Goal: Transaction & Acquisition: Purchase product/service

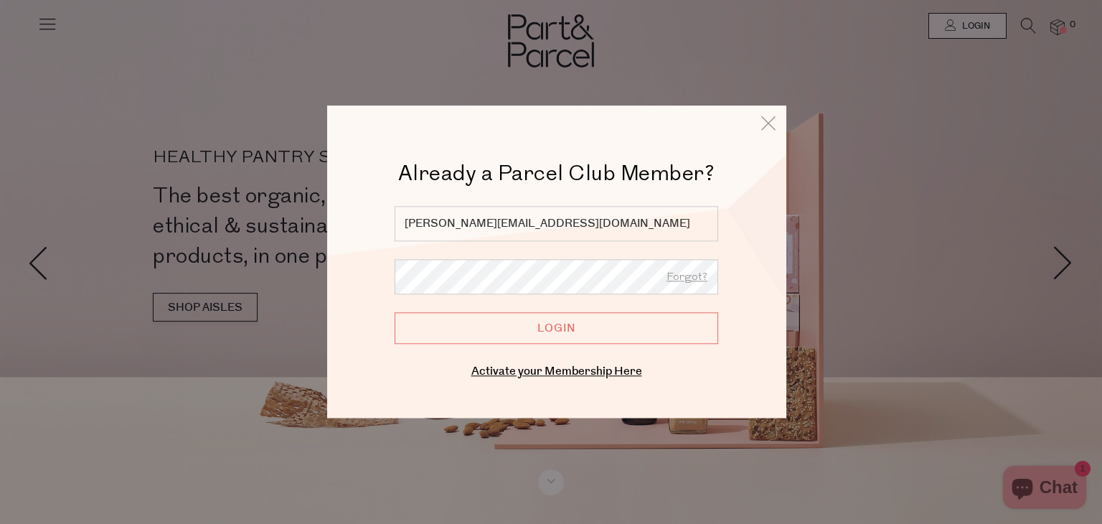
click at [572, 326] on input "Login" at bounding box center [555, 329] width 323 height 32
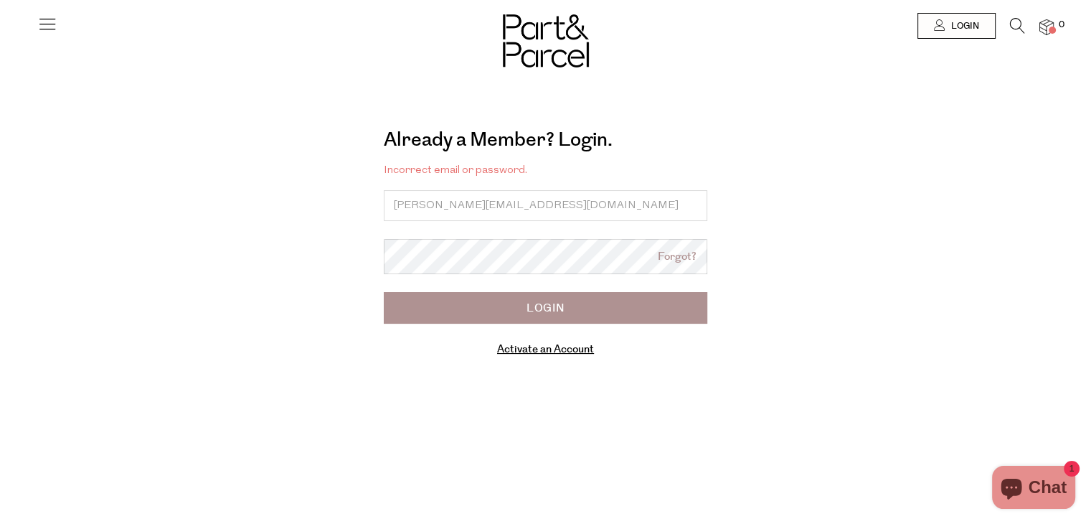
click at [384, 190] on div at bounding box center [384, 190] width 0 height 0
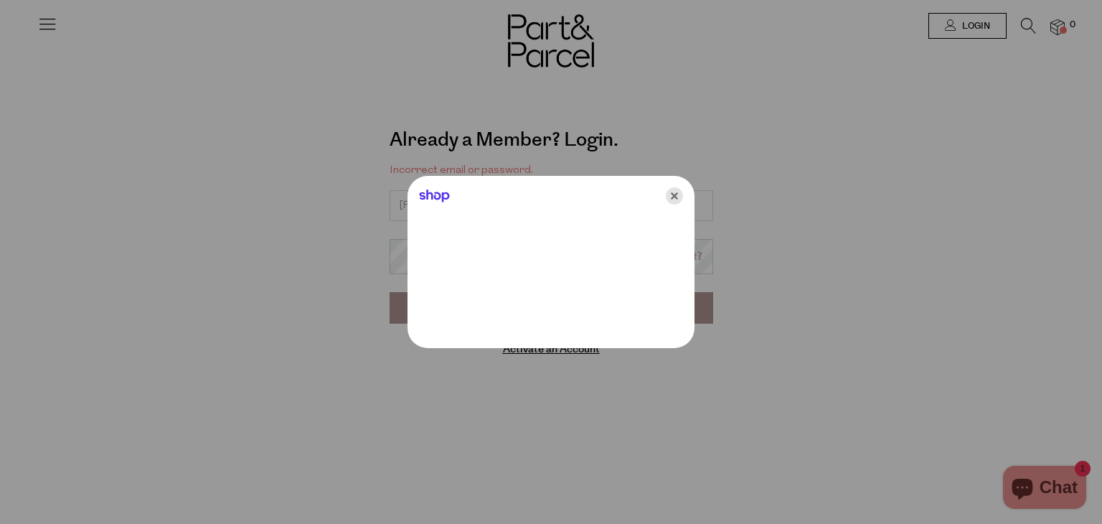
click at [676, 197] on icon "Close" at bounding box center [674, 195] width 17 height 17
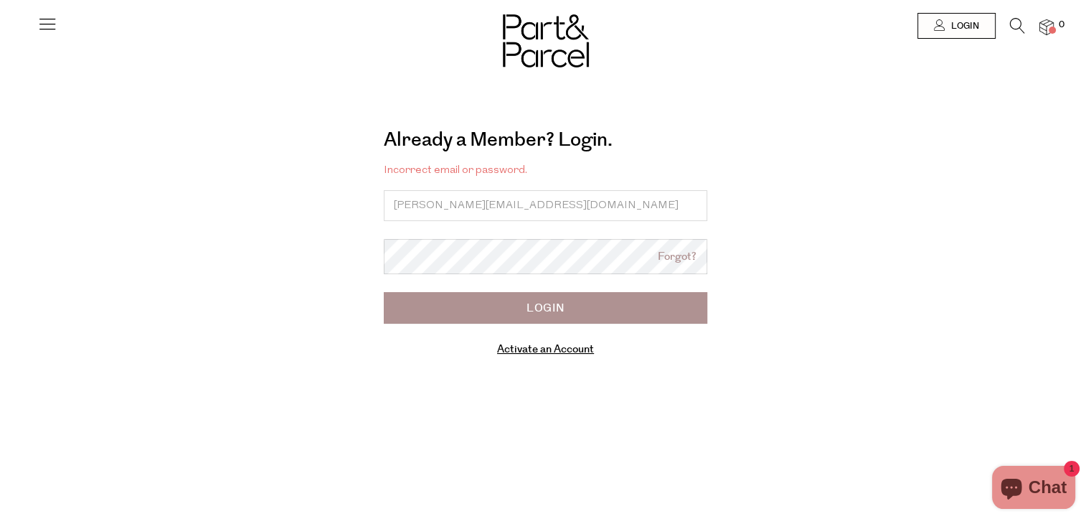
click at [384, 239] on div at bounding box center [384, 239] width 0 height 0
click at [538, 308] on input "Login" at bounding box center [545, 308] width 323 height 32
type input "[PERSON_NAME][EMAIL_ADDRESS][DOMAIN_NAME]"
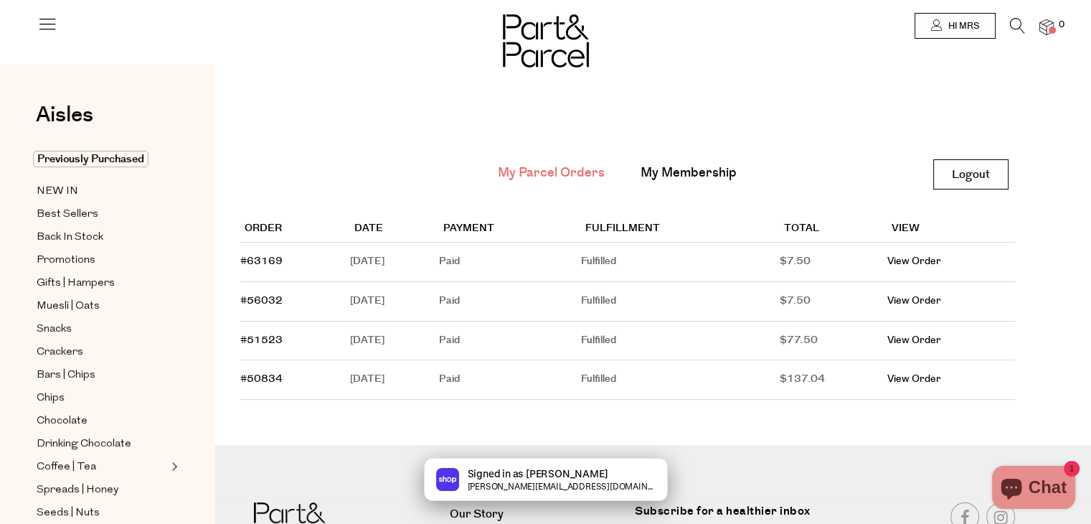
type input "[PERSON_NAME][EMAIL_ADDRESS][DOMAIN_NAME]"
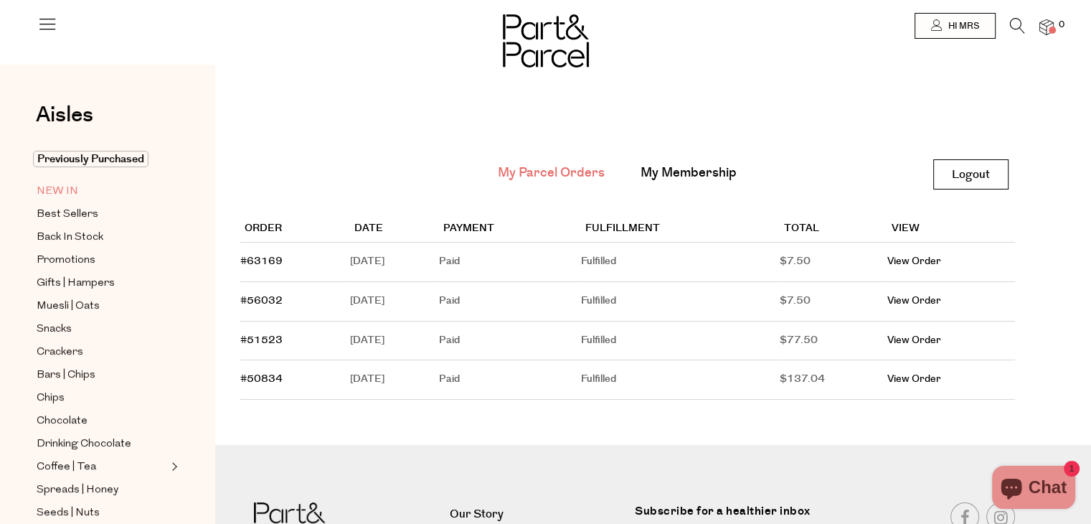
click at [61, 194] on span "NEW IN" at bounding box center [58, 191] width 42 height 17
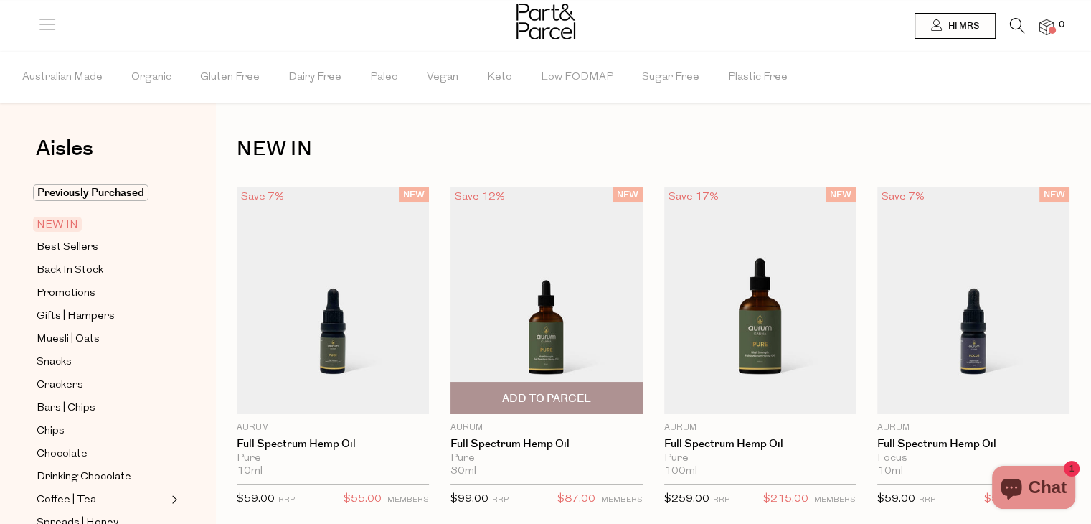
type input "[PERSON_NAME][EMAIL_ADDRESS][DOMAIN_NAME]"
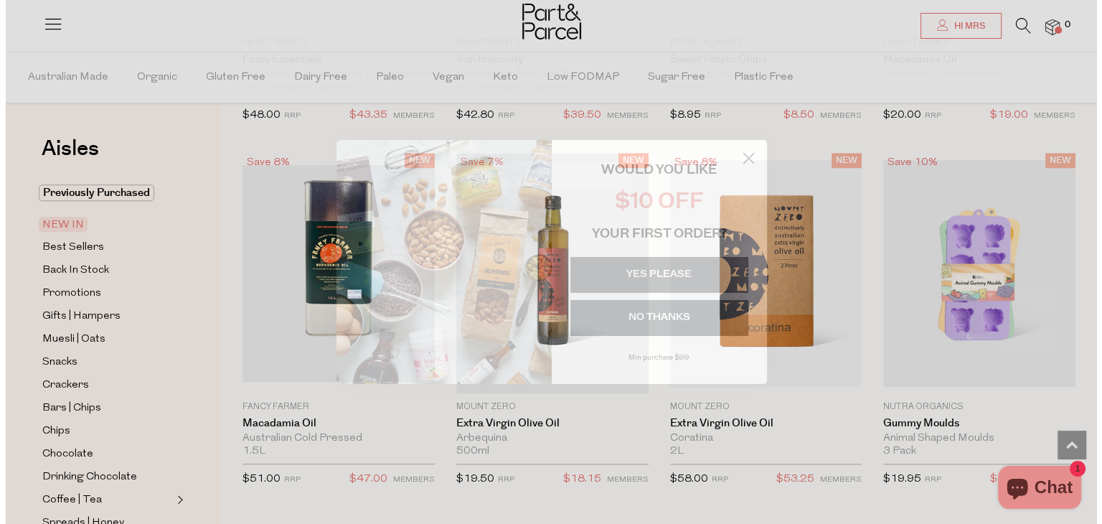
scroll to position [1457, 0]
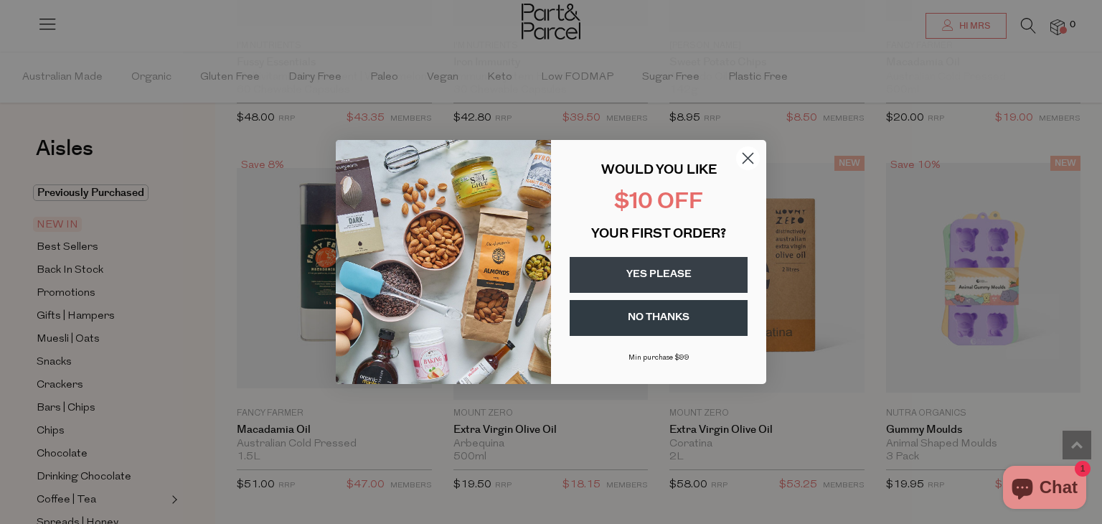
click at [743, 156] on circle "Close dialog" at bounding box center [748, 158] width 24 height 24
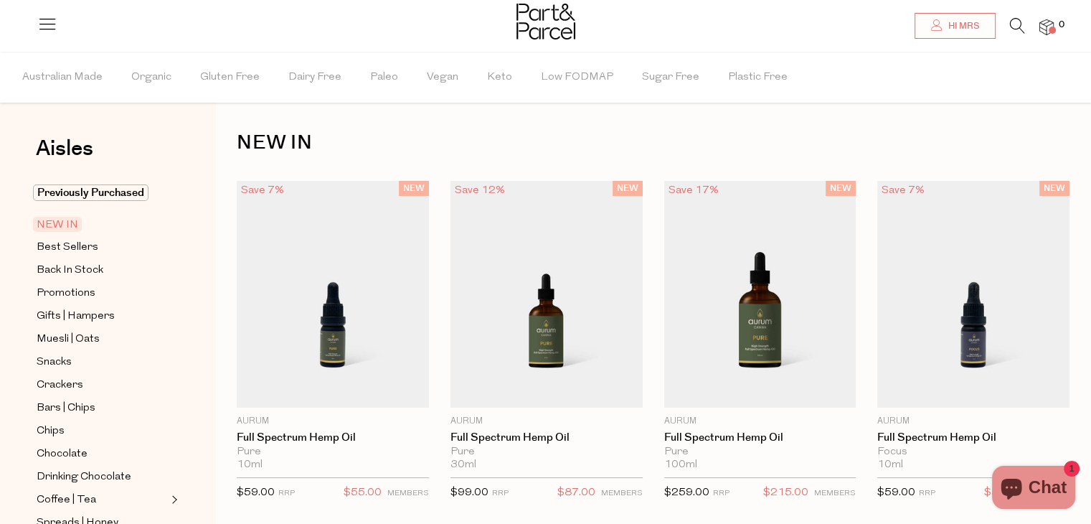
scroll to position [0, 0]
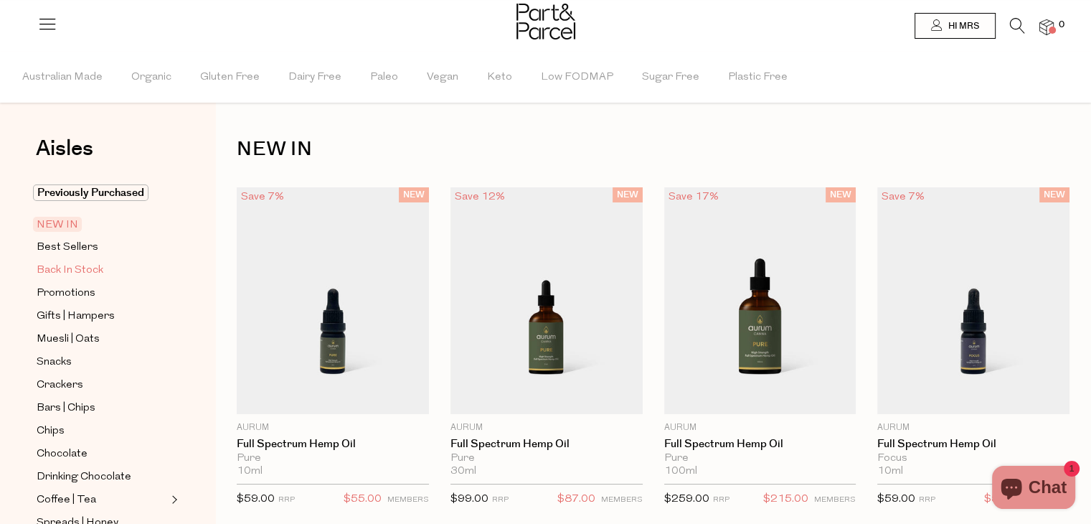
click at [95, 268] on span "Back In Stock" at bounding box center [70, 270] width 67 height 17
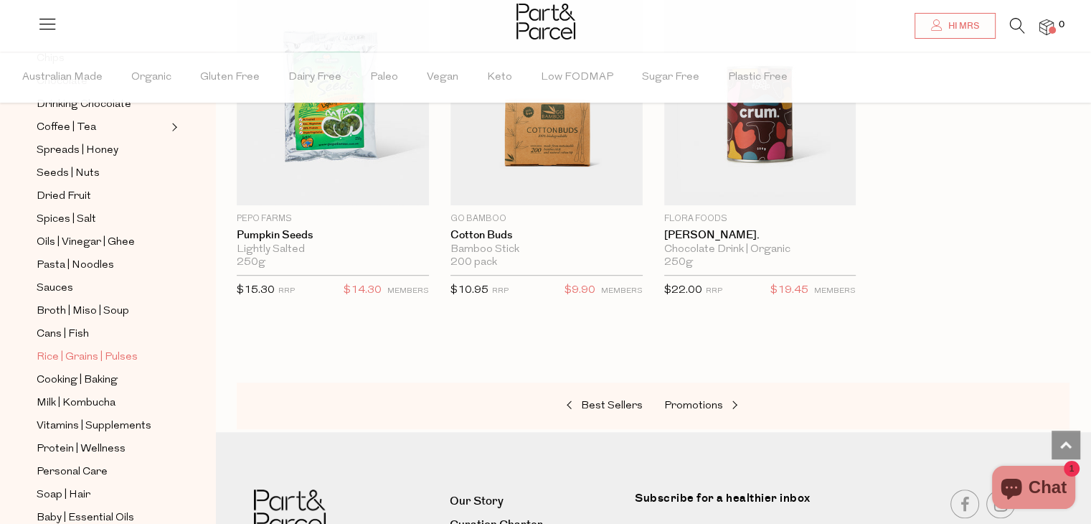
scroll to position [359, 0]
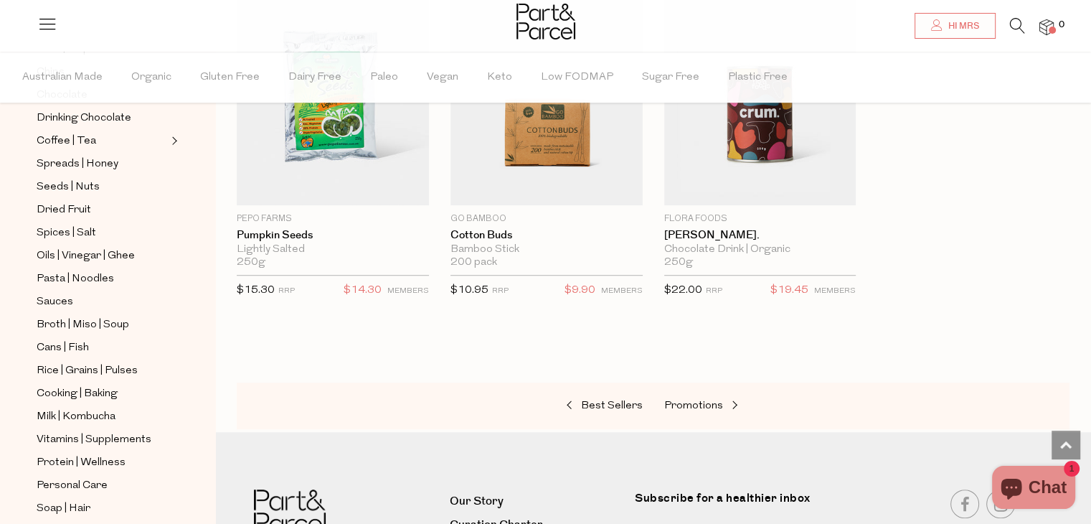
click at [1018, 26] on icon at bounding box center [1017, 26] width 15 height 16
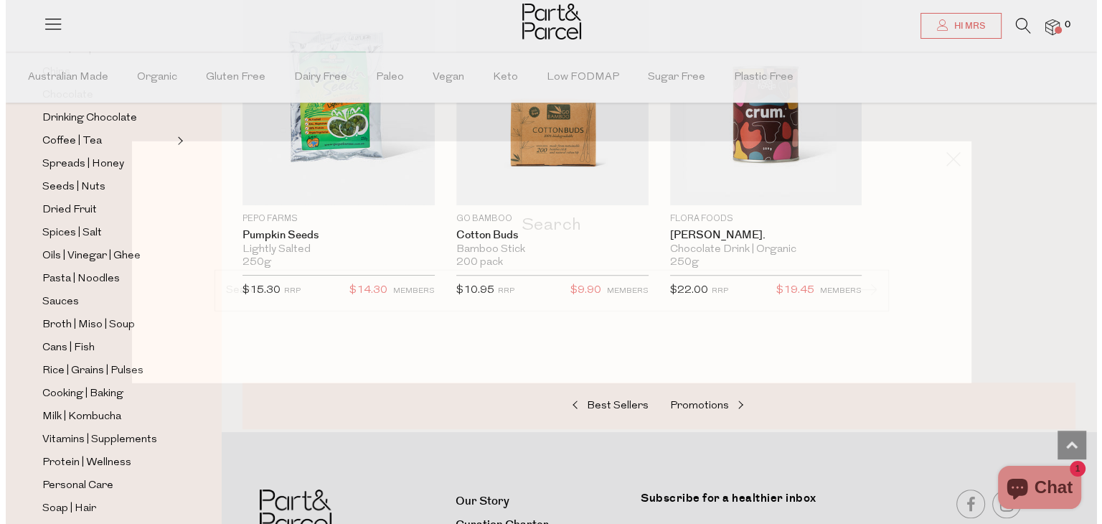
scroll to position [929, 0]
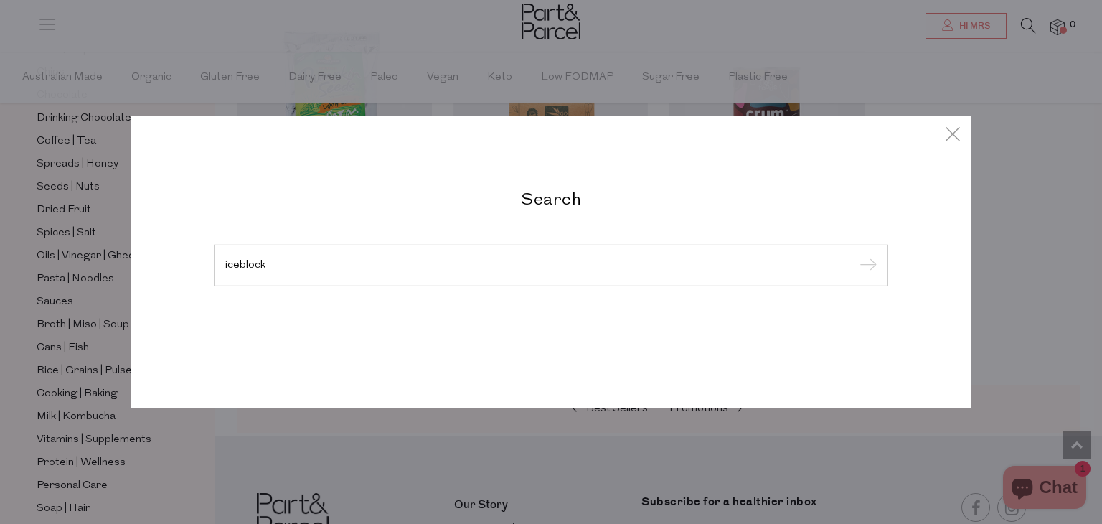
type input "iceblock"
click at [855, 255] on input "submit" at bounding box center [866, 266] width 22 height 22
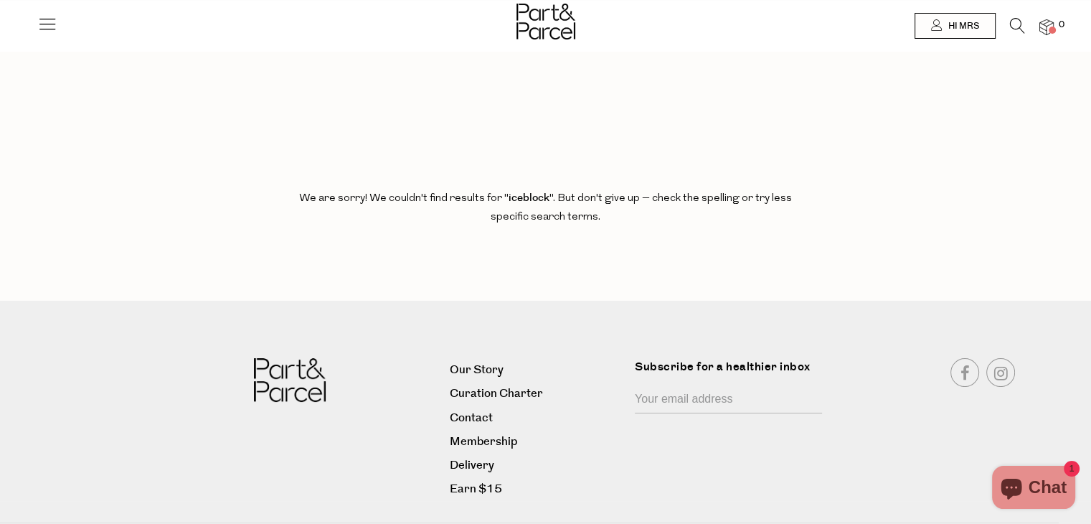
type input "[PERSON_NAME][EMAIL_ADDRESS][DOMAIN_NAME]"
click at [1018, 26] on icon at bounding box center [1017, 26] width 15 height 16
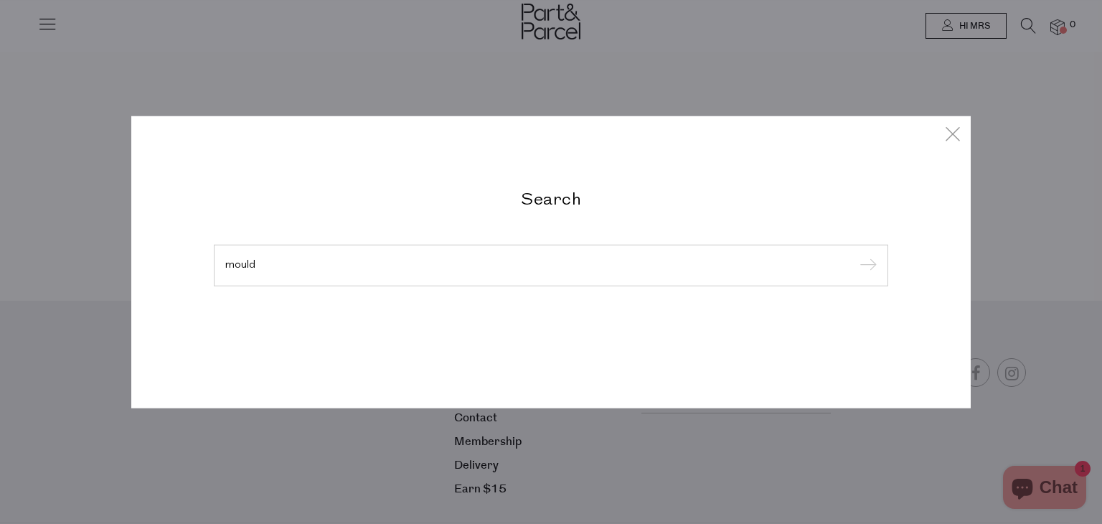
type input "mould"
click at [855, 255] on input "submit" at bounding box center [866, 266] width 22 height 22
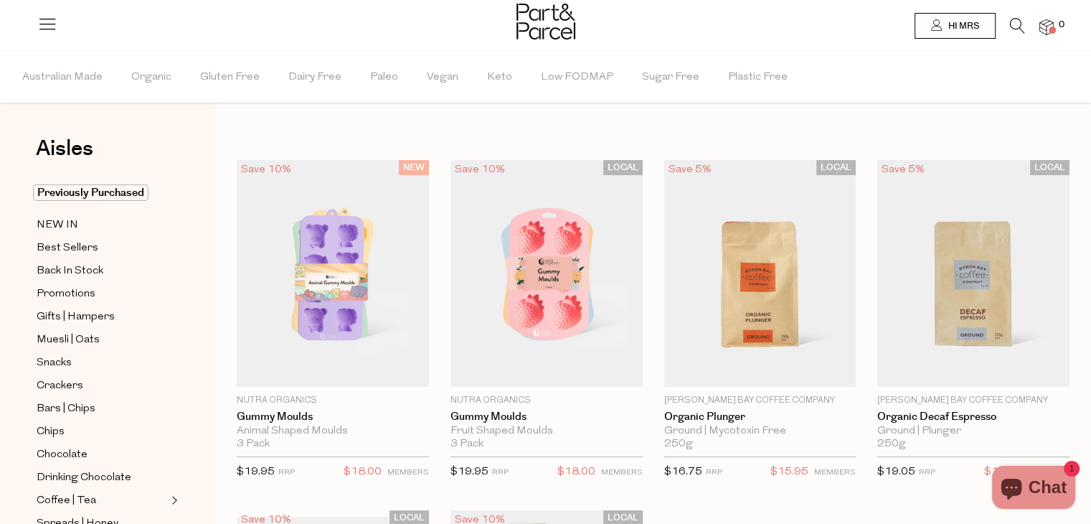
type input "[PERSON_NAME][EMAIL_ADDRESS][DOMAIN_NAME]"
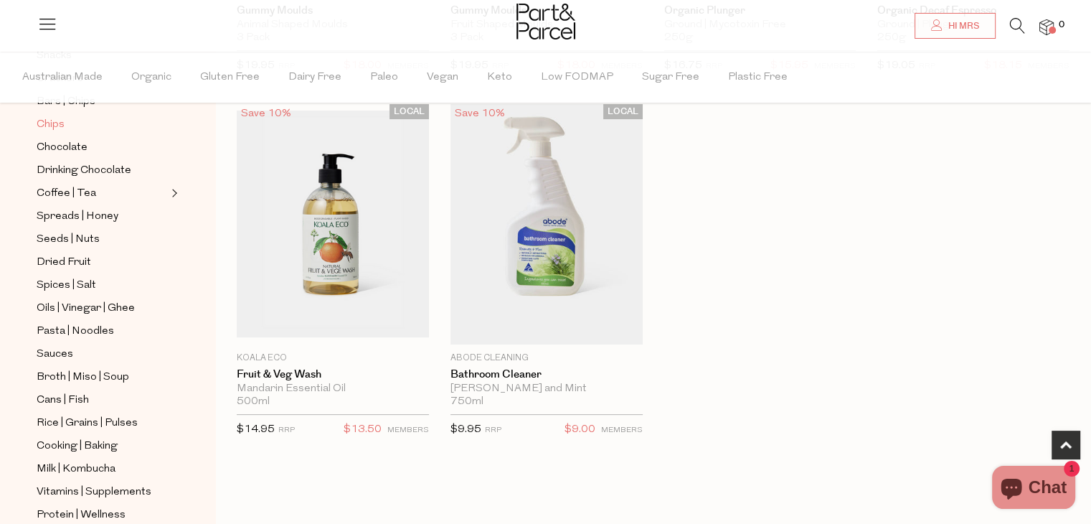
scroll to position [311, 0]
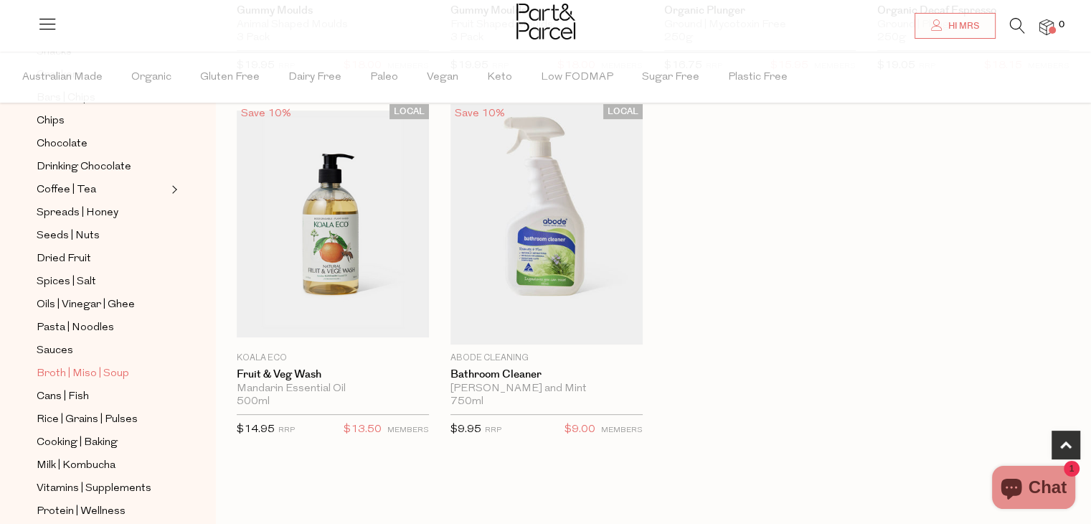
click at [62, 368] on span "Broth | Miso | Soup" at bounding box center [83, 373] width 93 height 17
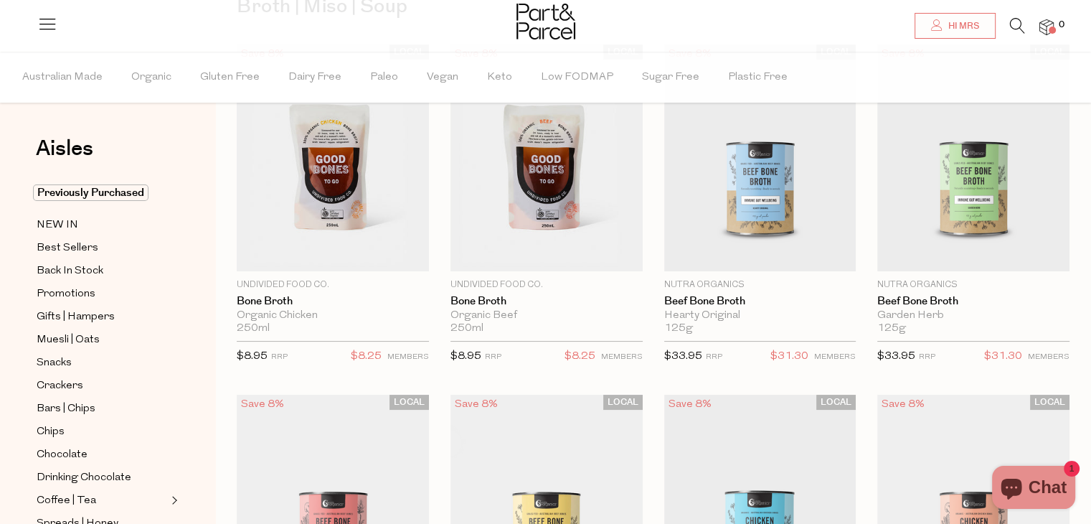
type input "[PERSON_NAME][EMAIL_ADDRESS][DOMAIN_NAME]"
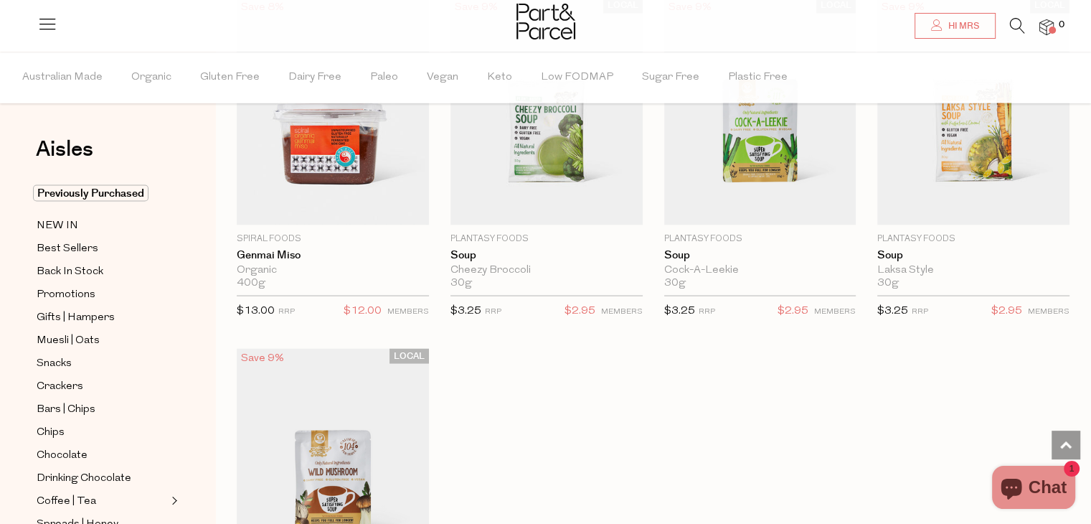
scroll to position [2626, 0]
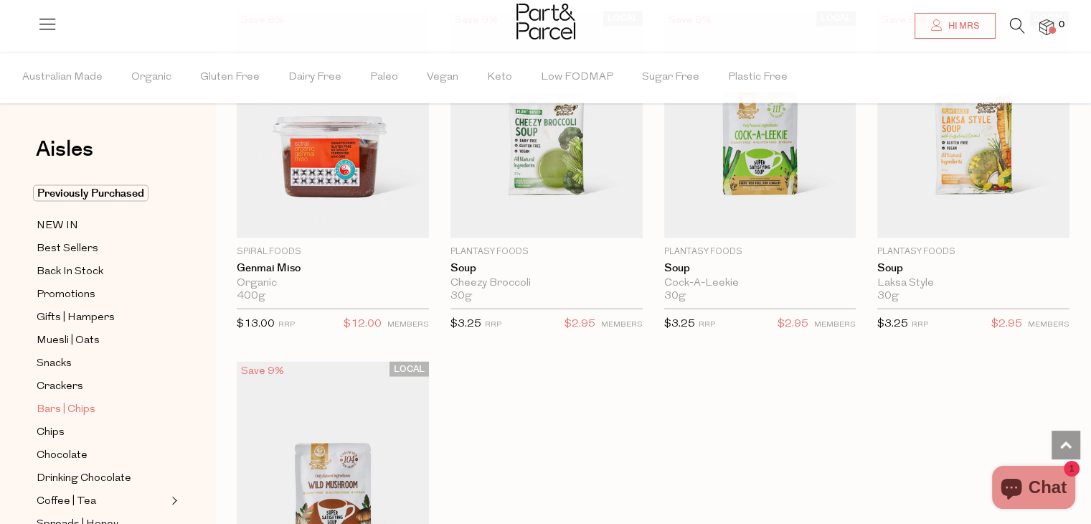
click at [62, 409] on span "Bars | Chips" at bounding box center [66, 408] width 59 height 17
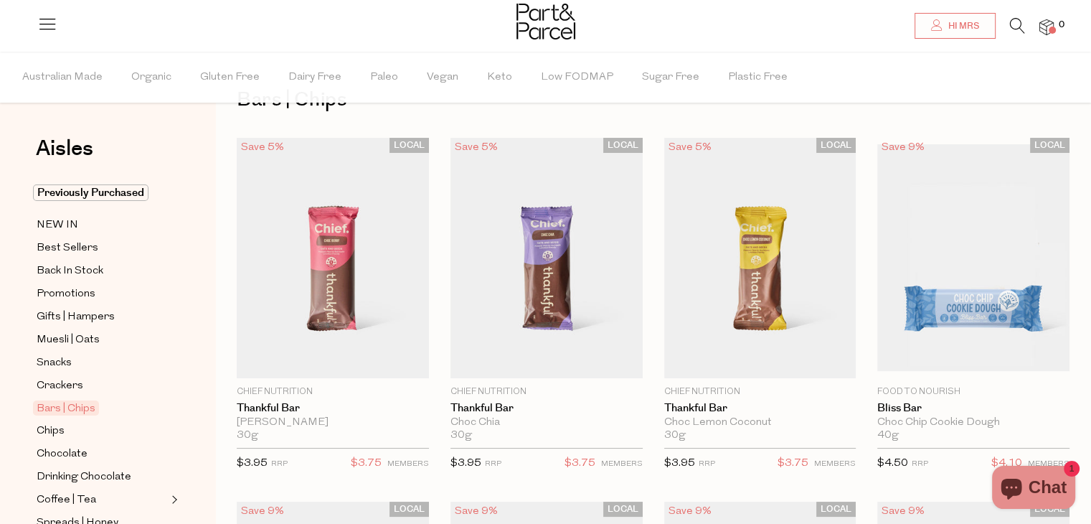
scroll to position [80, 0]
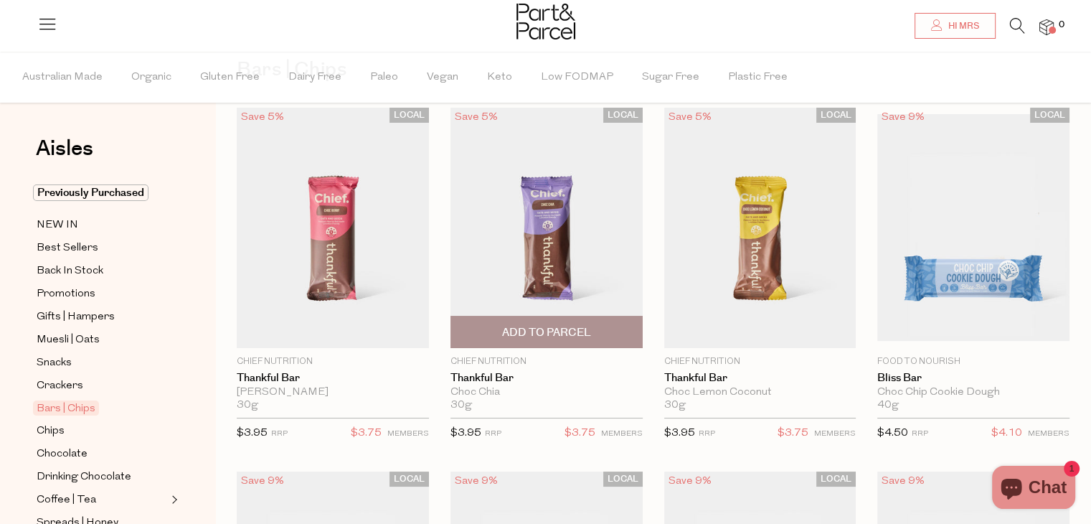
click at [557, 250] on img at bounding box center [546, 228] width 192 height 240
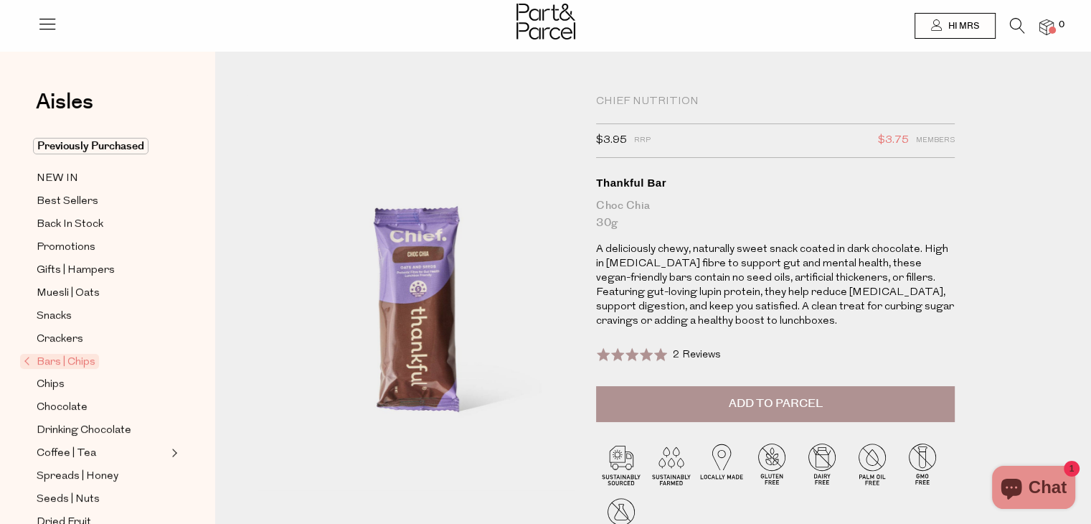
type input "[PERSON_NAME][EMAIL_ADDRESS][DOMAIN_NAME]"
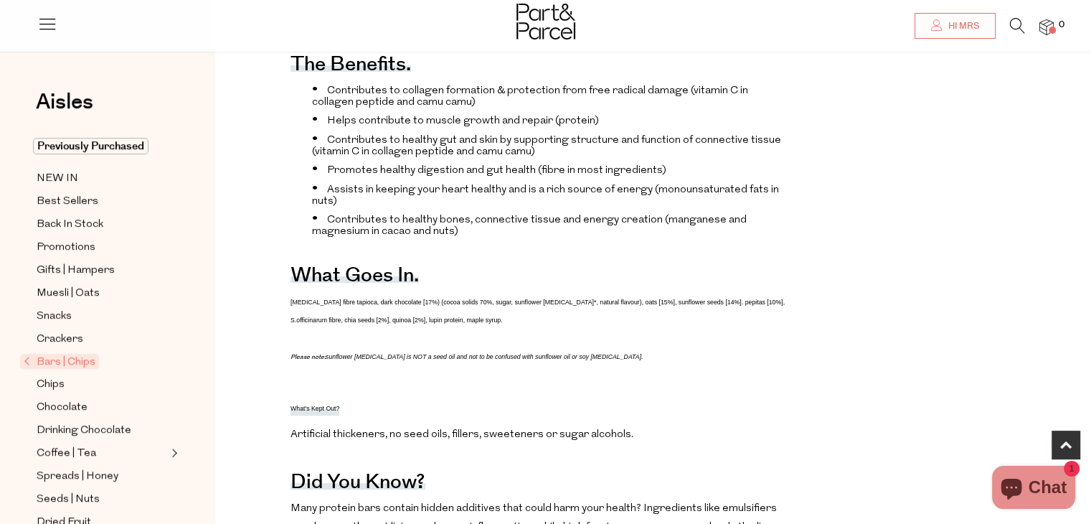
scroll to position [597, 0]
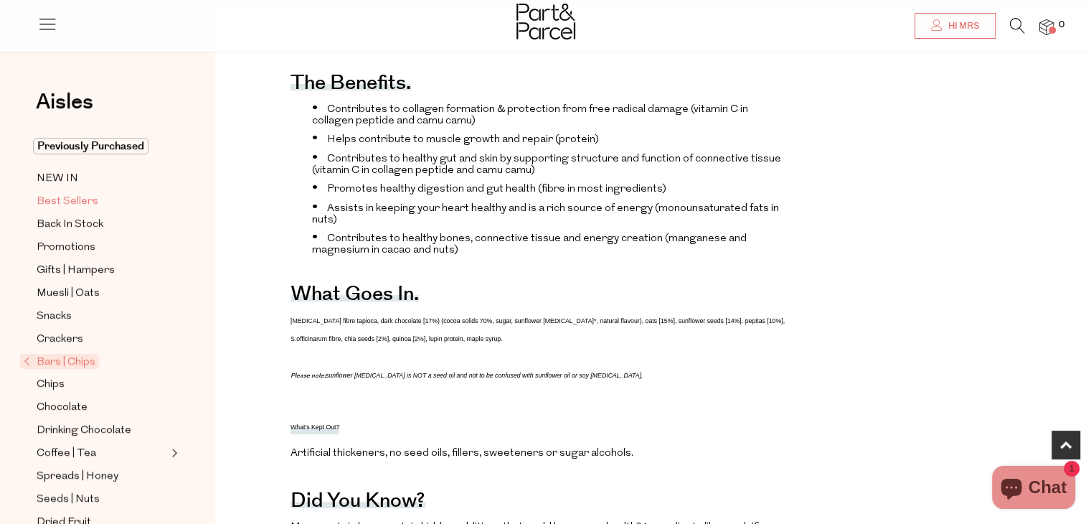
click at [85, 199] on span "Best Sellers" at bounding box center [68, 201] width 62 height 17
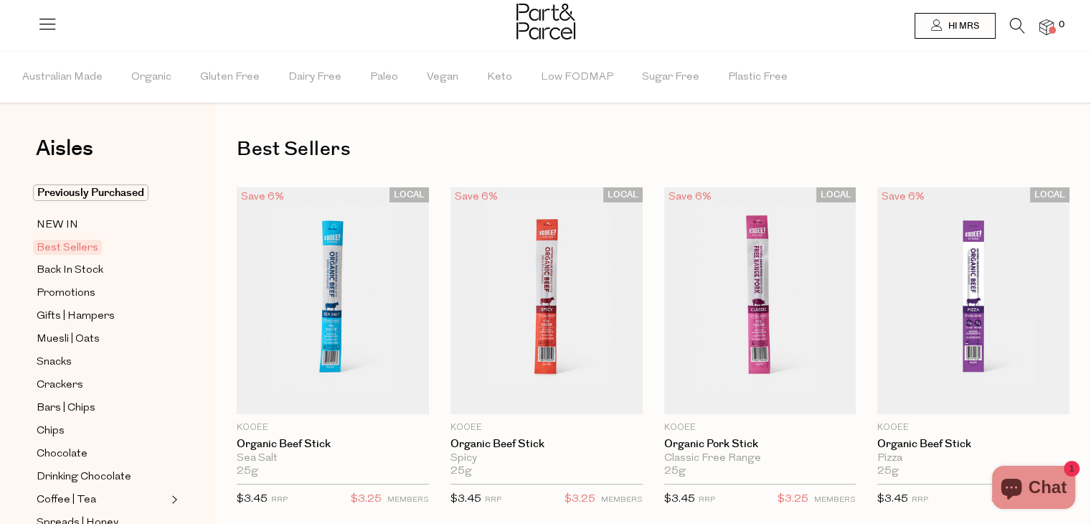
type input "[PERSON_NAME][EMAIL_ADDRESS][DOMAIN_NAME]"
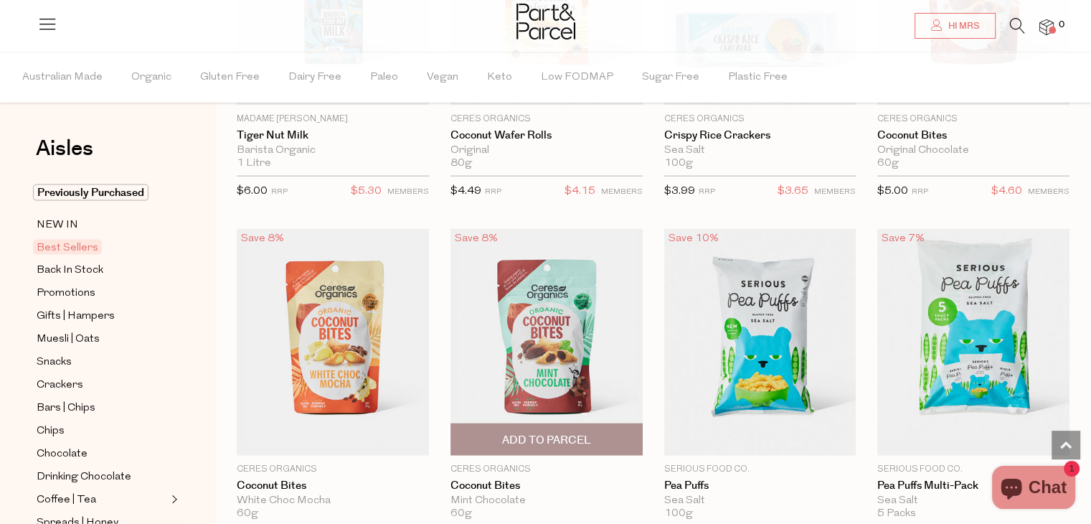
scroll to position [3129, 0]
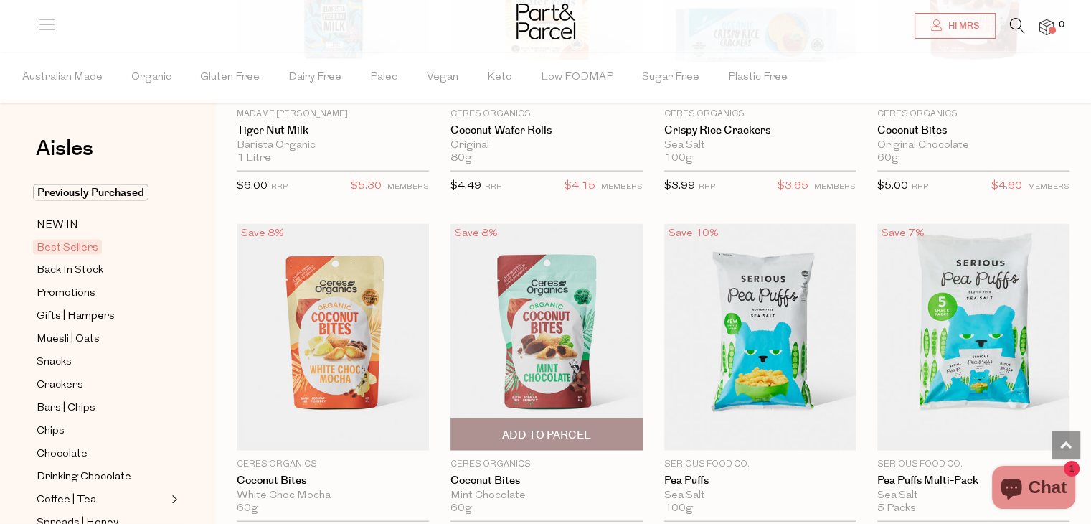
click at [547, 430] on span "Add To Parcel" at bounding box center [546, 434] width 89 height 15
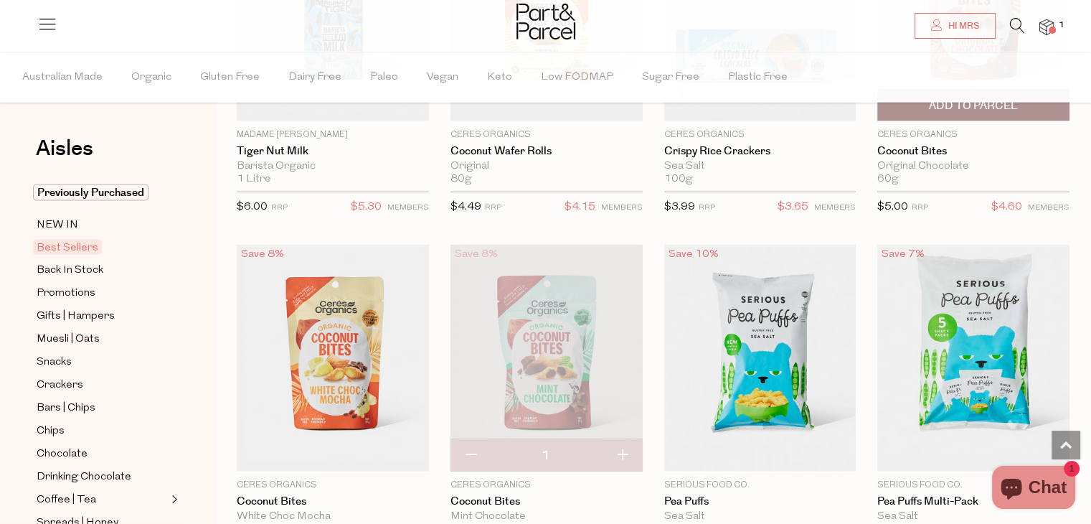
scroll to position [3009, 0]
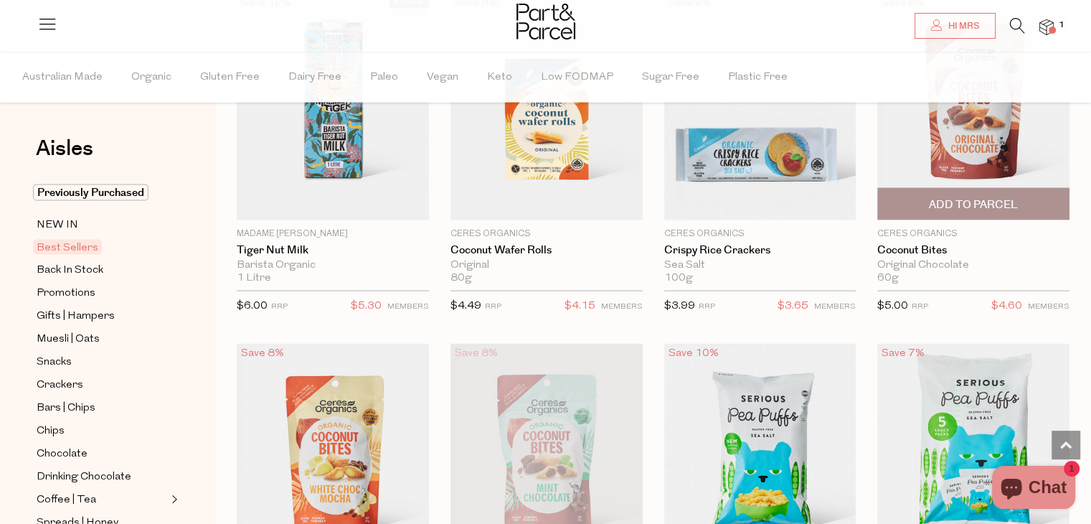
click at [966, 199] on span "Add To Parcel" at bounding box center [973, 204] width 89 height 15
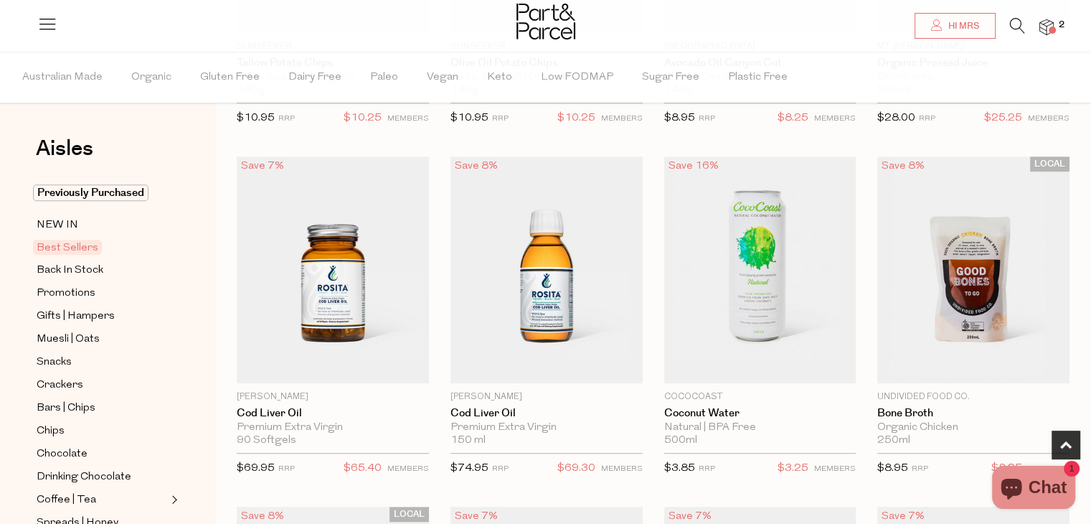
scroll to position [760, 0]
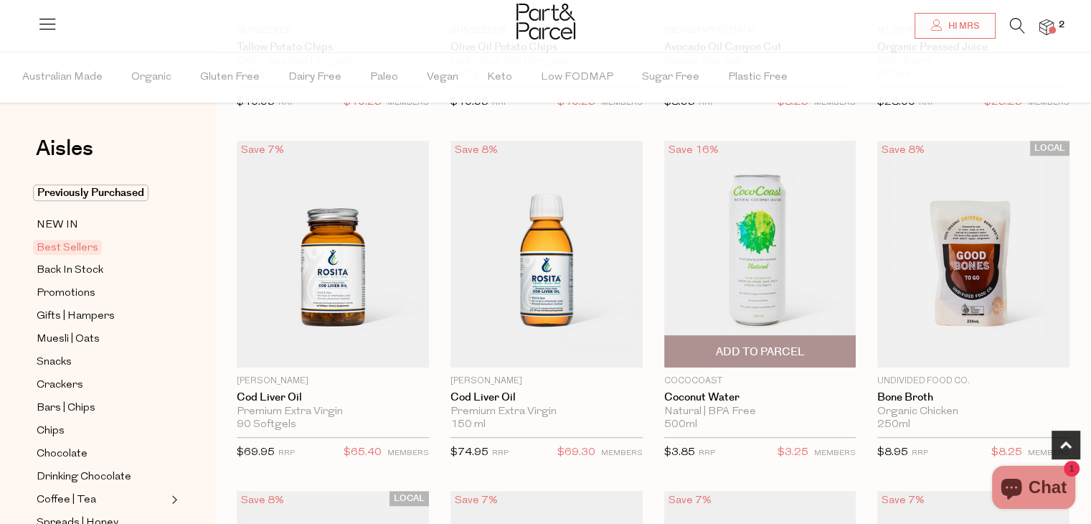
click at [752, 344] on span "Add To Parcel" at bounding box center [759, 351] width 89 height 15
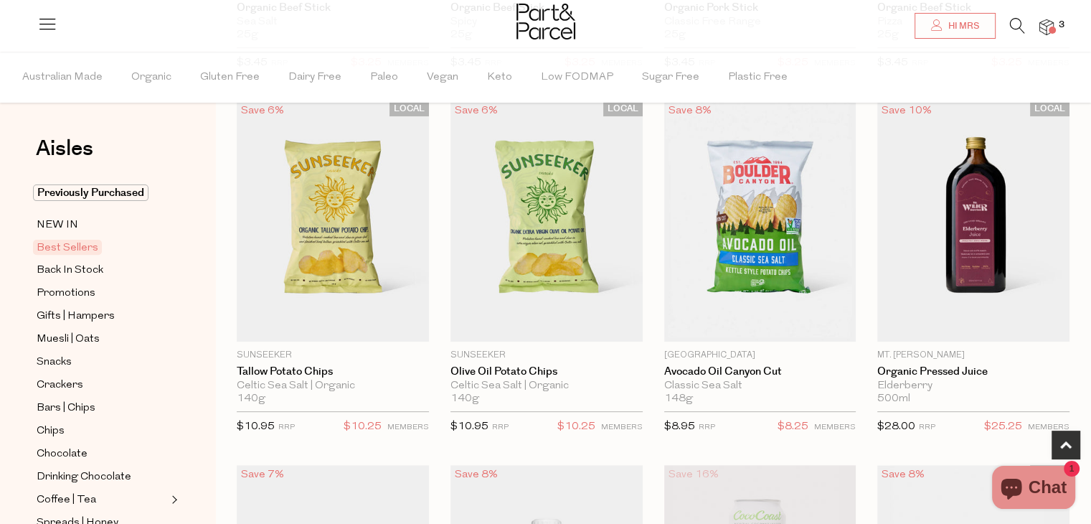
scroll to position [425, 0]
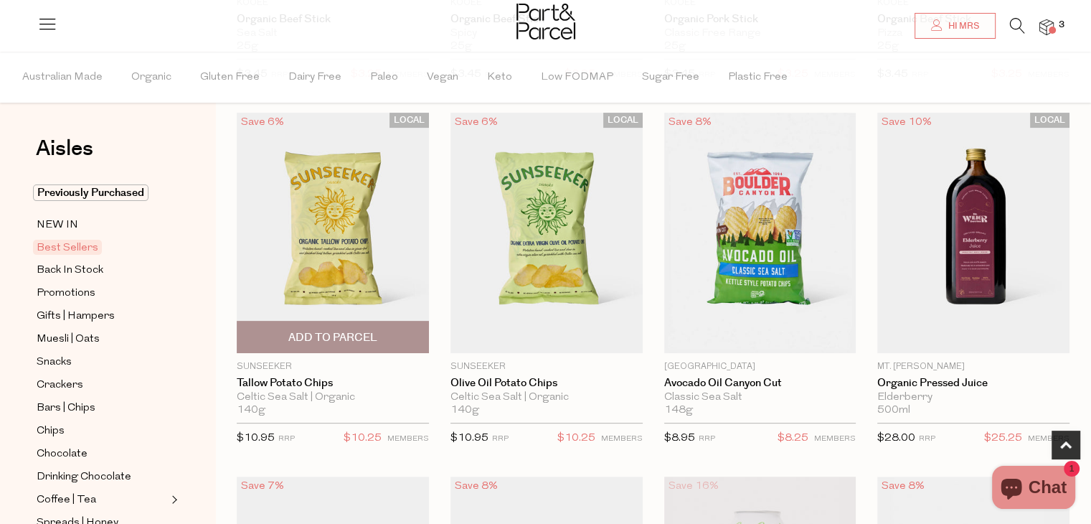
click at [356, 330] on span "Add To Parcel" at bounding box center [332, 337] width 89 height 15
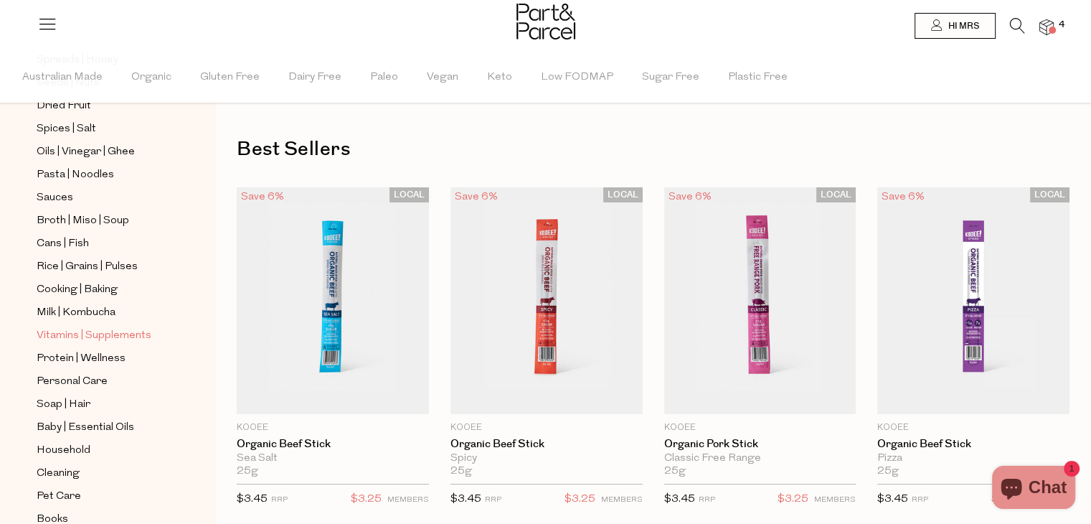
scroll to position [454, 0]
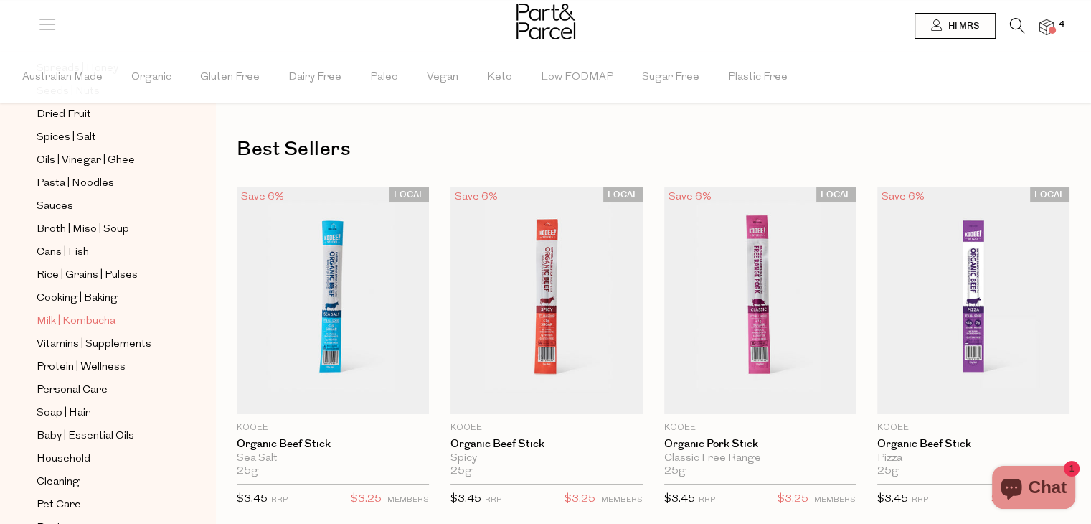
click at [81, 316] on span "Milk | Kombucha" at bounding box center [76, 321] width 79 height 17
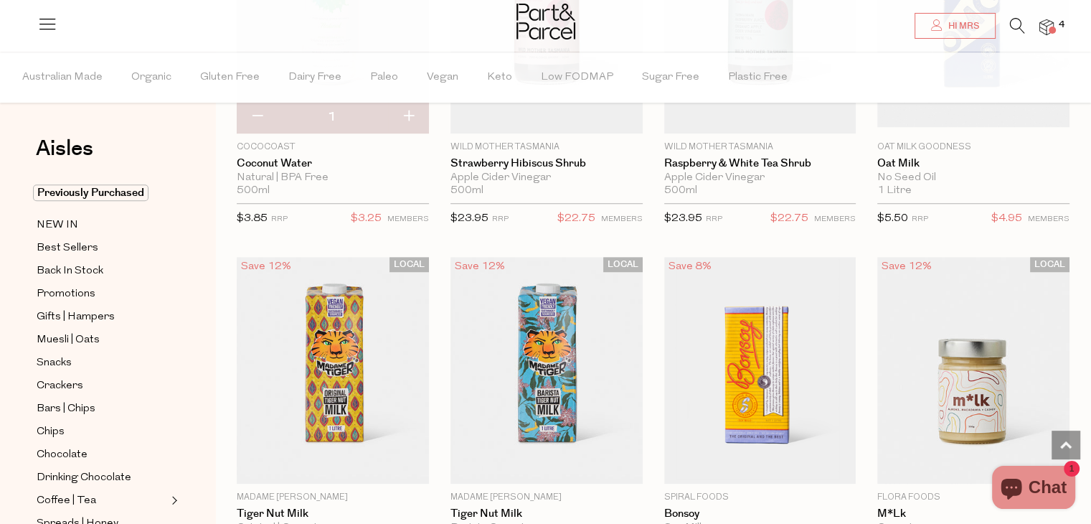
scroll to position [1082, 0]
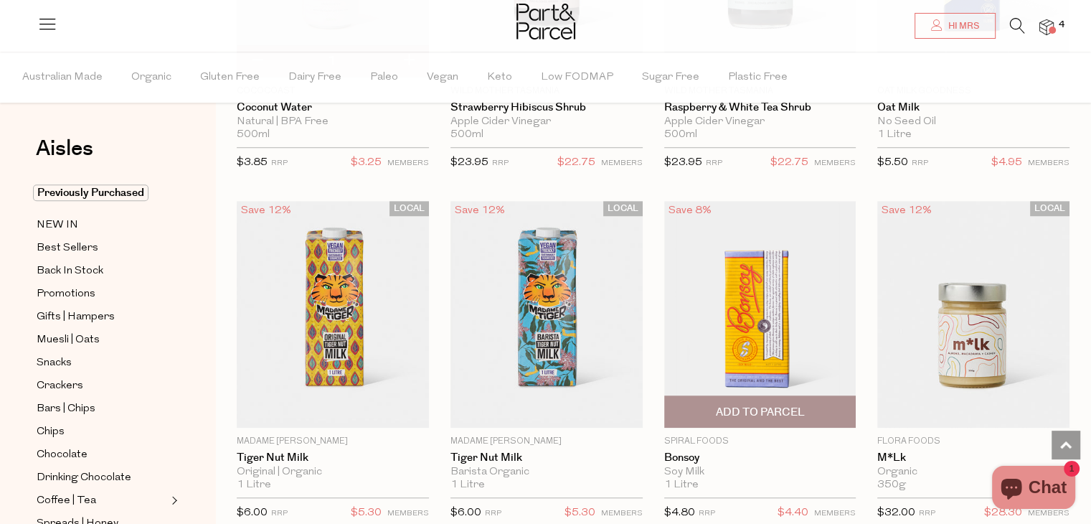
click at [765, 410] on span "Add To Parcel" at bounding box center [759, 412] width 89 height 15
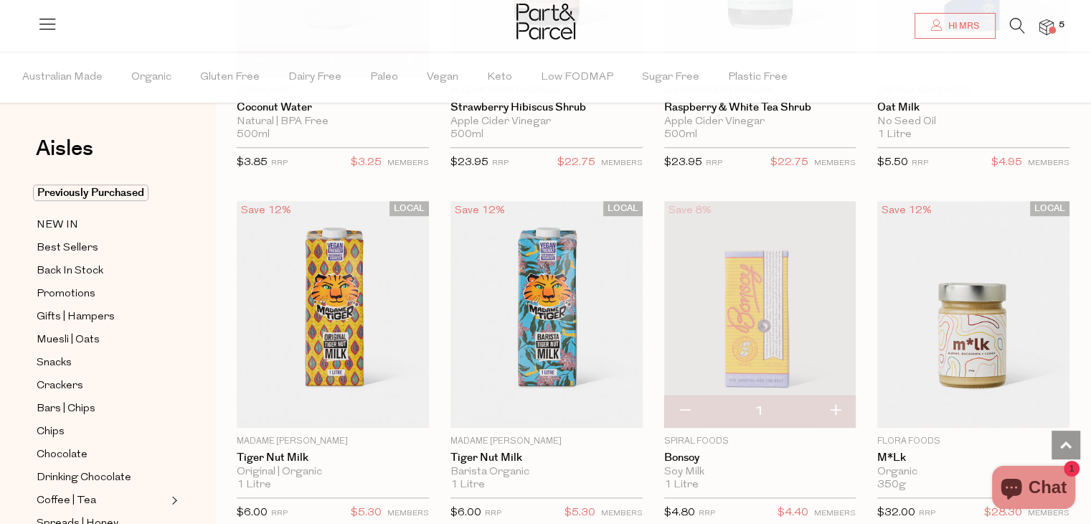
click at [836, 405] on button "button" at bounding box center [835, 411] width 41 height 32
type input "2"
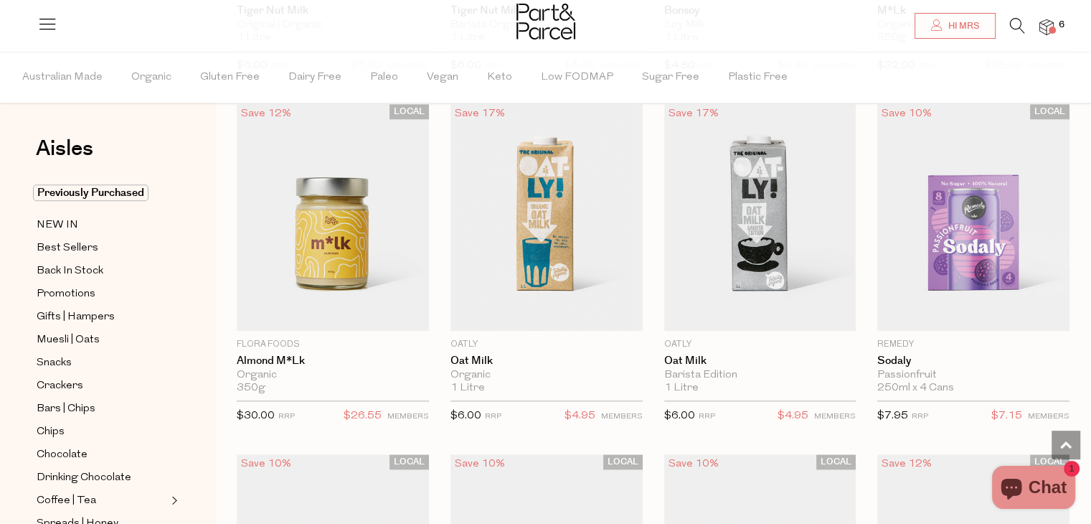
scroll to position [1536, 0]
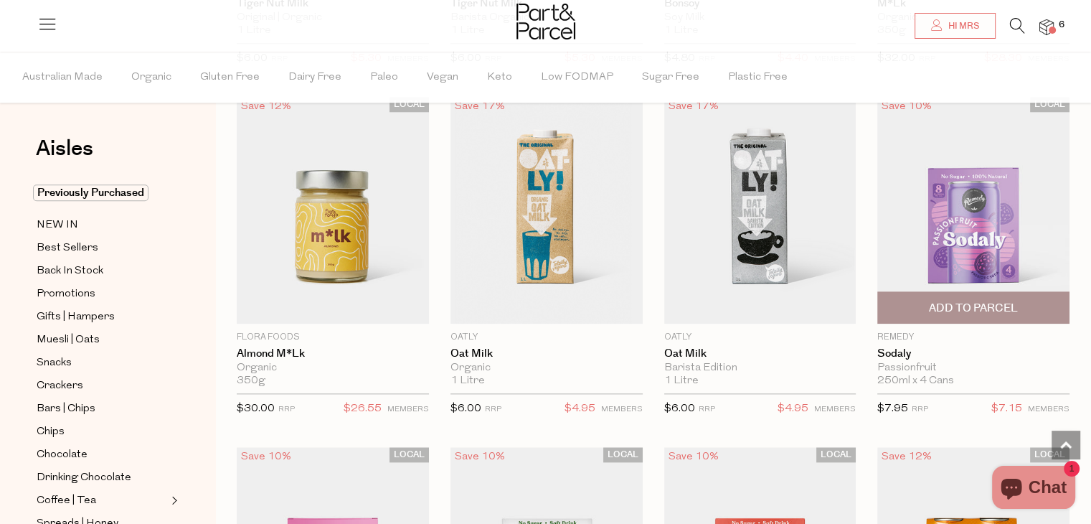
click at [987, 308] on span "Add To Parcel" at bounding box center [973, 308] width 89 height 15
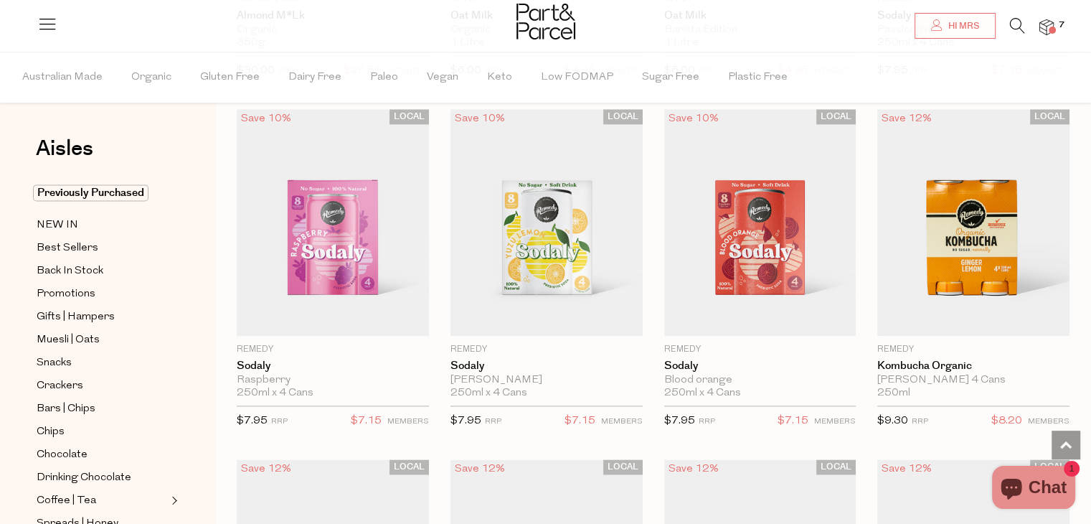
scroll to position [1916, 0]
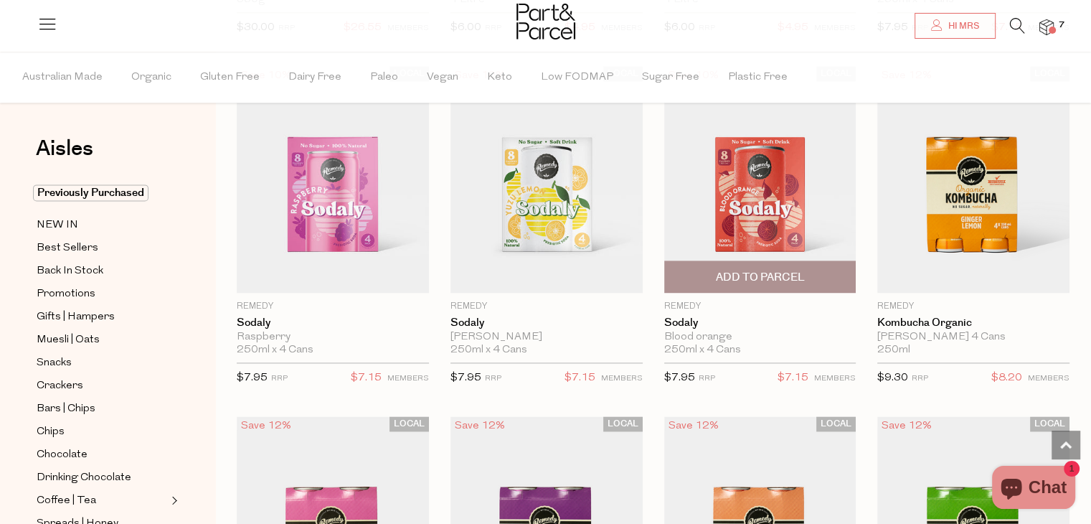
click at [782, 271] on span "Add To Parcel" at bounding box center [759, 277] width 89 height 15
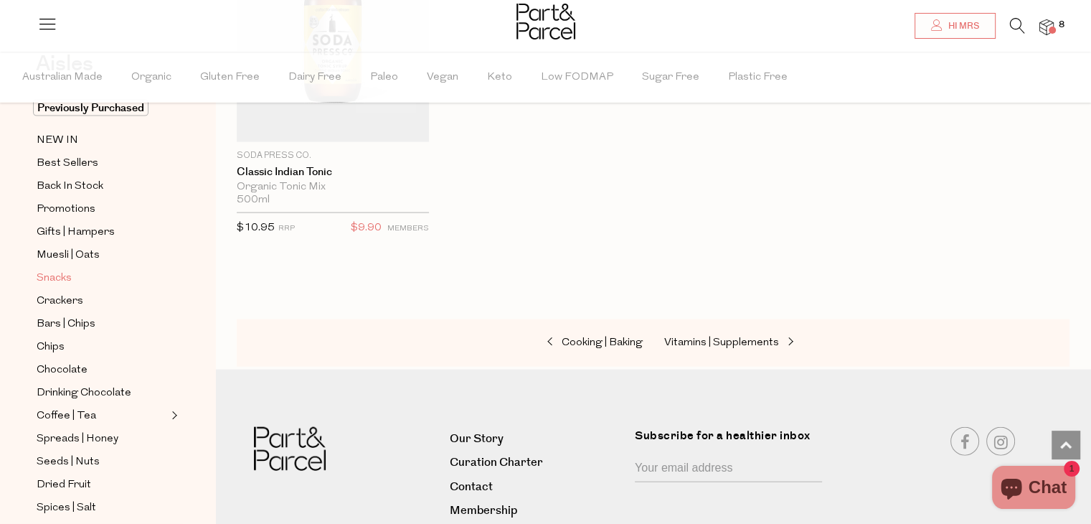
scroll to position [95, 0]
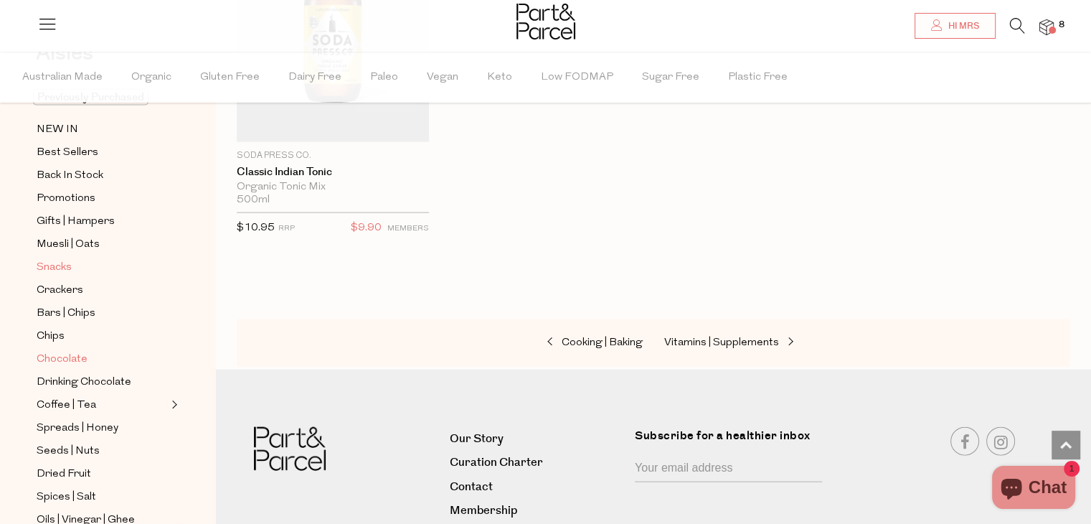
click at [67, 356] on span "Chocolate" at bounding box center [62, 359] width 51 height 17
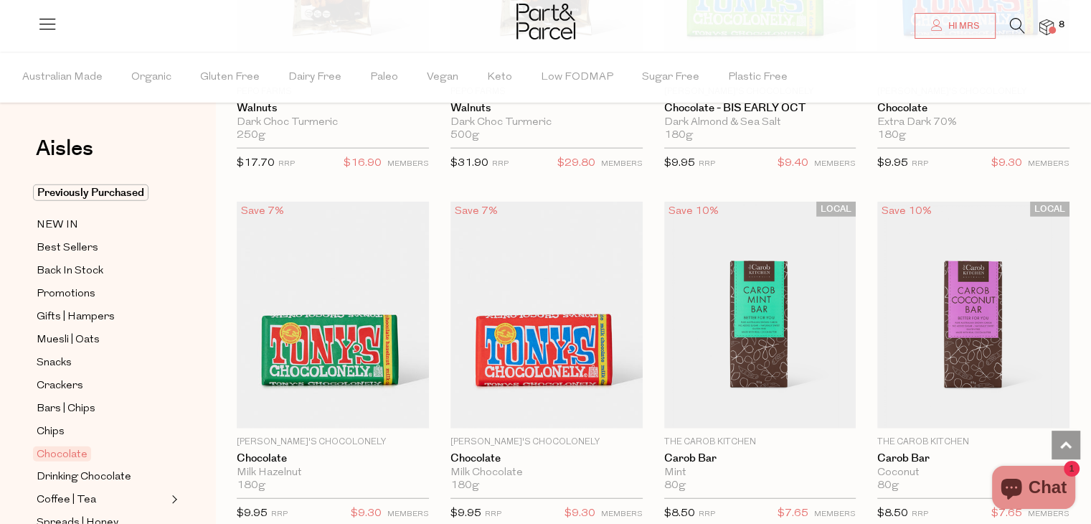
scroll to position [3550, 0]
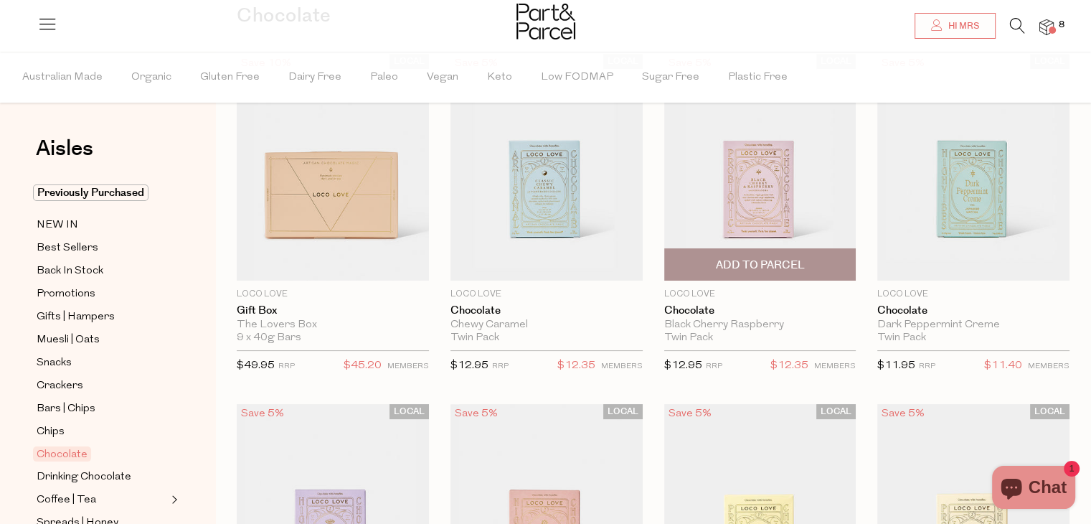
scroll to position [127, 0]
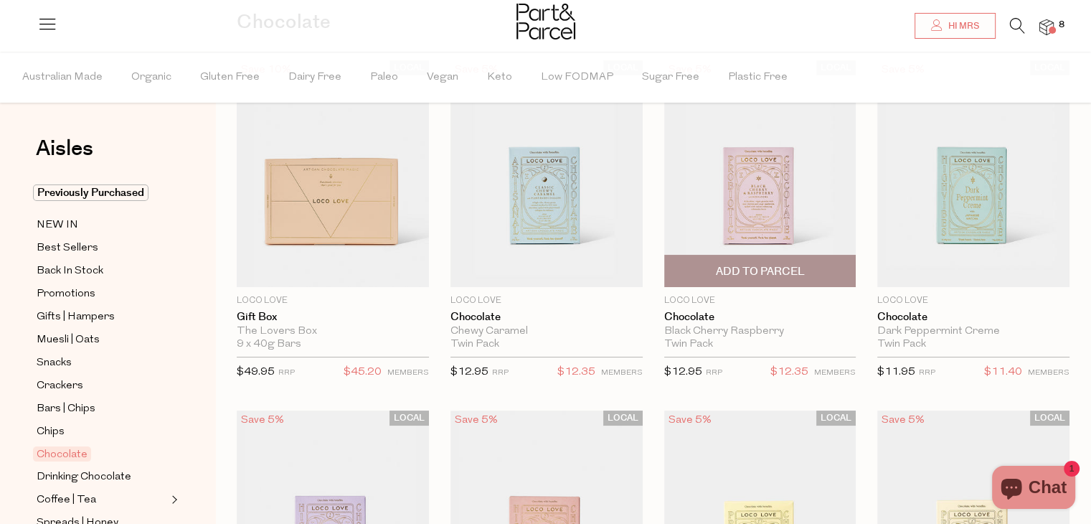
click at [734, 180] on img at bounding box center [760, 173] width 192 height 227
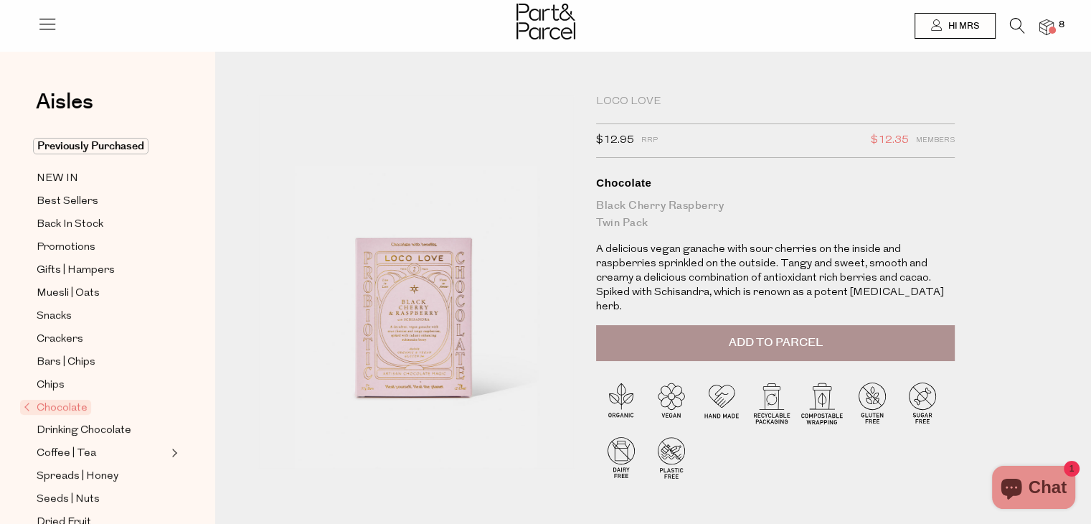
type input "[PERSON_NAME][EMAIL_ADDRESS][DOMAIN_NAME]"
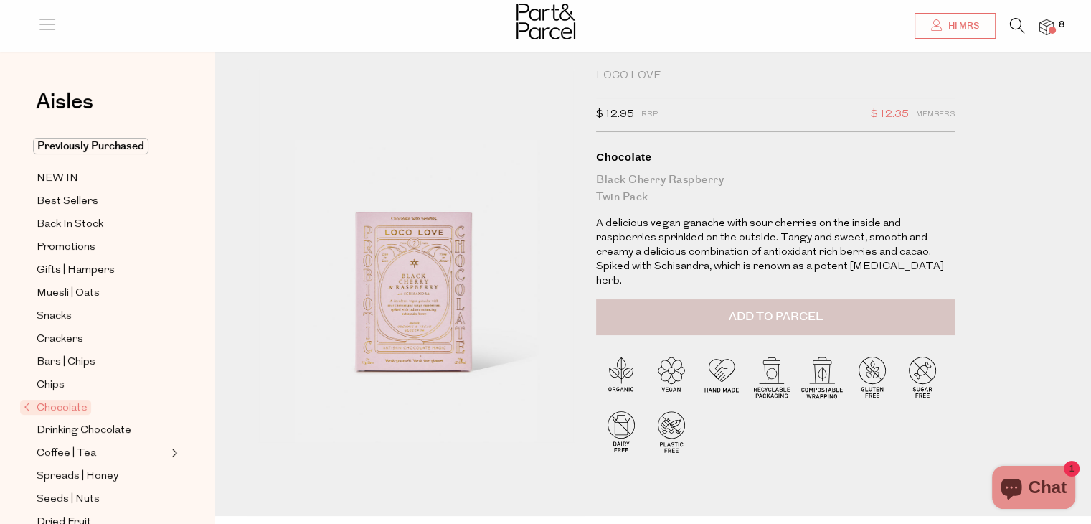
scroll to position [24, 0]
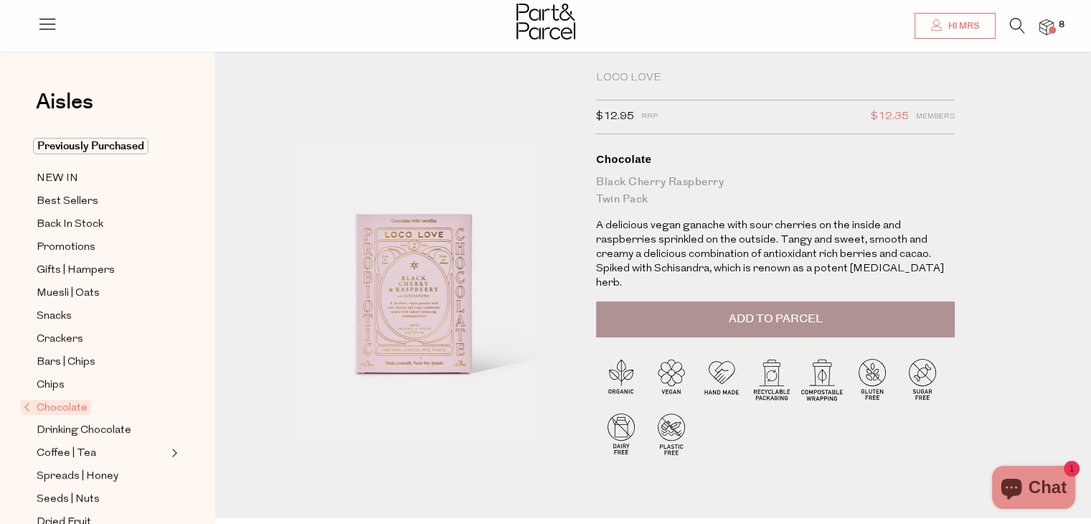
click at [798, 311] on span "Add to Parcel" at bounding box center [776, 319] width 94 height 16
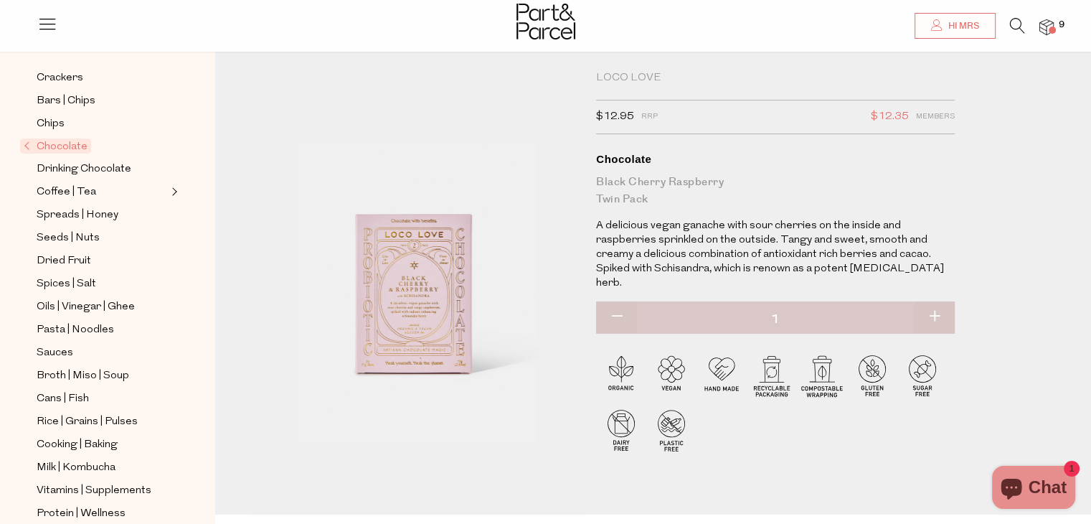
scroll to position [334, 0]
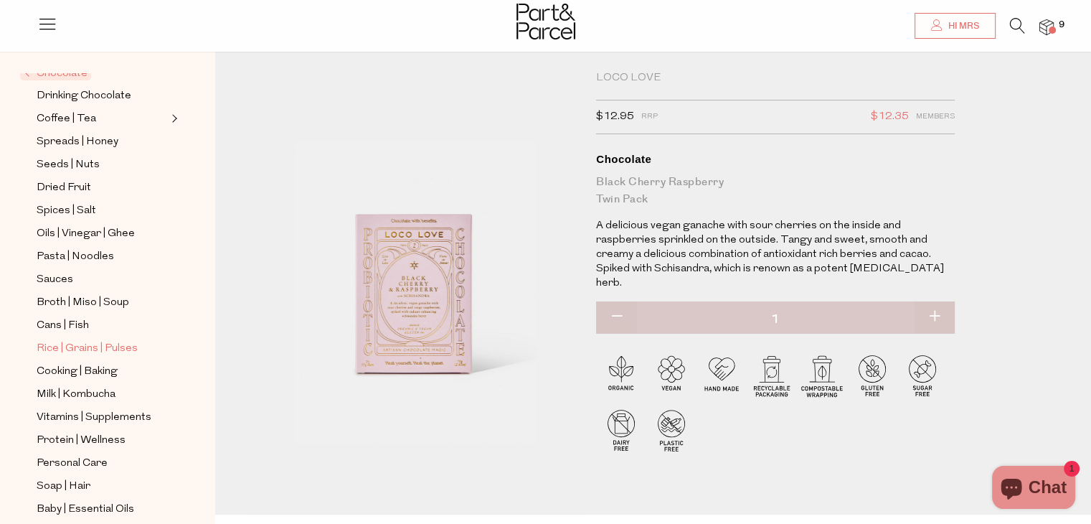
click at [88, 349] on span "Rice | Grains | Pulses" at bounding box center [87, 348] width 101 height 17
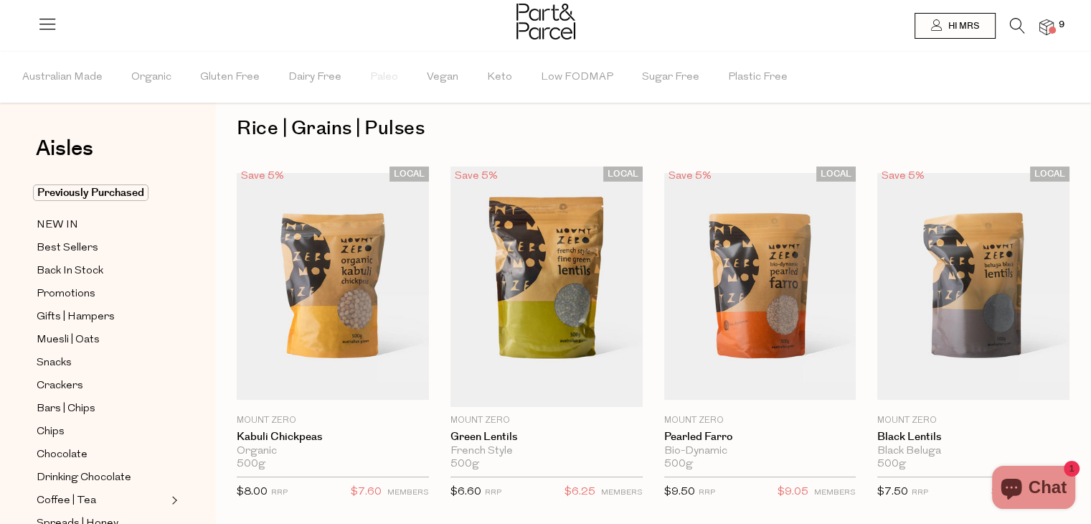
scroll to position [34, 0]
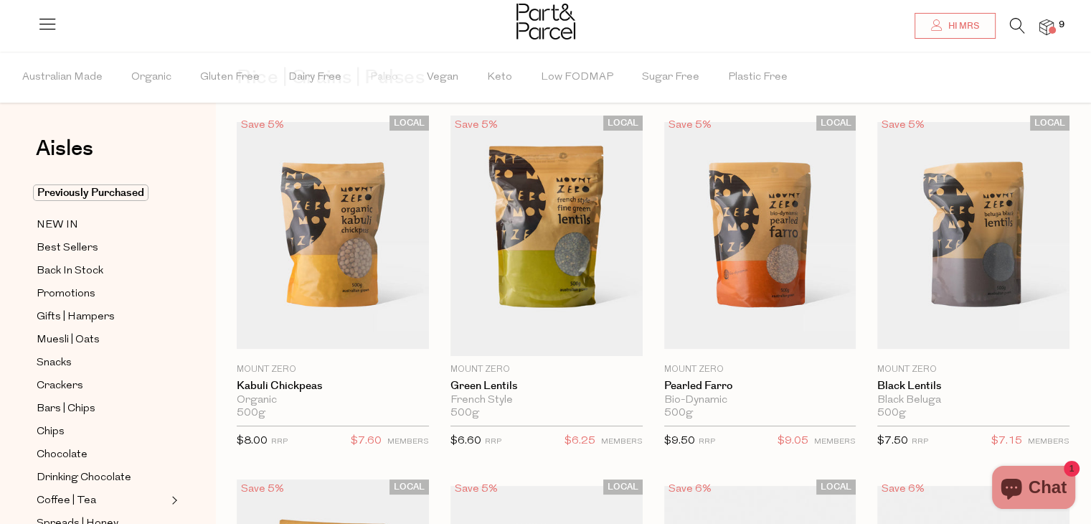
type input "[PERSON_NAME][EMAIL_ADDRESS][DOMAIN_NAME]"
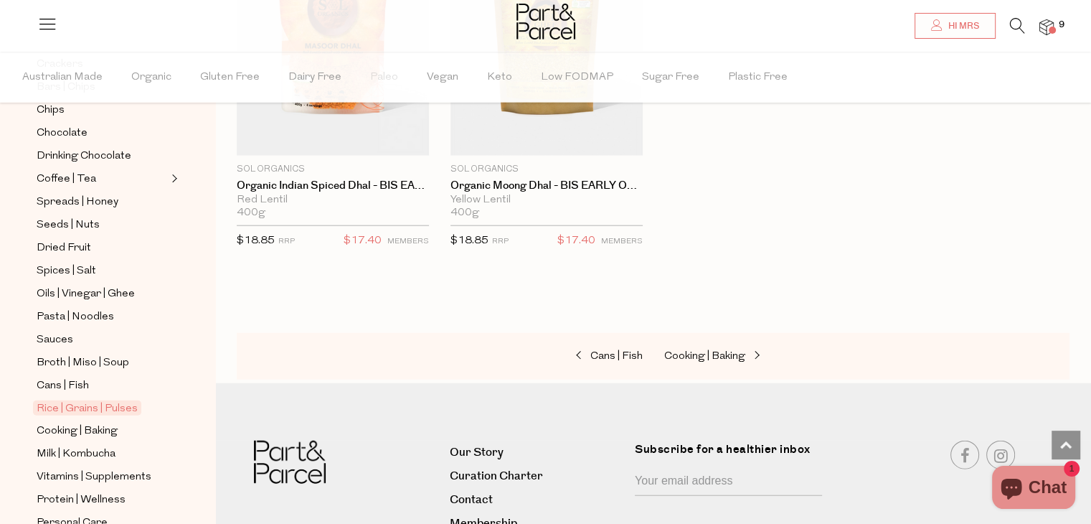
scroll to position [310, 0]
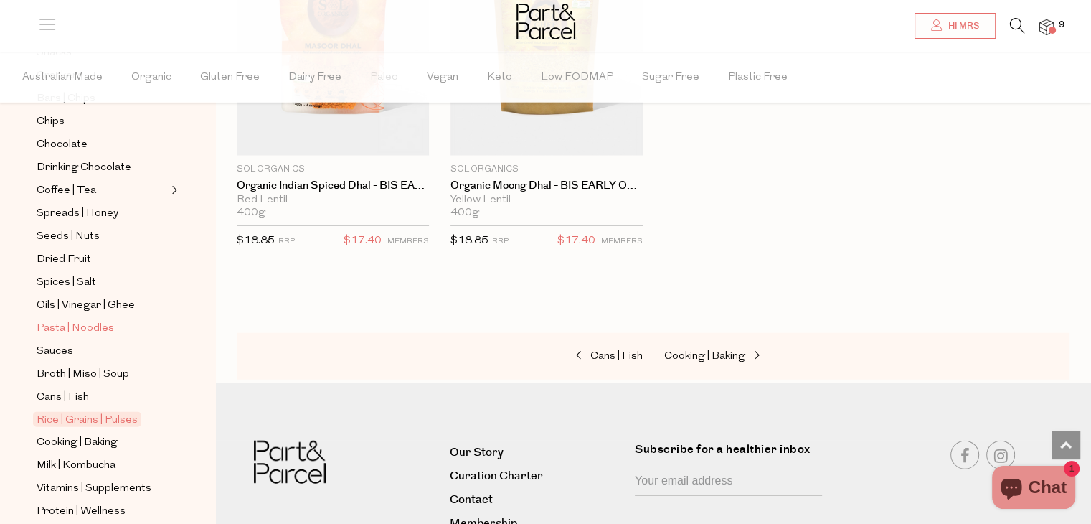
click at [108, 326] on span "Pasta | Noodles" at bounding box center [75, 328] width 77 height 17
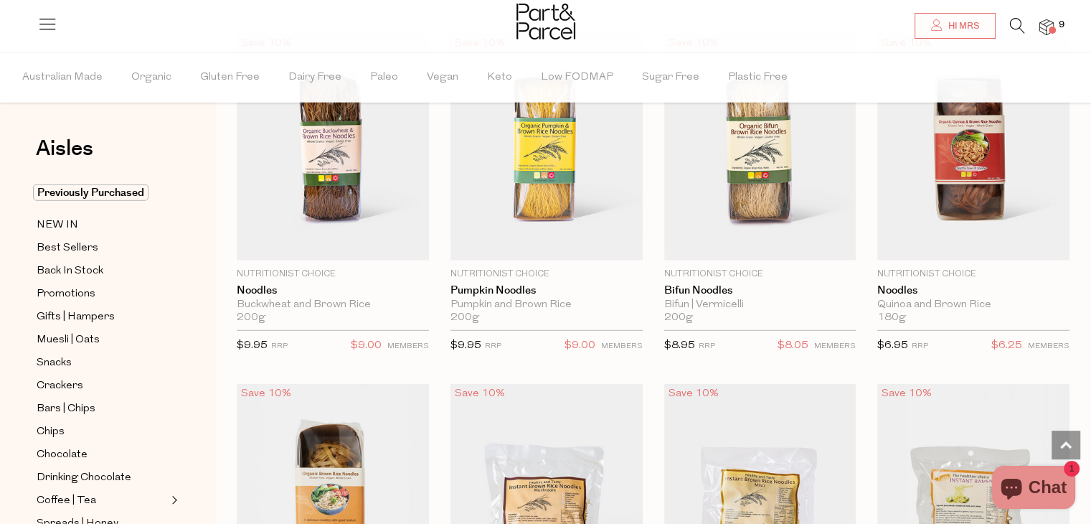
scroll to position [3790, 0]
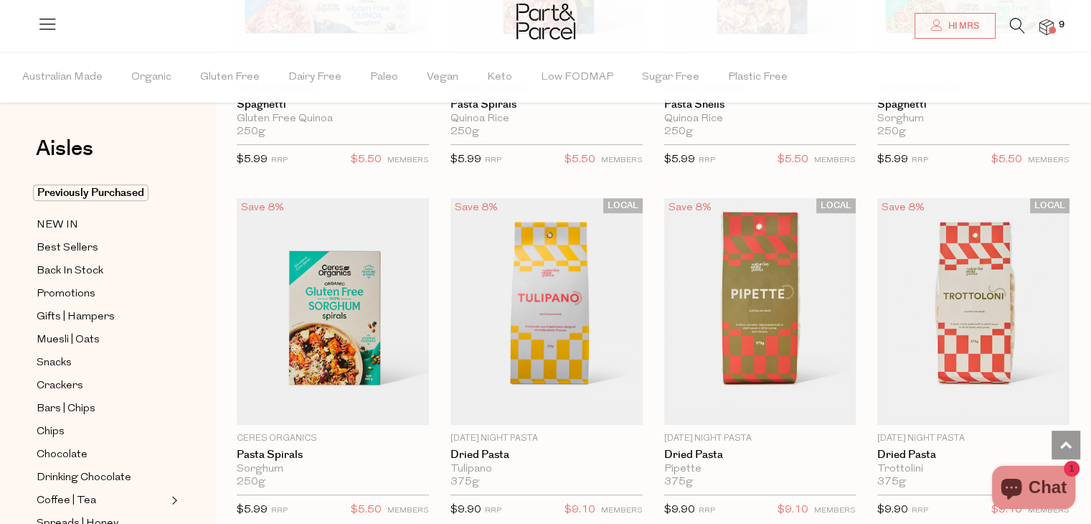
scroll to position [727, 0]
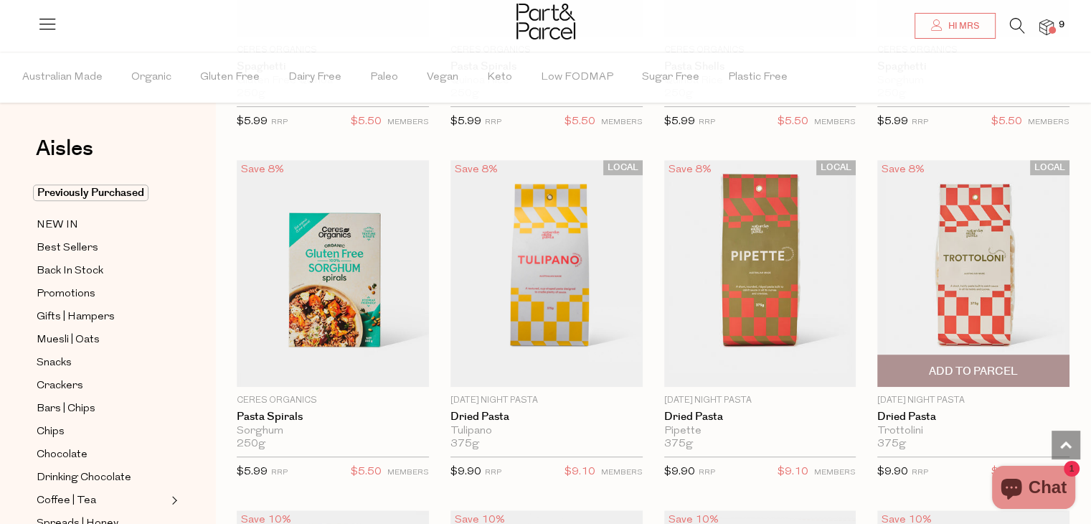
click at [955, 311] on img at bounding box center [973, 273] width 192 height 227
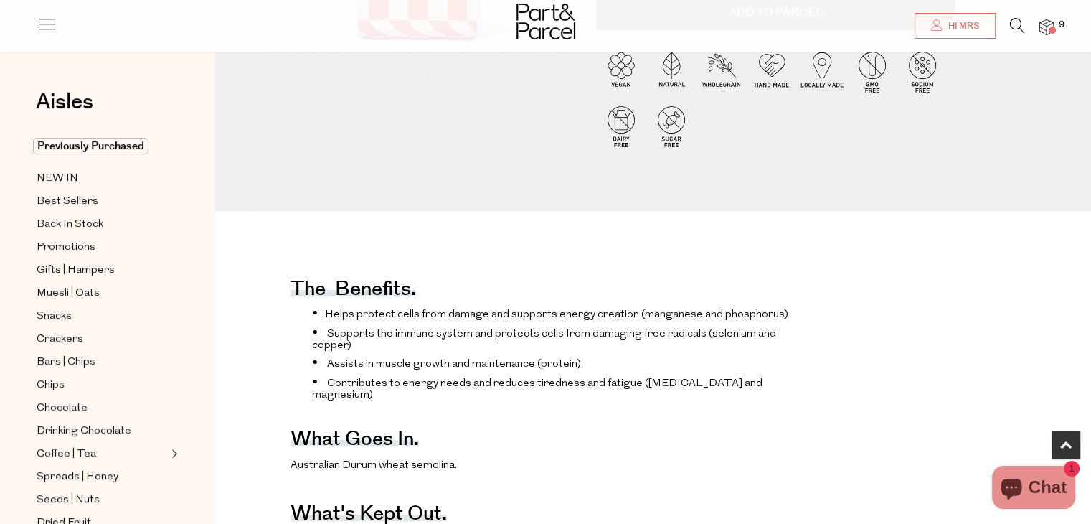
scroll to position [359, 0]
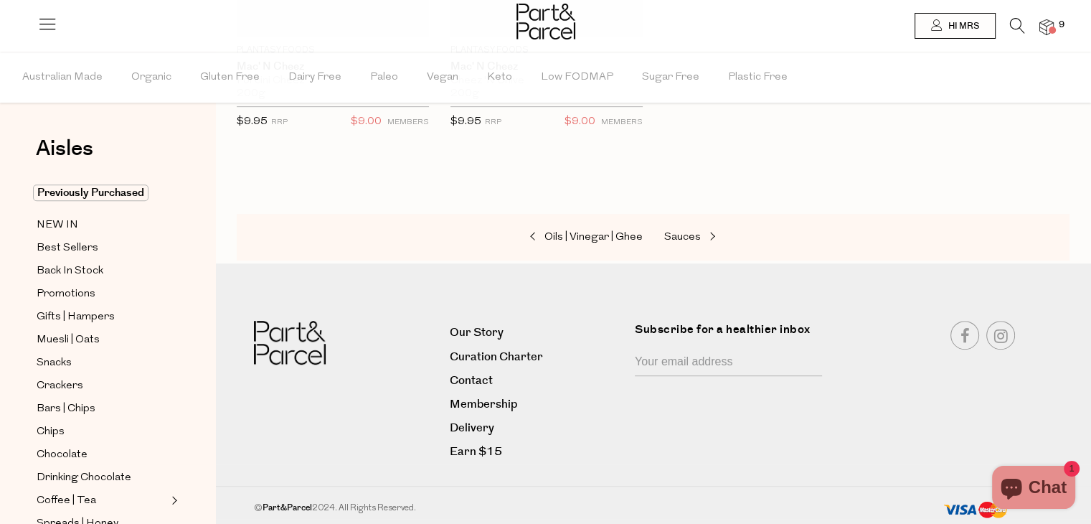
type input "[PERSON_NAME][EMAIL_ADDRESS][DOMAIN_NAME]"
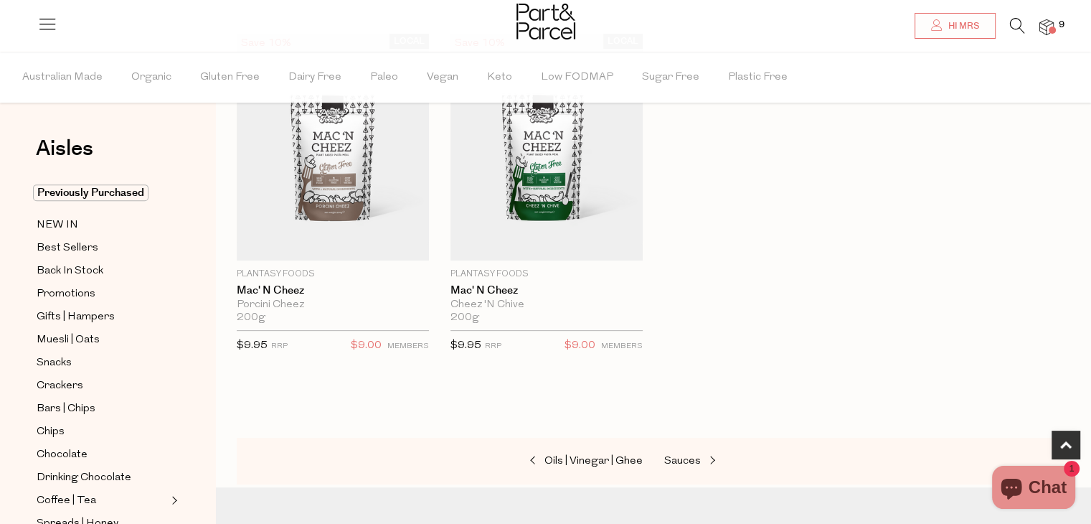
scroll to position [416, 0]
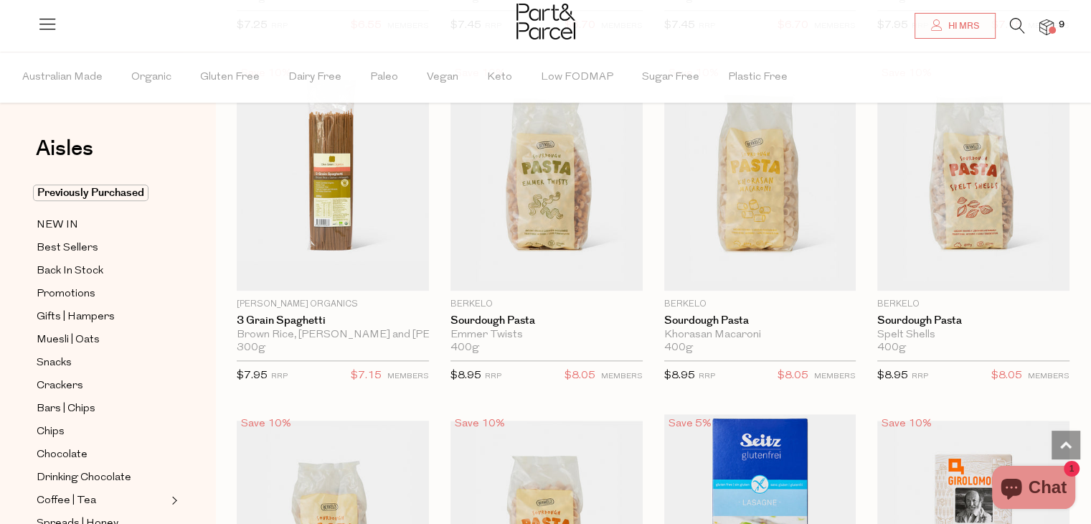
scroll to position [1555, 0]
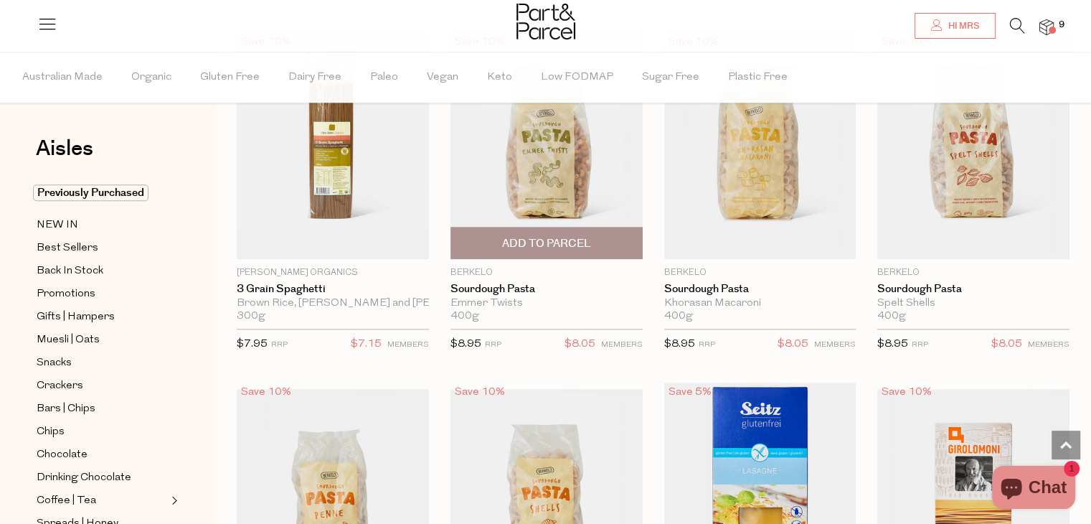
click at [569, 245] on span "Add To Parcel" at bounding box center [546, 243] width 89 height 15
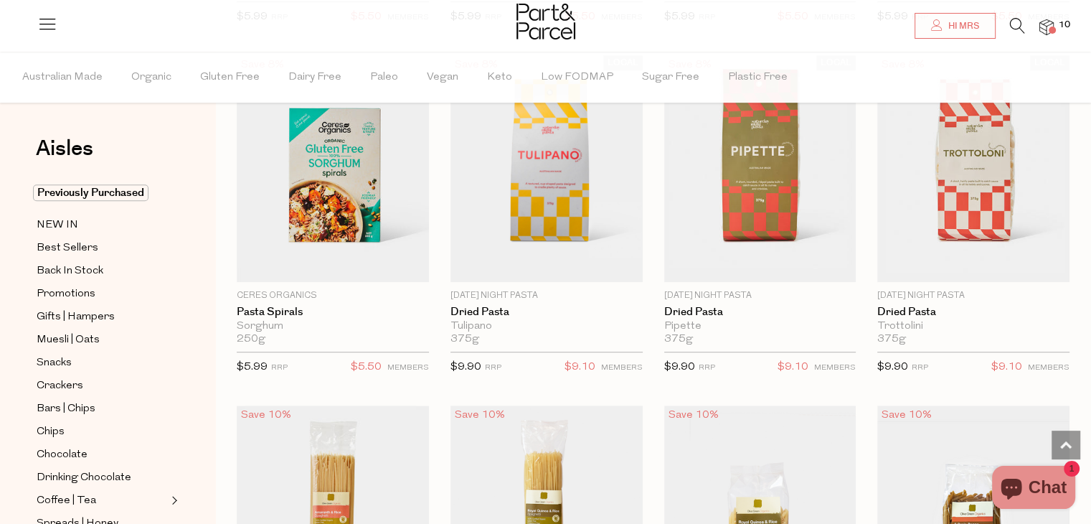
scroll to position [814, 0]
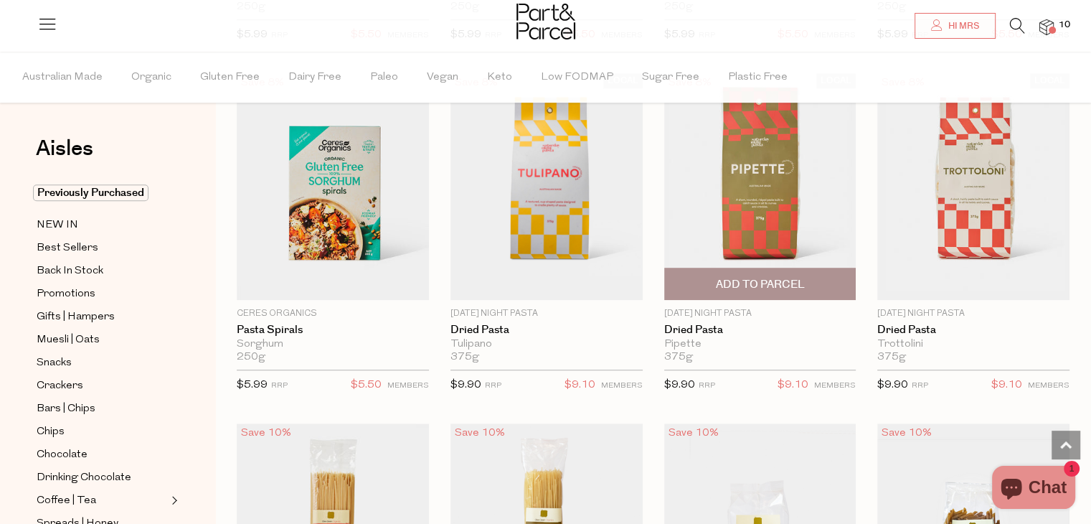
click at [753, 201] on img at bounding box center [760, 186] width 192 height 227
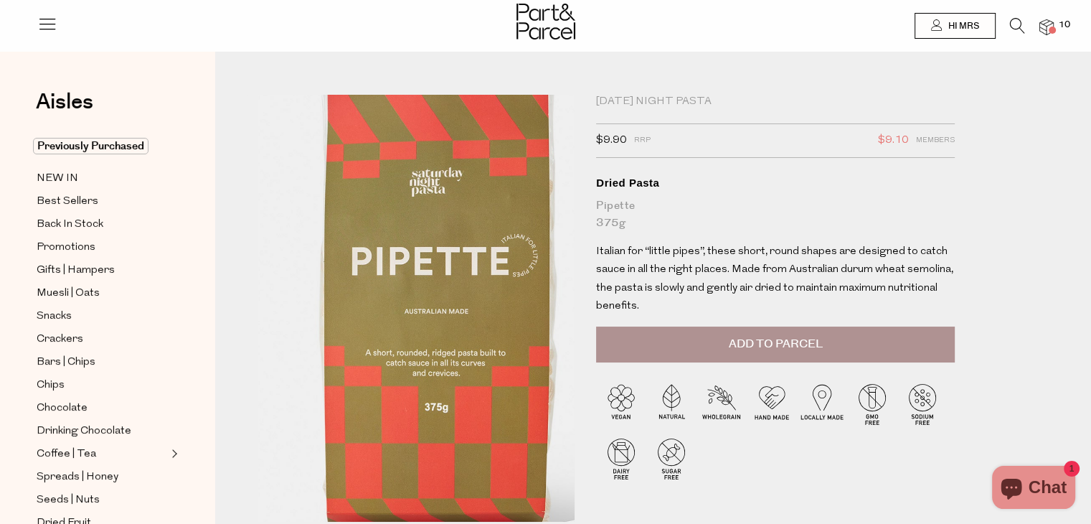
type input "[PERSON_NAME][EMAIL_ADDRESS][DOMAIN_NAME]"
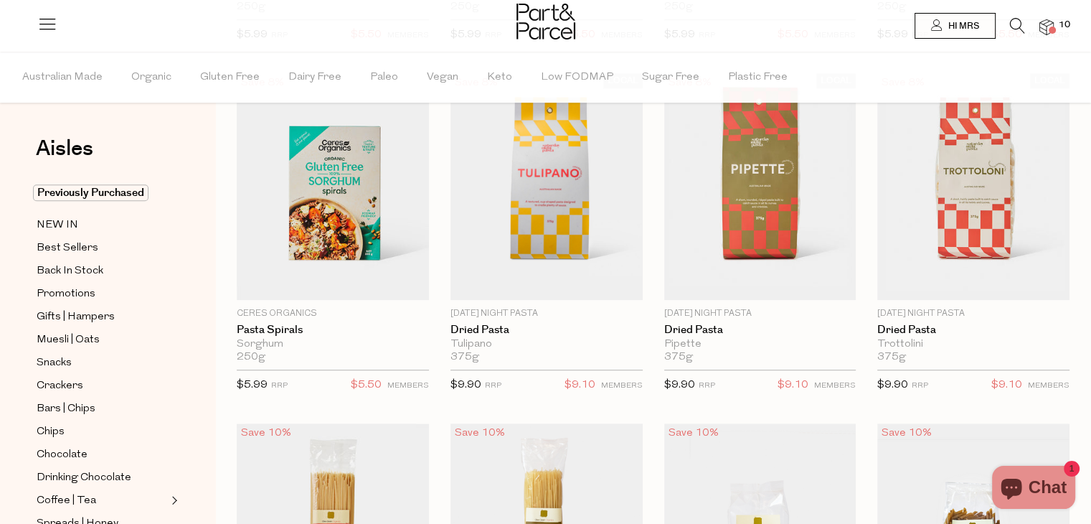
type input "[PERSON_NAME][EMAIL_ADDRESS][DOMAIN_NAME]"
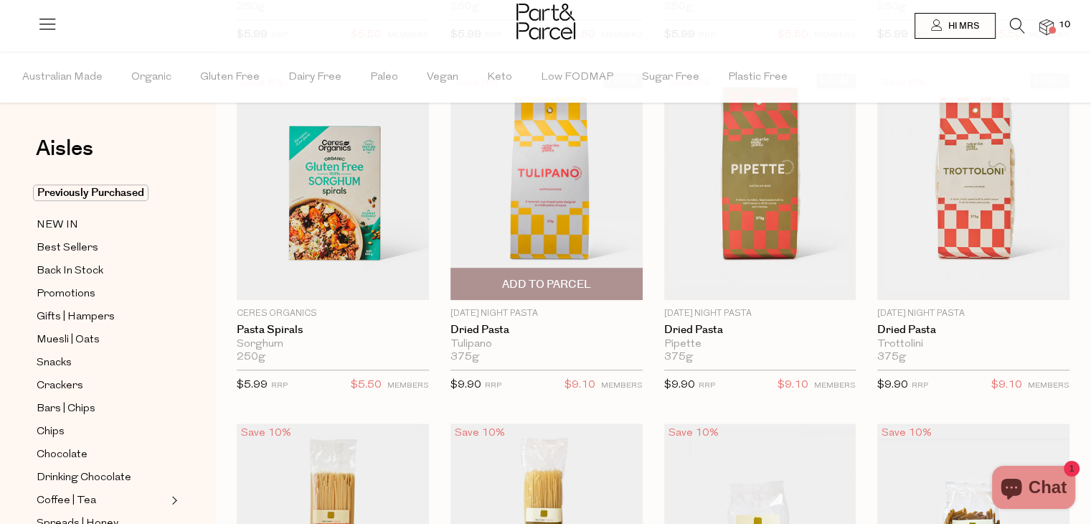
click at [512, 203] on img at bounding box center [546, 186] width 192 height 227
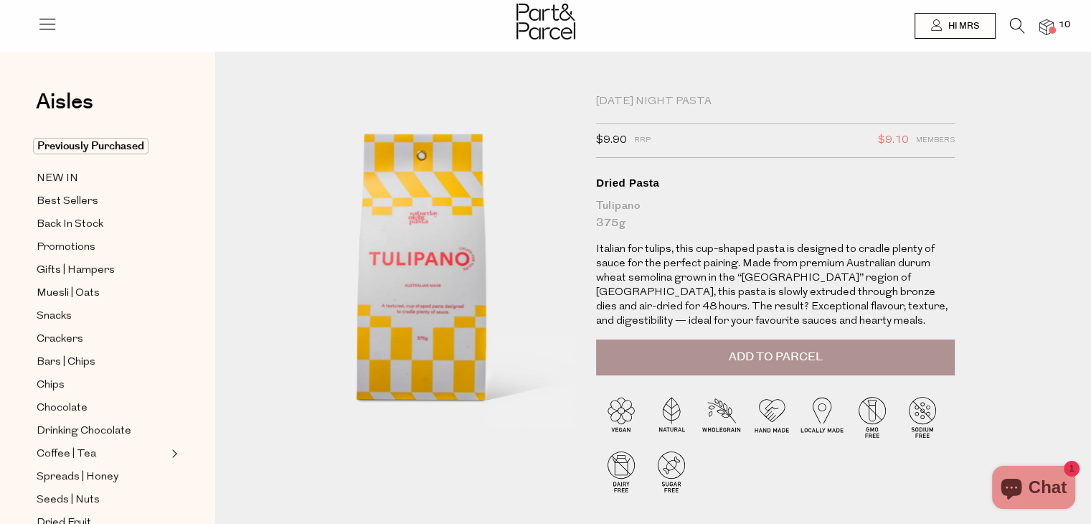
type input "[PERSON_NAME][EMAIL_ADDRESS][DOMAIN_NAME]"
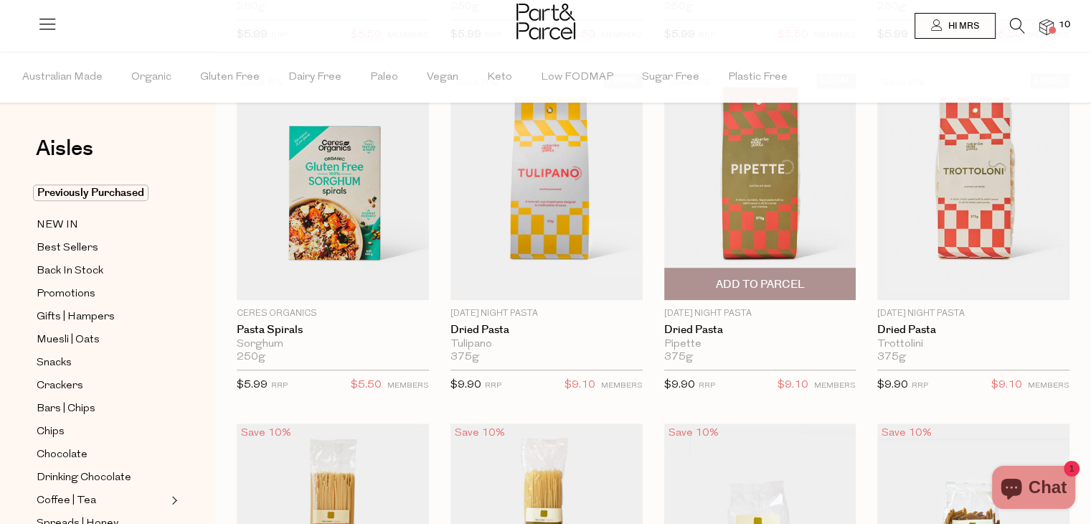
type input "[PERSON_NAME][EMAIL_ADDRESS][DOMAIN_NAME]"
click at [741, 182] on img at bounding box center [760, 186] width 192 height 227
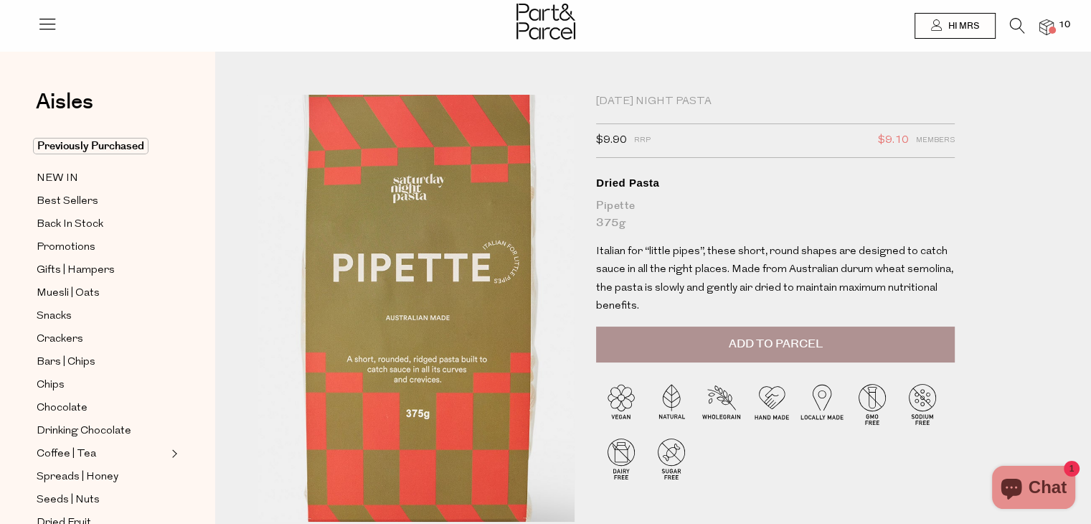
type input "[PERSON_NAME][EMAIL_ADDRESS][DOMAIN_NAME]"
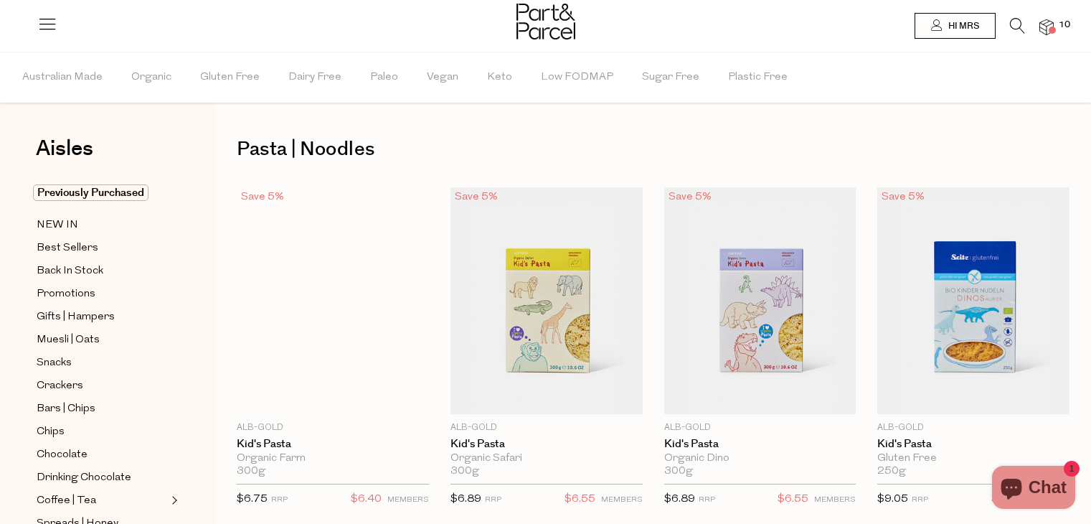
scroll to position [808, 0]
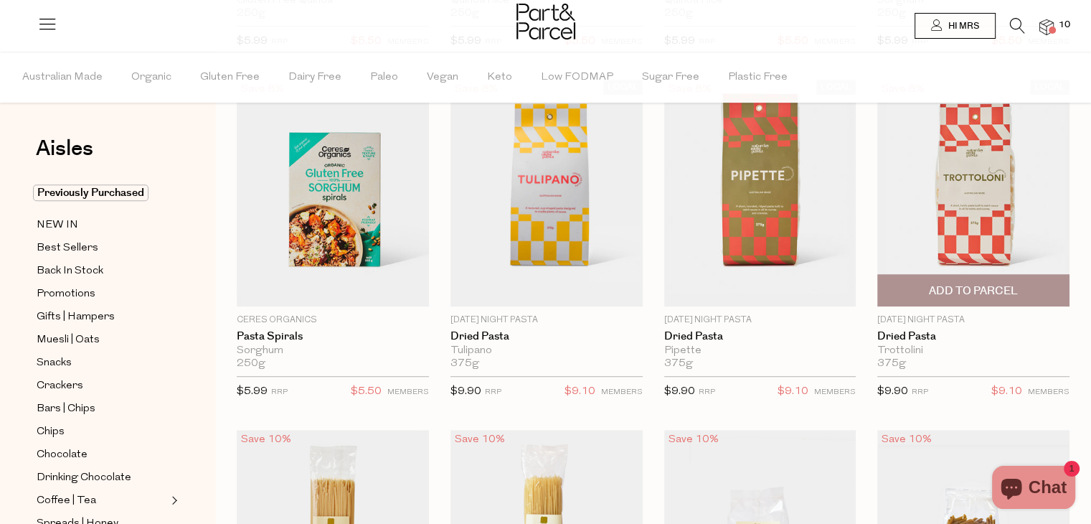
type input "[PERSON_NAME][EMAIL_ADDRESS][DOMAIN_NAME]"
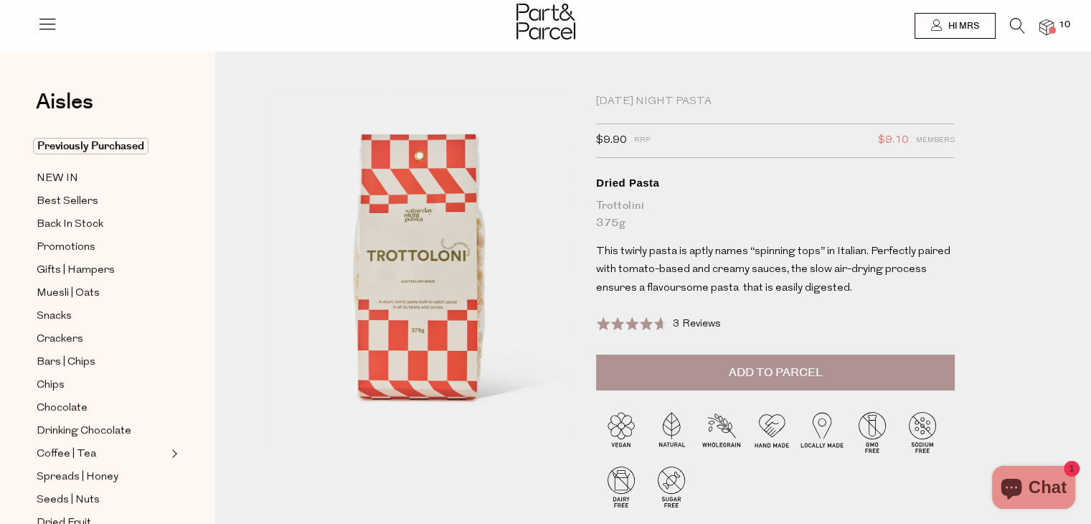
type input "[PERSON_NAME][EMAIL_ADDRESS][DOMAIN_NAME]"
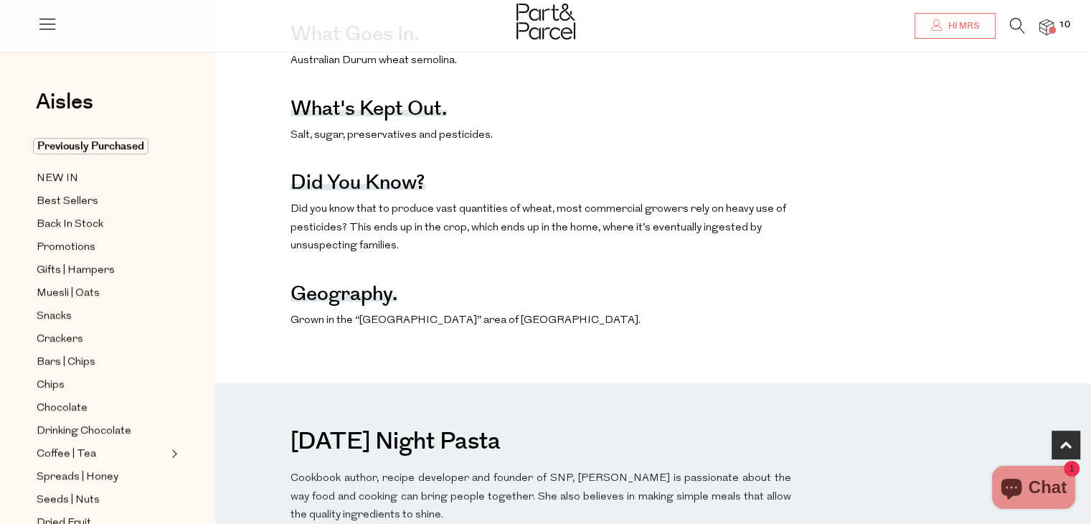
scroll to position [789, 0]
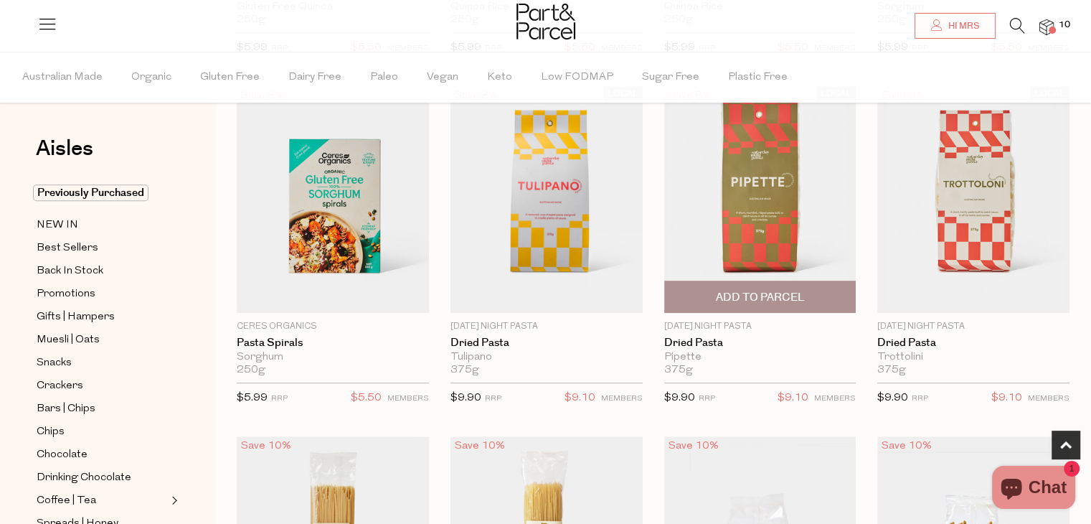
scroll to position [801, 0]
type input "[PERSON_NAME][EMAIL_ADDRESS][DOMAIN_NAME]"
click at [766, 294] on span "Add To Parcel" at bounding box center [759, 297] width 89 height 15
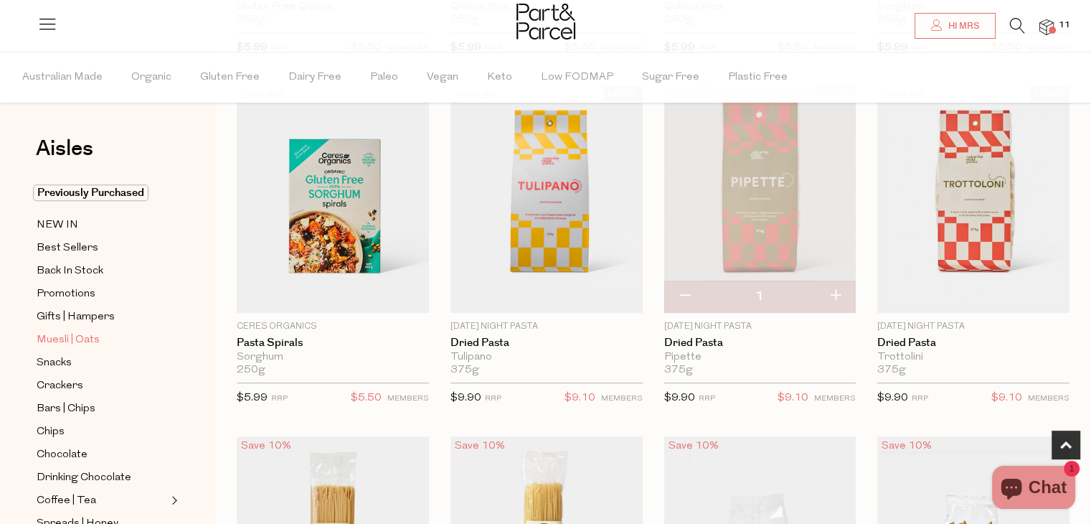
scroll to position [24, 0]
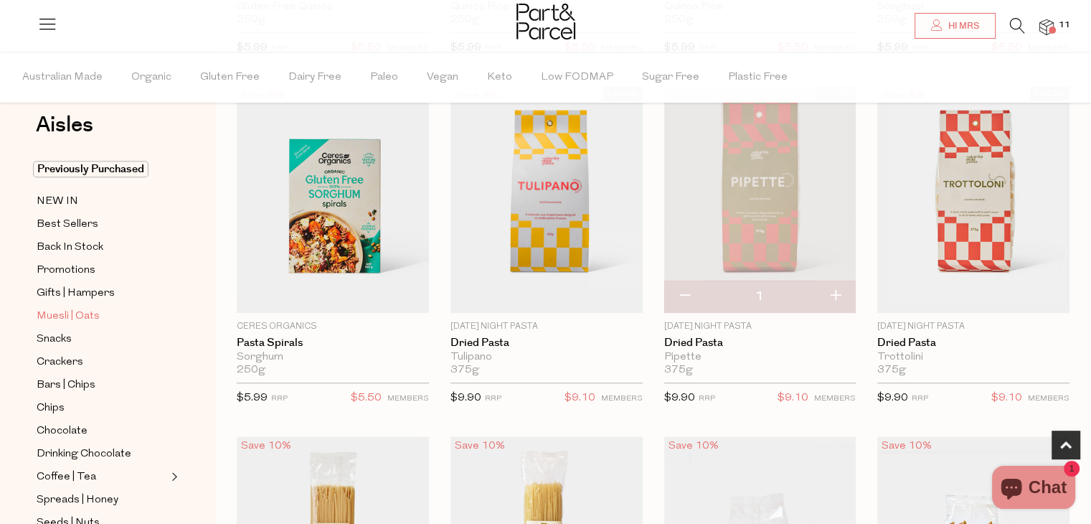
click at [84, 308] on span "Muesli | Oats" at bounding box center [68, 316] width 63 height 17
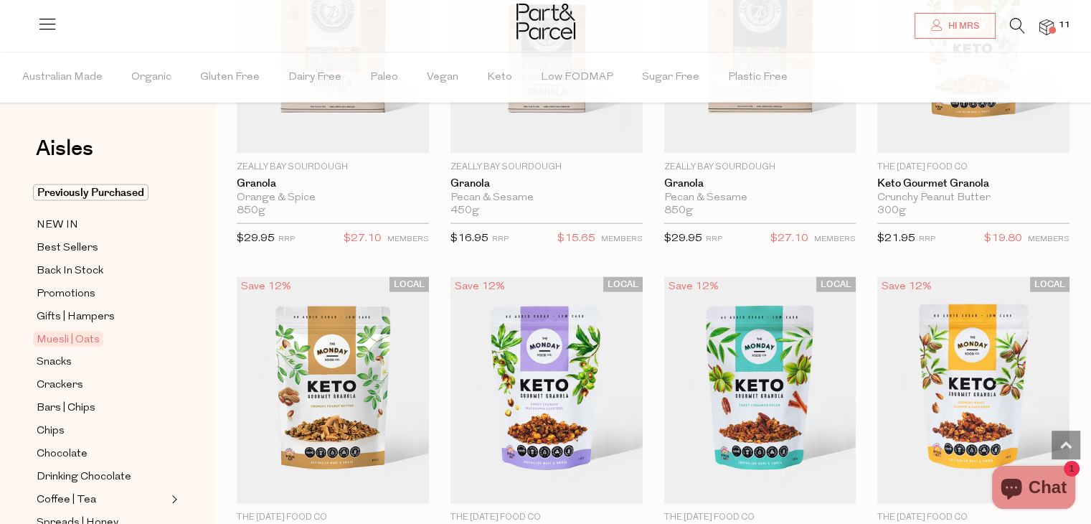
scroll to position [3206, 0]
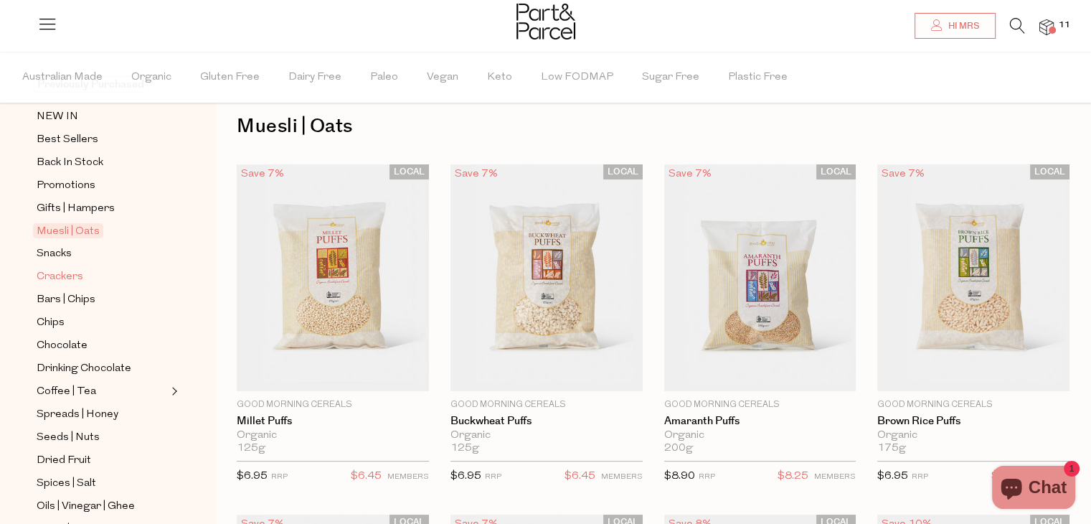
scroll to position [119, 0]
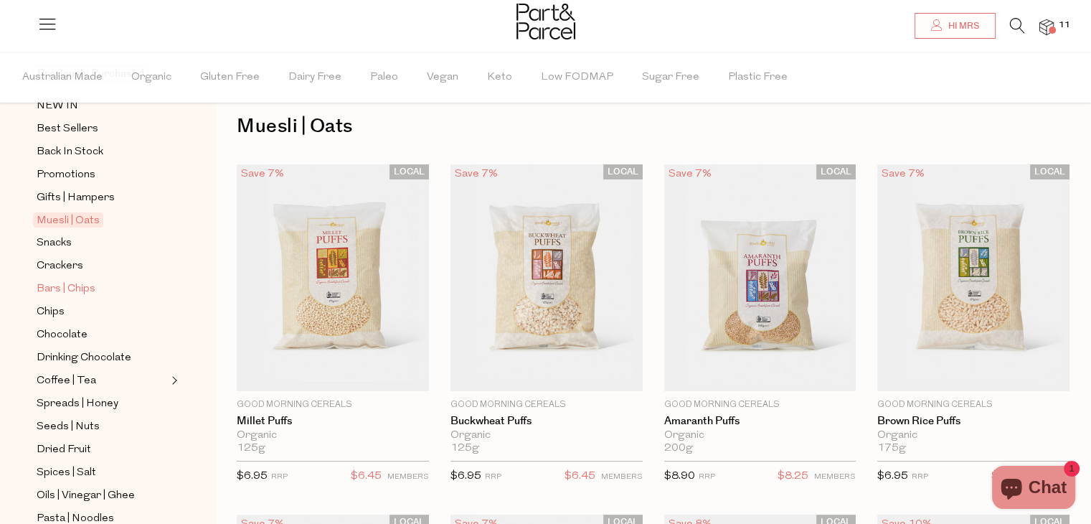
click at [65, 282] on span "Bars | Chips" at bounding box center [66, 288] width 59 height 17
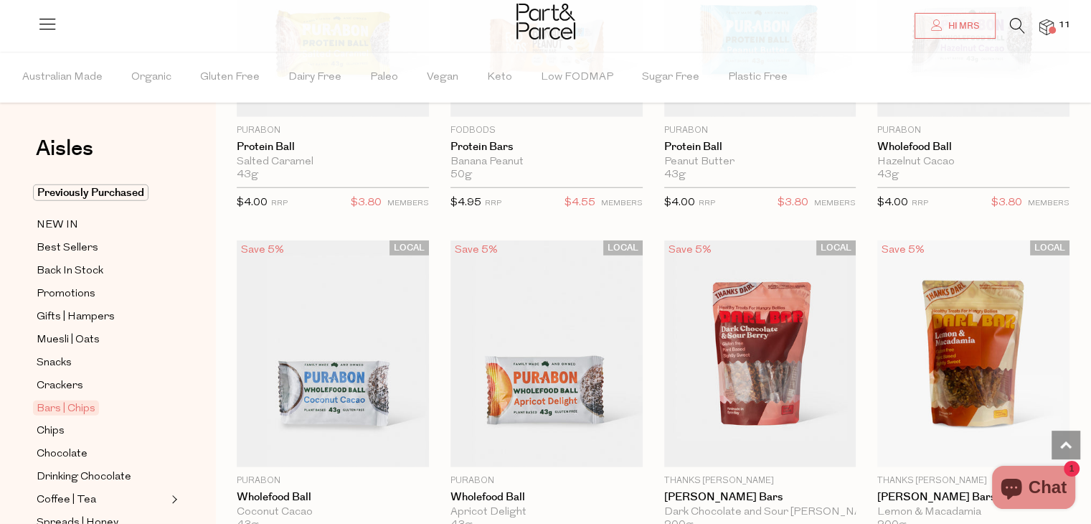
scroll to position [3880, 0]
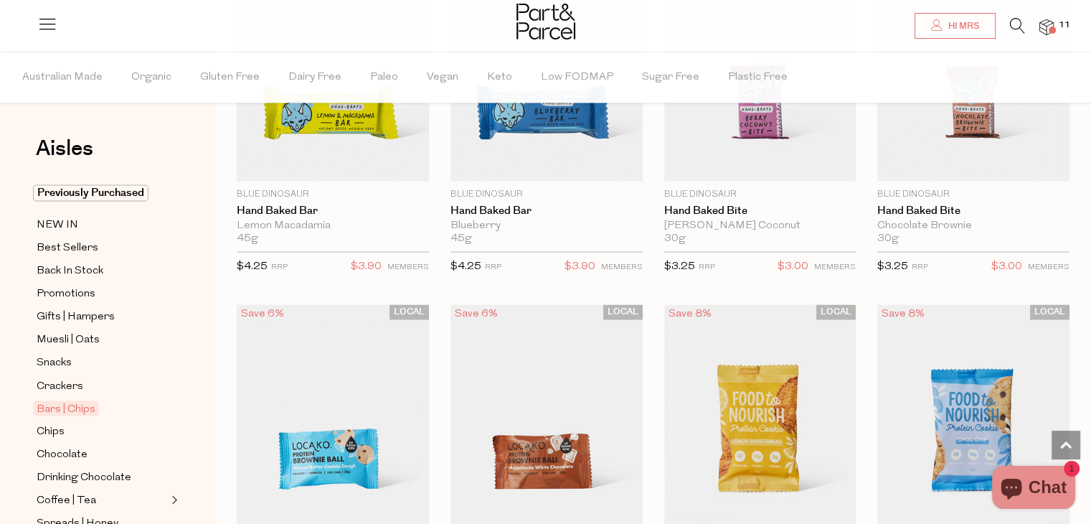
scroll to position [2450, 0]
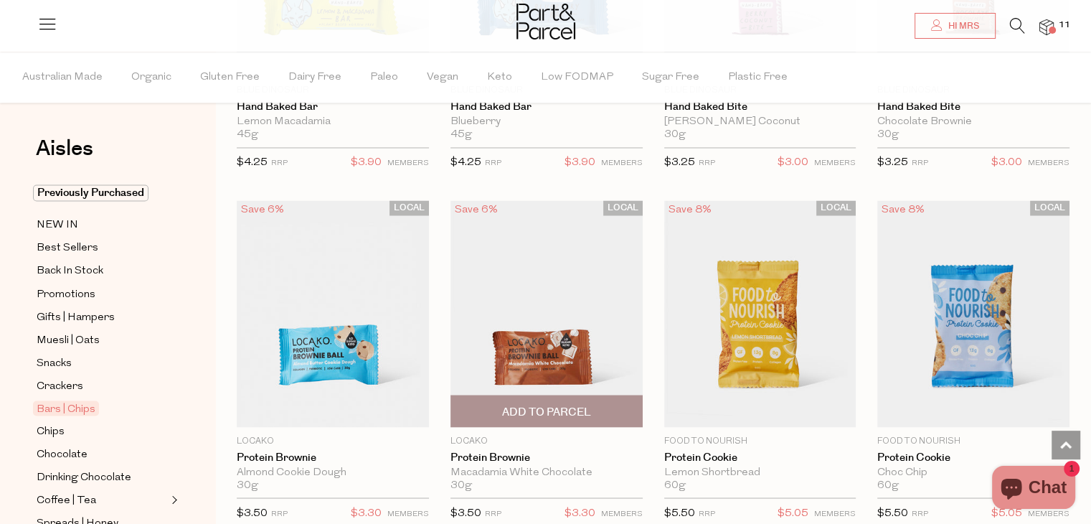
click at [552, 351] on img at bounding box center [546, 313] width 192 height 227
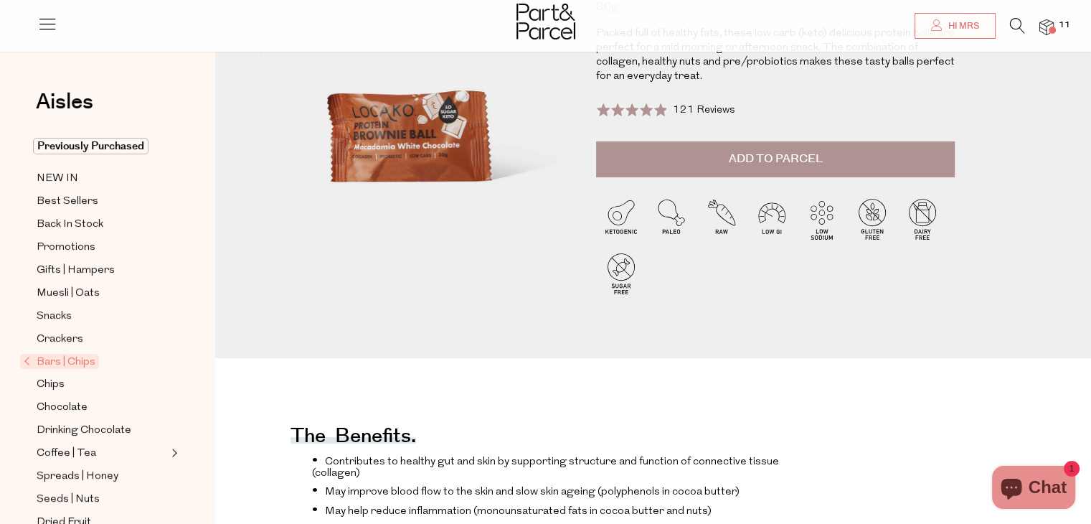
scroll to position [119, 0]
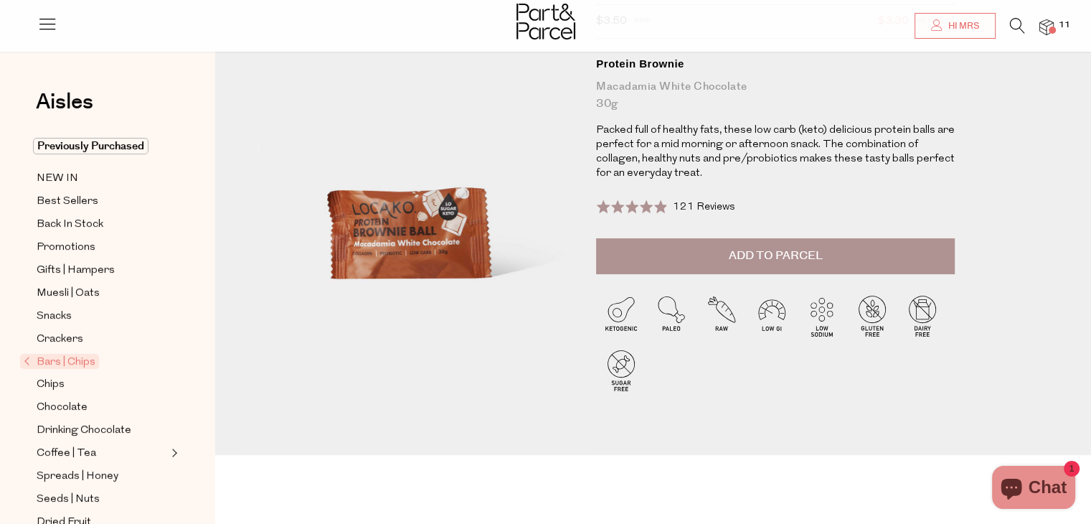
click at [703, 264] on button "Add to Parcel" at bounding box center [775, 256] width 359 height 36
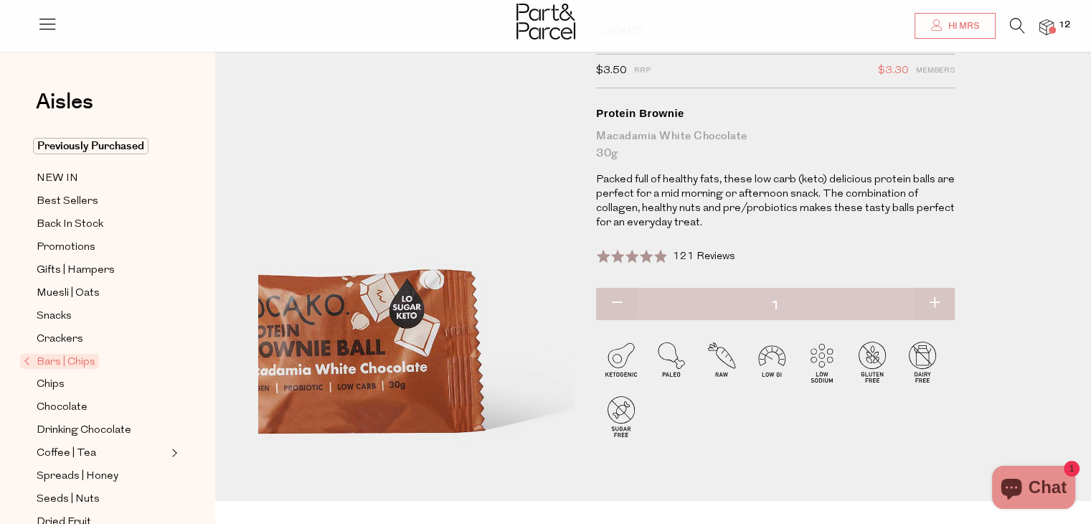
scroll to position [0, 0]
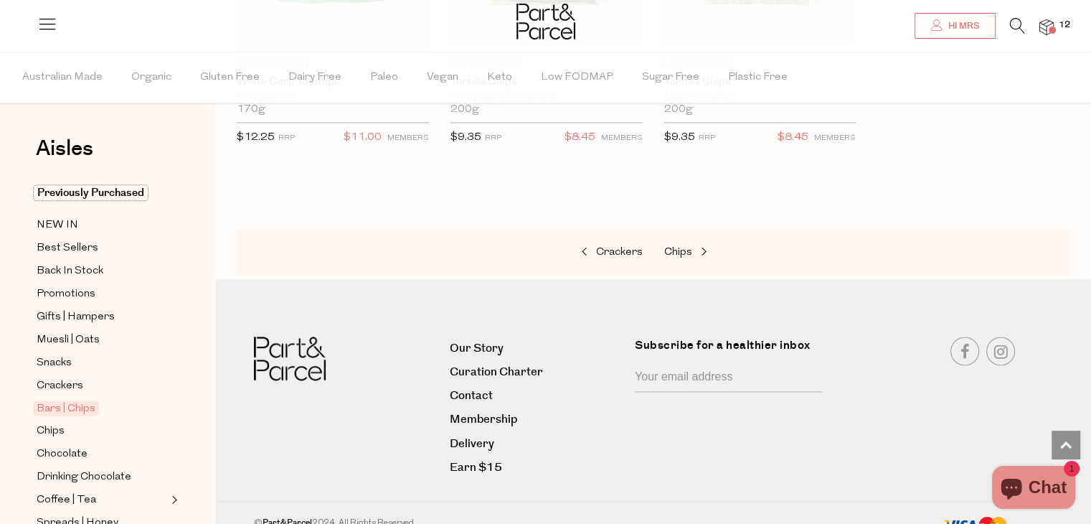
type input "[PERSON_NAME][EMAIL_ADDRESS][DOMAIN_NAME]"
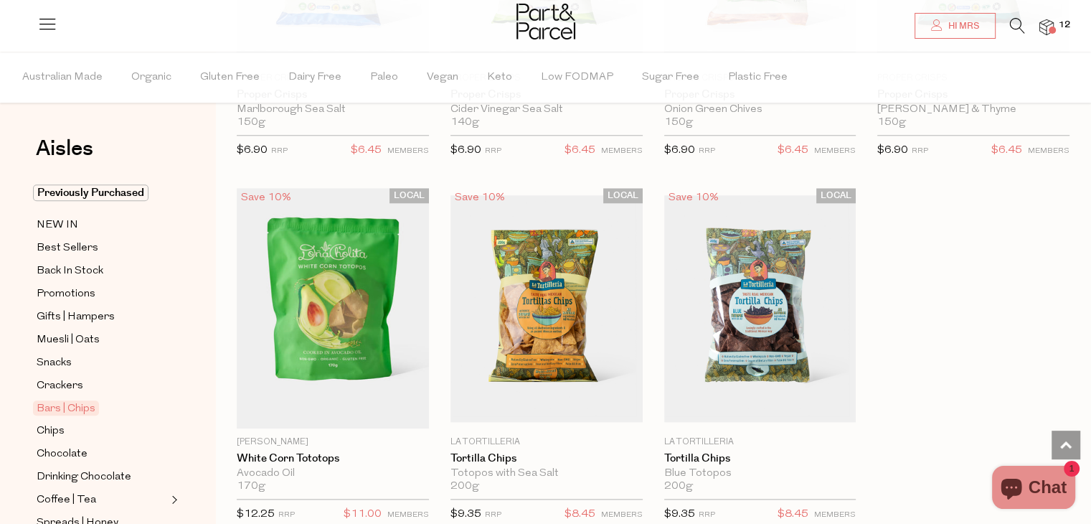
scroll to position [1420, 0]
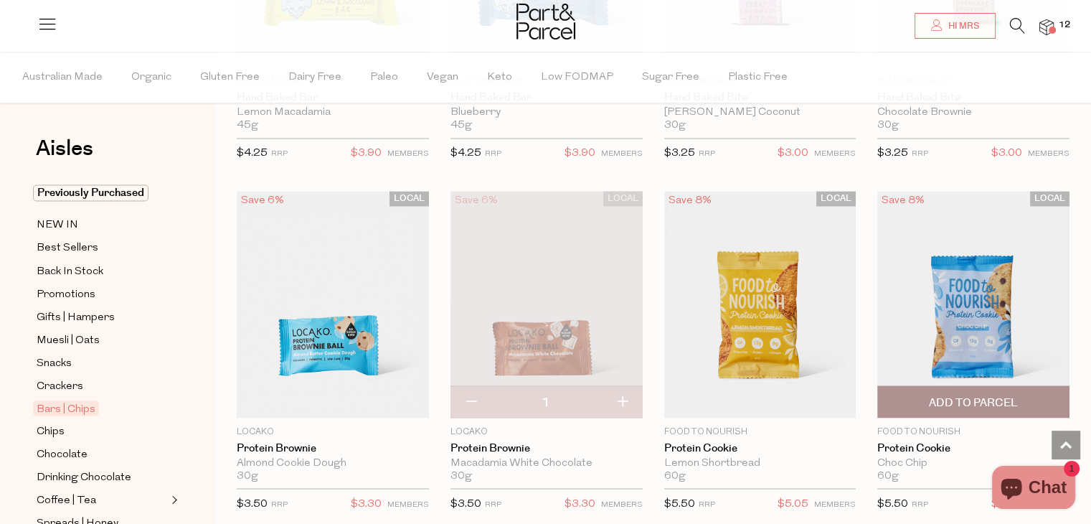
scroll to position [2475, 0]
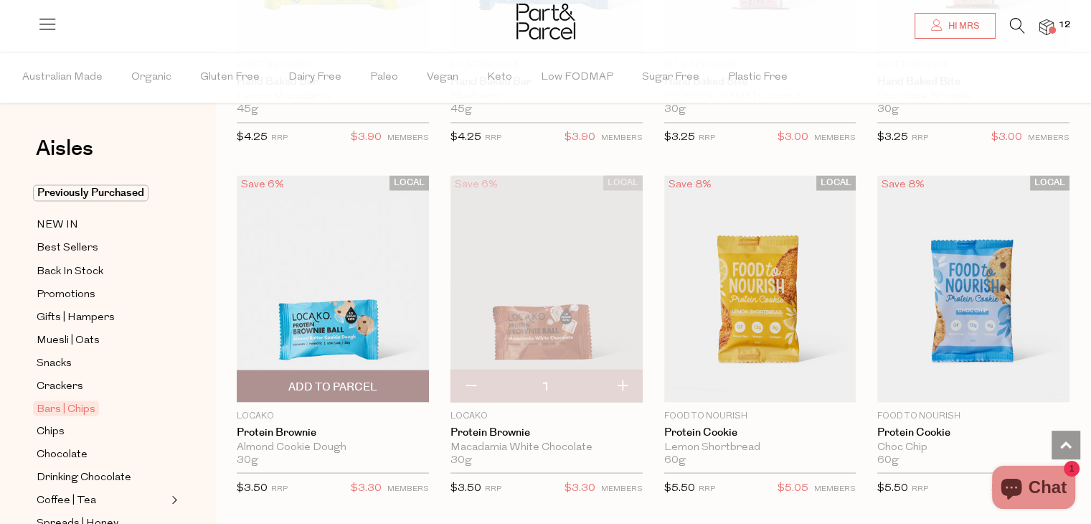
click at [358, 379] on span "Add To Parcel" at bounding box center [332, 386] width 89 height 15
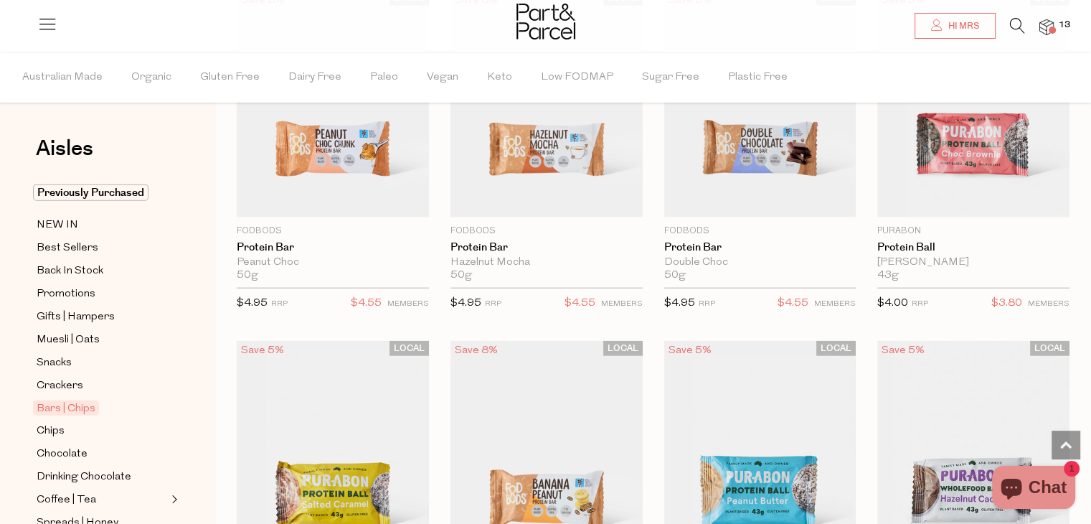
scroll to position [3519, 0]
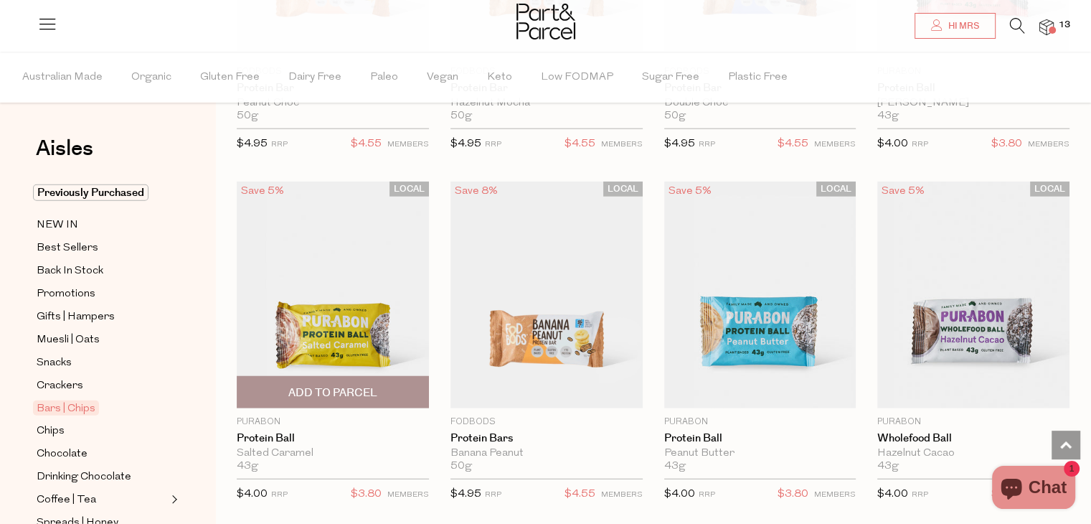
click at [314, 326] on img at bounding box center [333, 294] width 192 height 227
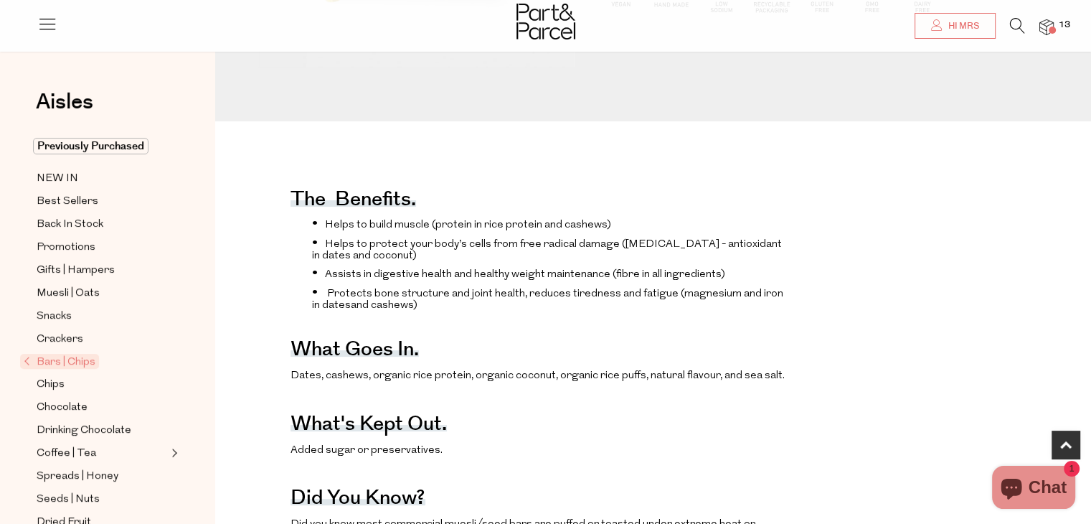
scroll to position [430, 0]
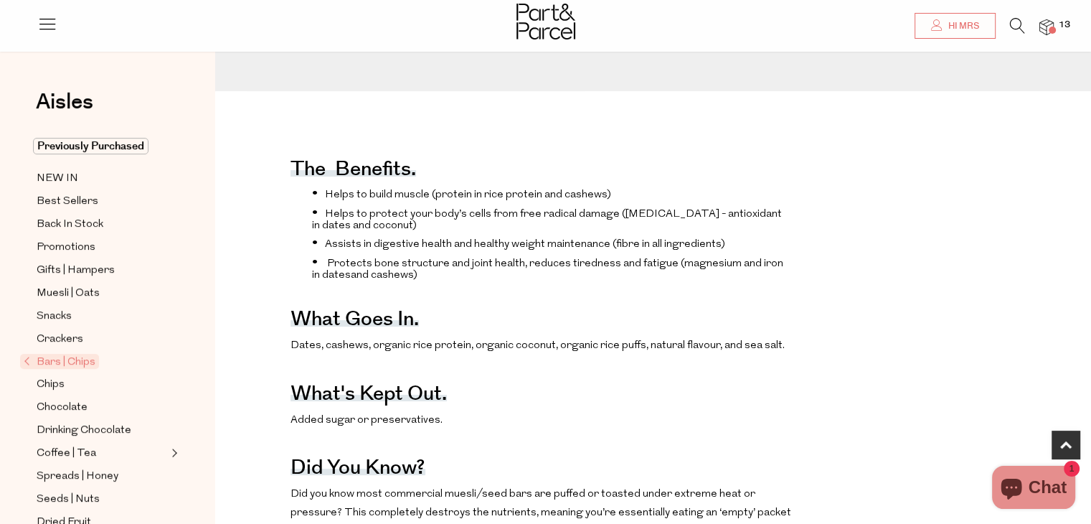
type input "[PERSON_NAME][EMAIL_ADDRESS][DOMAIN_NAME]"
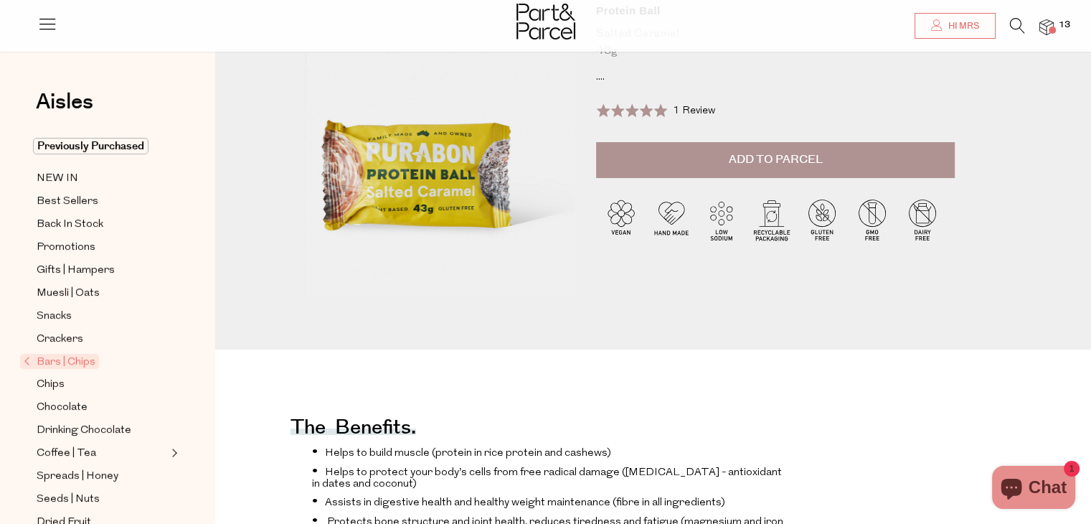
scroll to position [167, 0]
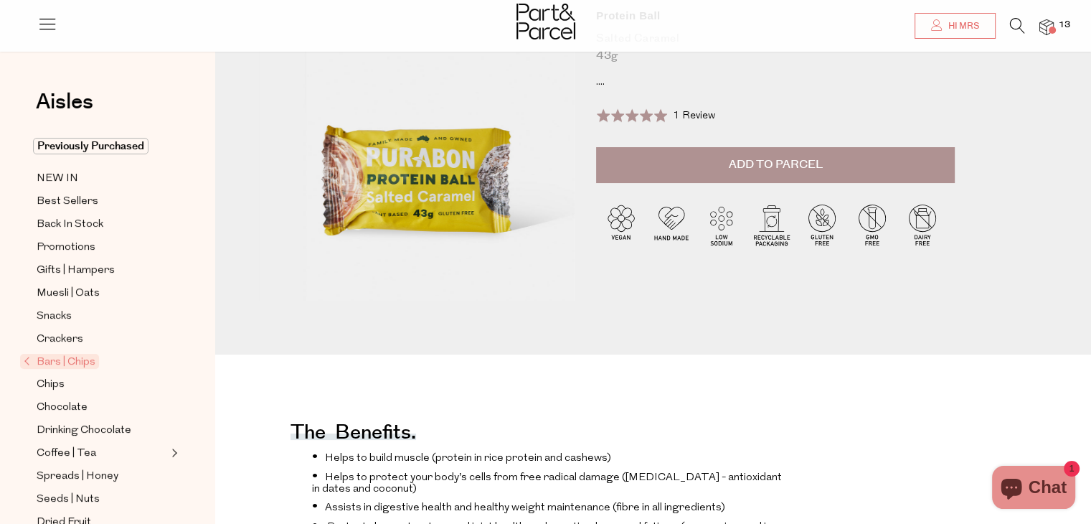
click at [764, 178] on button "Add to Parcel" at bounding box center [775, 165] width 359 height 36
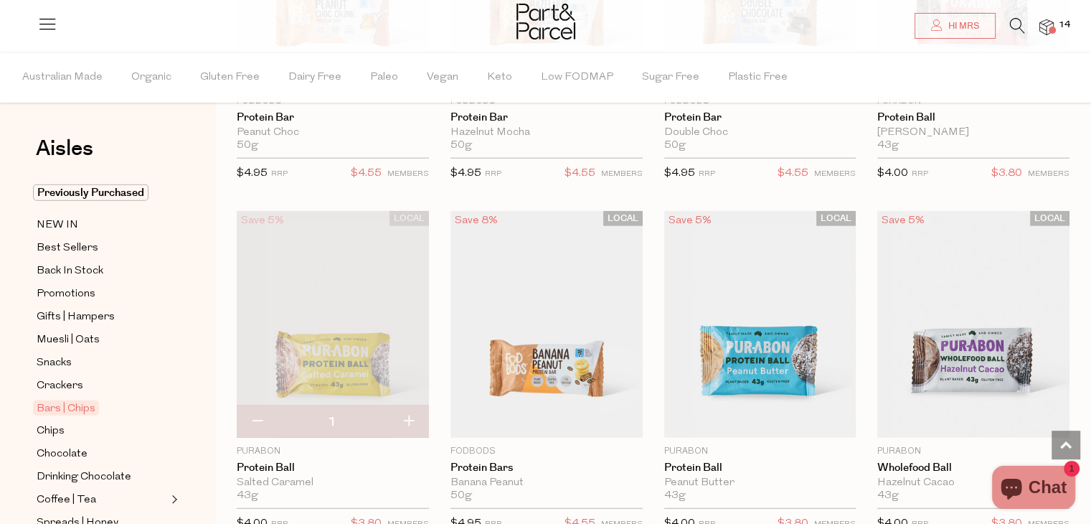
type input "[PERSON_NAME][EMAIL_ADDRESS][DOMAIN_NAME]"
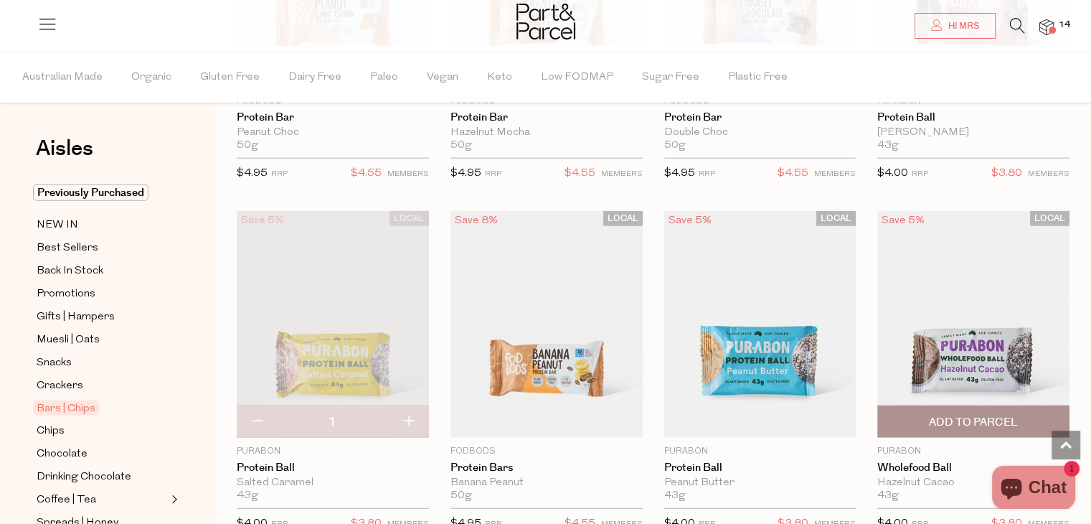
click at [979, 415] on span "Add To Parcel" at bounding box center [973, 422] width 89 height 15
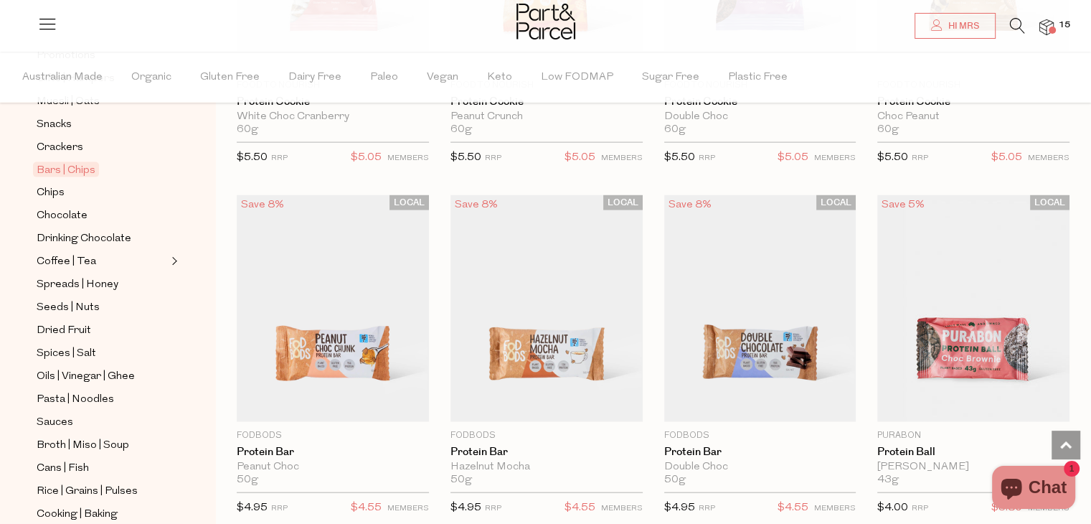
scroll to position [239, 0]
click at [62, 351] on span "Spices | Salt" at bounding box center [67, 352] width 60 height 17
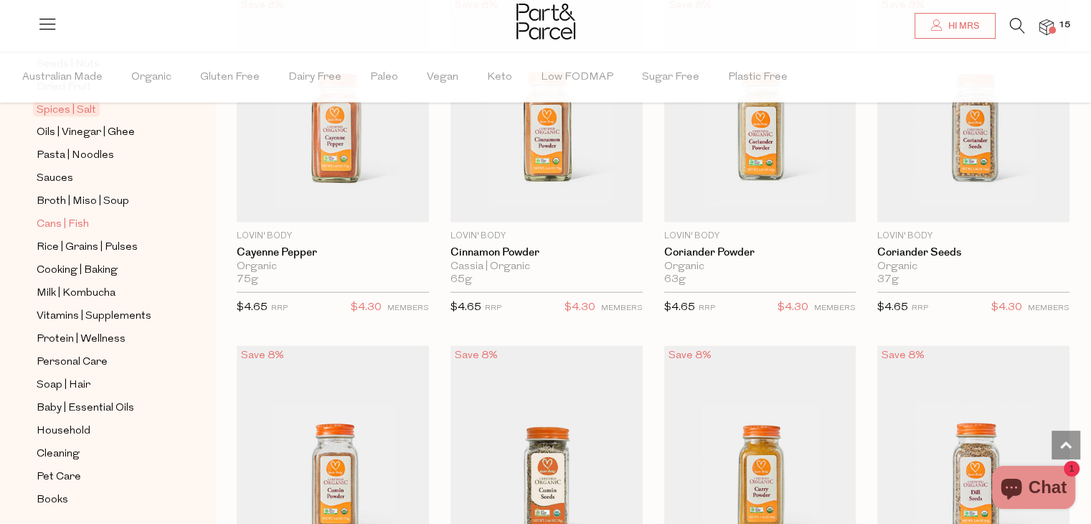
scroll to position [502, 0]
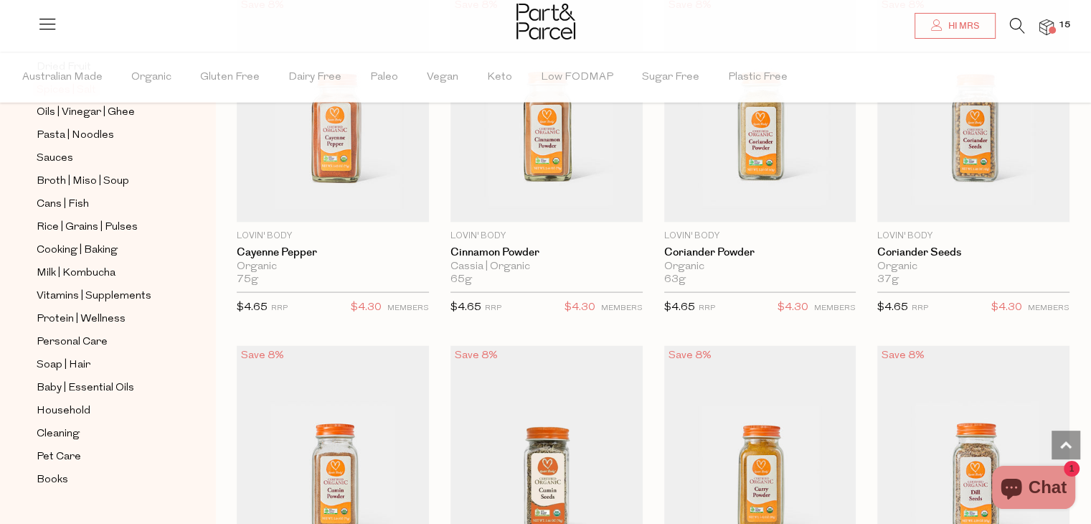
click at [1047, 28] on img at bounding box center [1046, 27] width 14 height 16
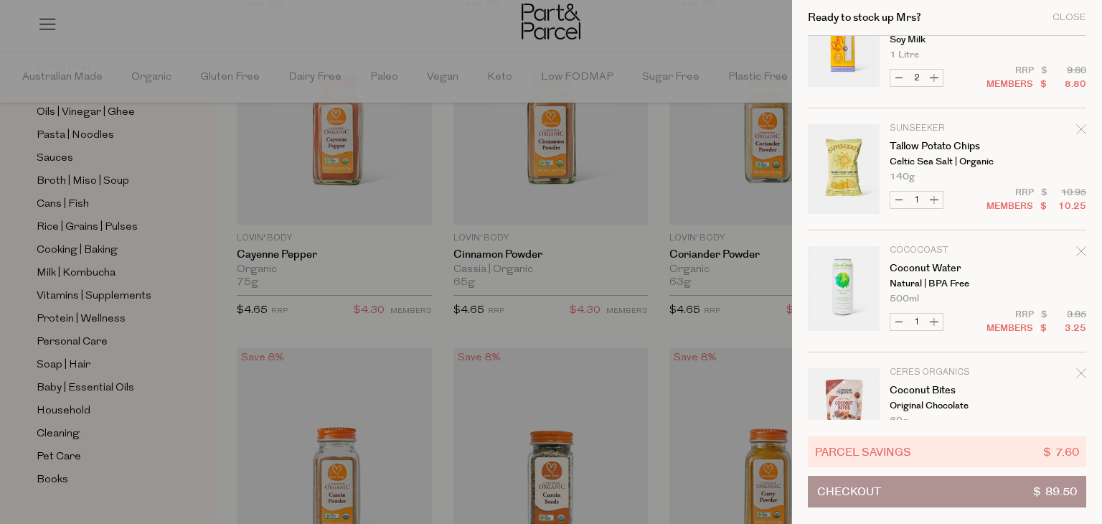
scroll to position [1148, 0]
click at [933, 321] on button "Increase Coconut Water" at bounding box center [933, 321] width 17 height 16
type input "2"
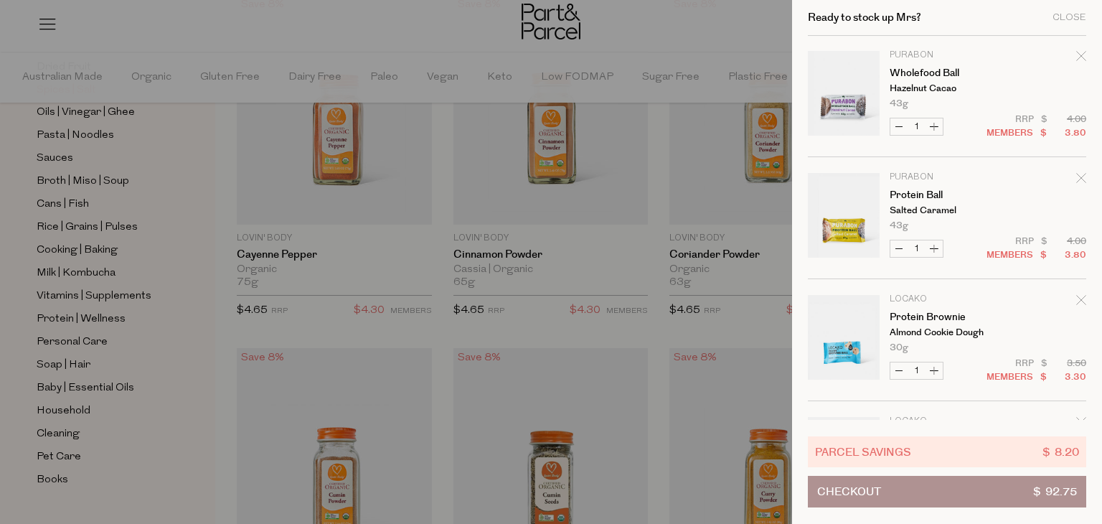
scroll to position [0, 0]
click at [58, 159] on div at bounding box center [551, 262] width 1102 height 524
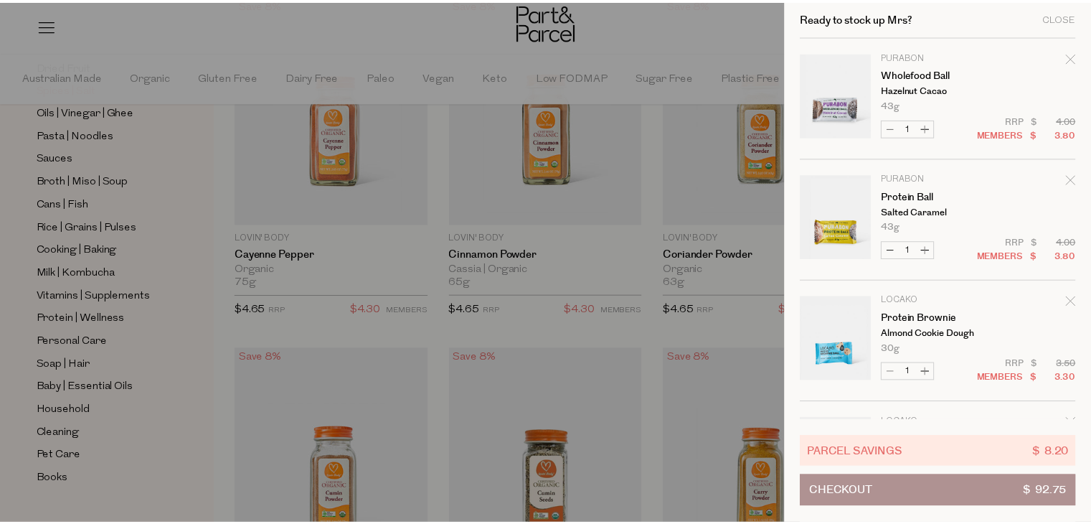
scroll to position [3009, 0]
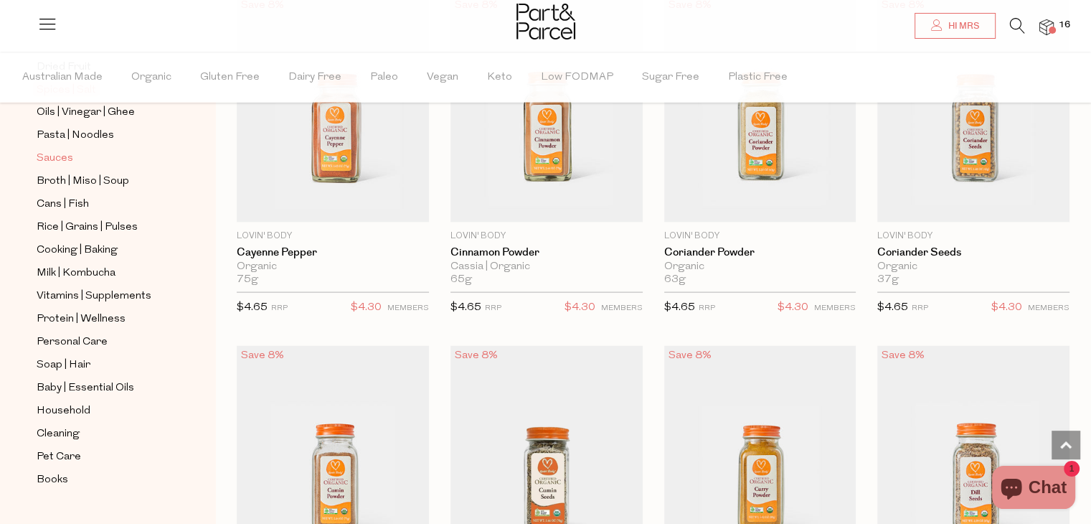
click at [60, 158] on span "Sauces" at bounding box center [55, 158] width 37 height 17
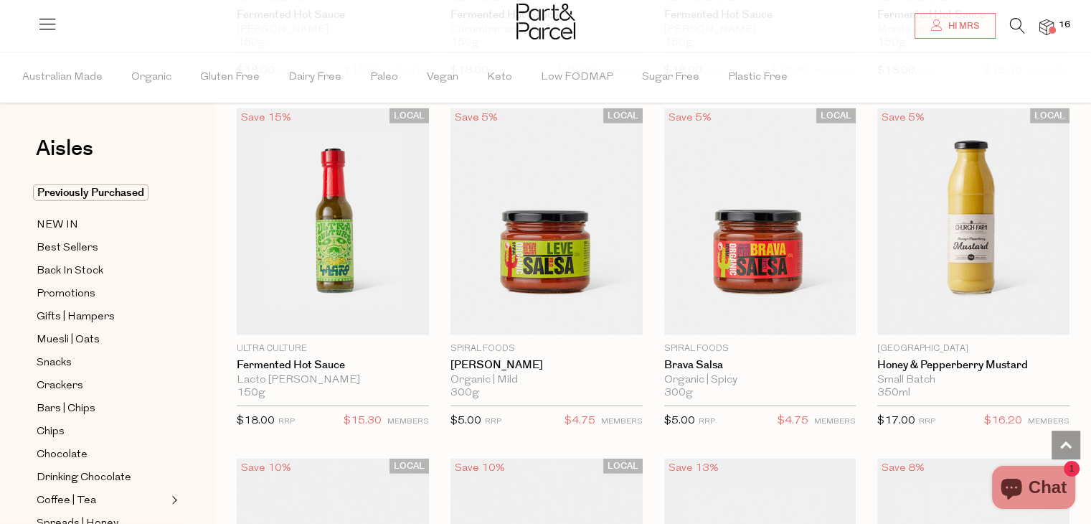
scroll to position [3254, 0]
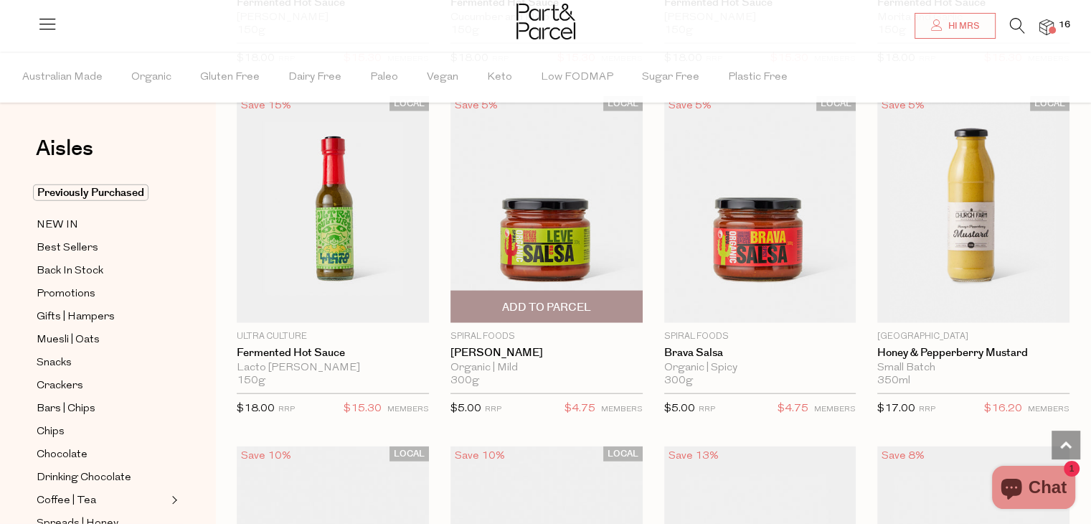
click at [525, 302] on span "Add To Parcel" at bounding box center [546, 307] width 89 height 15
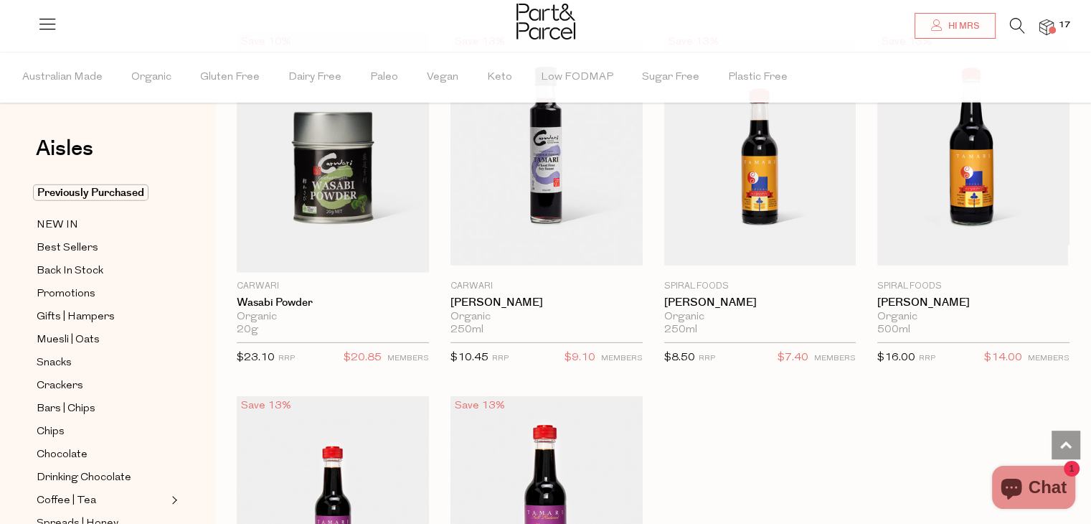
scroll to position [4019, 0]
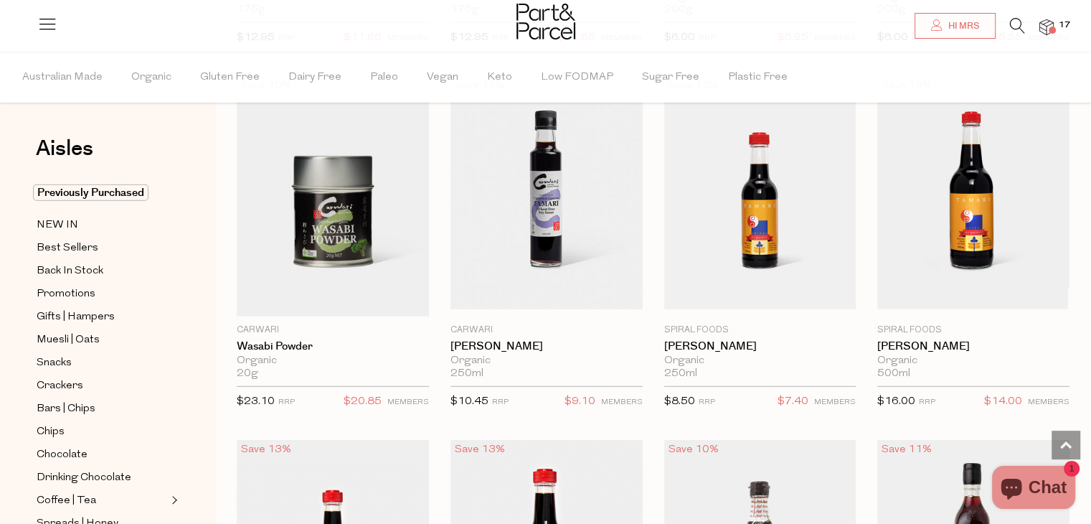
scroll to position [3971, 0]
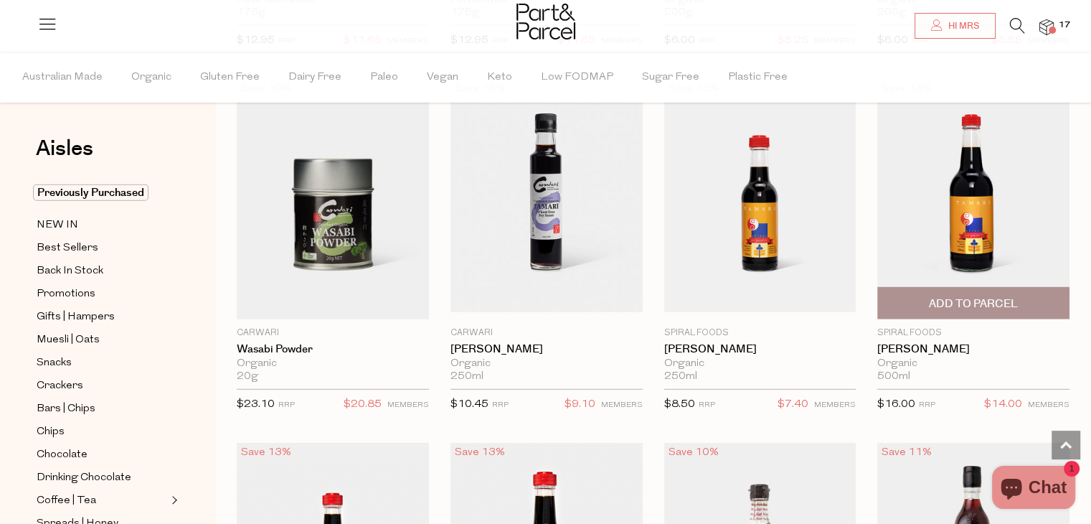
click at [954, 302] on span "Add To Parcel" at bounding box center [973, 303] width 184 height 31
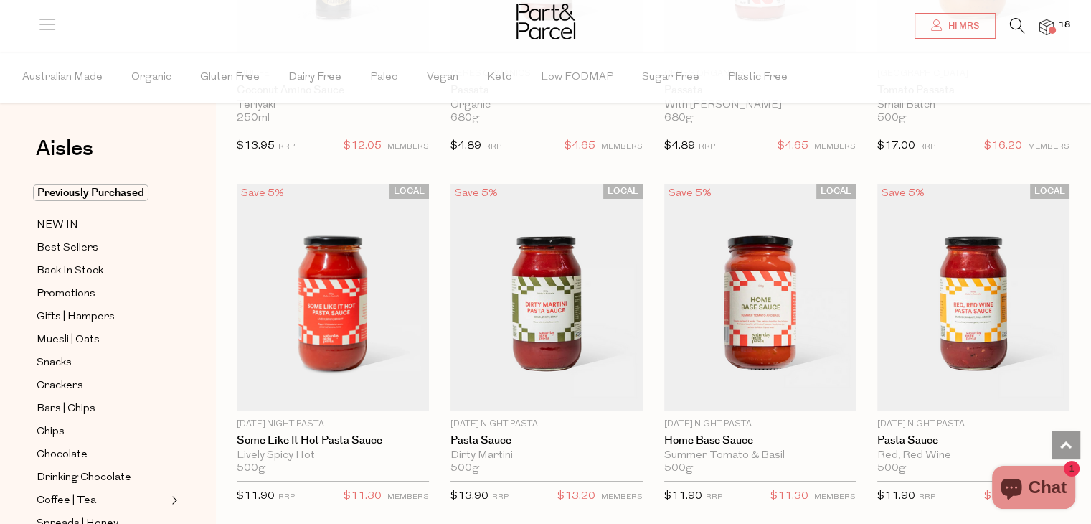
scroll to position [5287, 0]
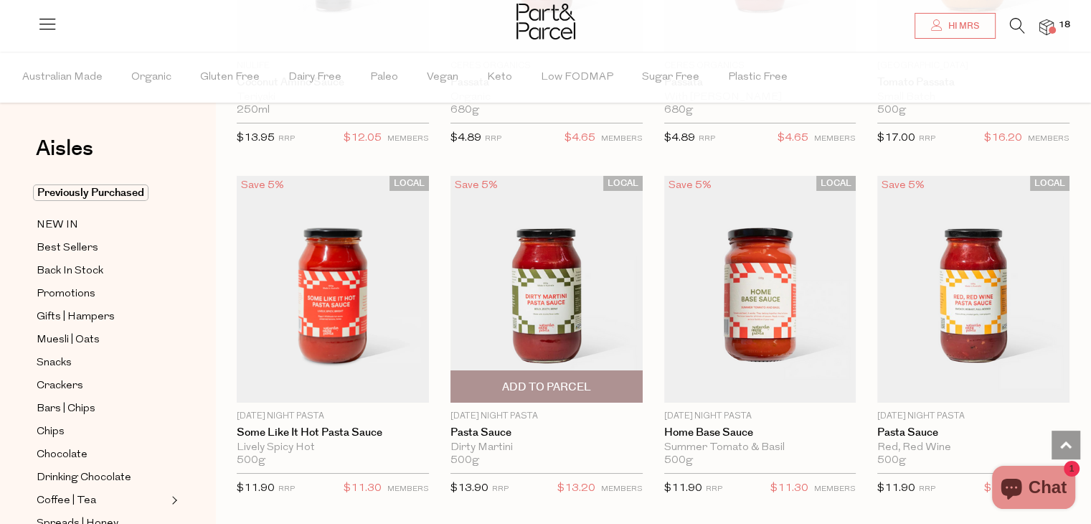
click at [553, 293] on img at bounding box center [546, 289] width 192 height 227
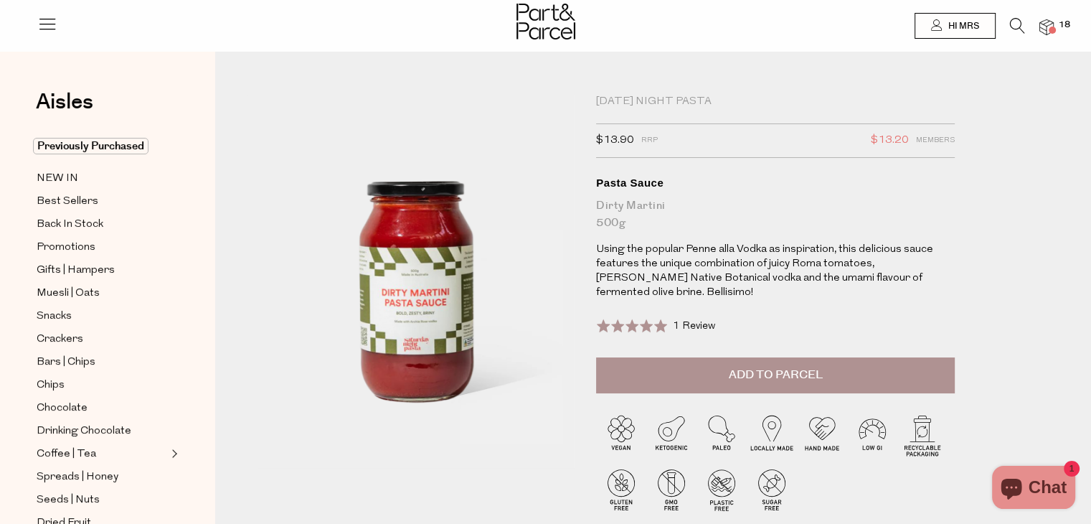
type input "[PERSON_NAME][EMAIL_ADDRESS][DOMAIN_NAME]"
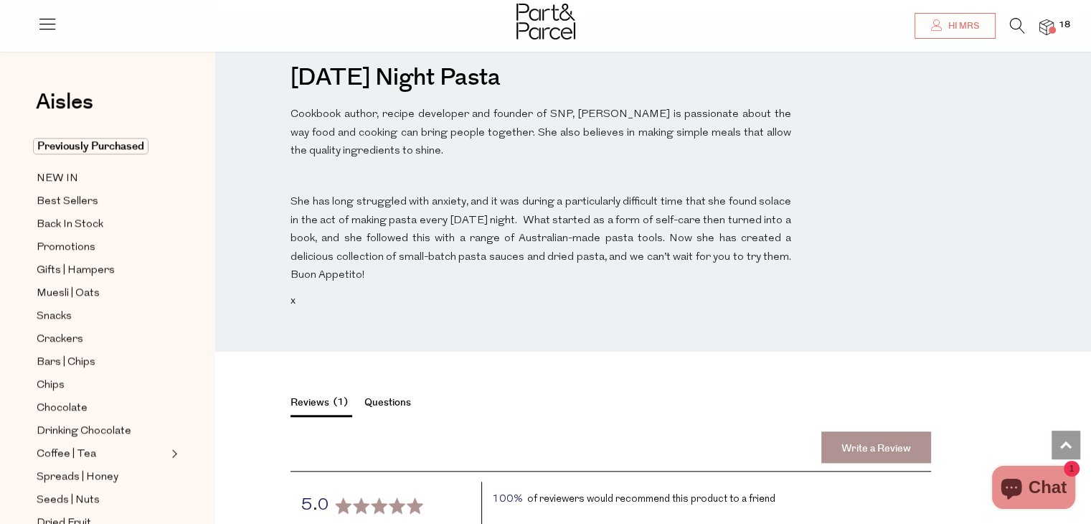
scroll to position [1171, 0]
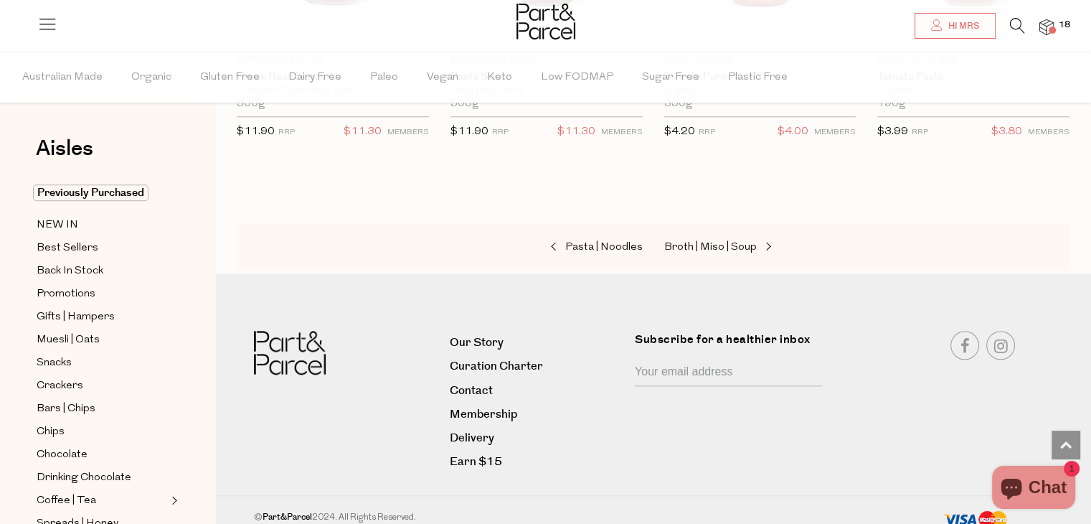
scroll to position [1417, 0]
type input "[PERSON_NAME][EMAIL_ADDRESS][DOMAIN_NAME]"
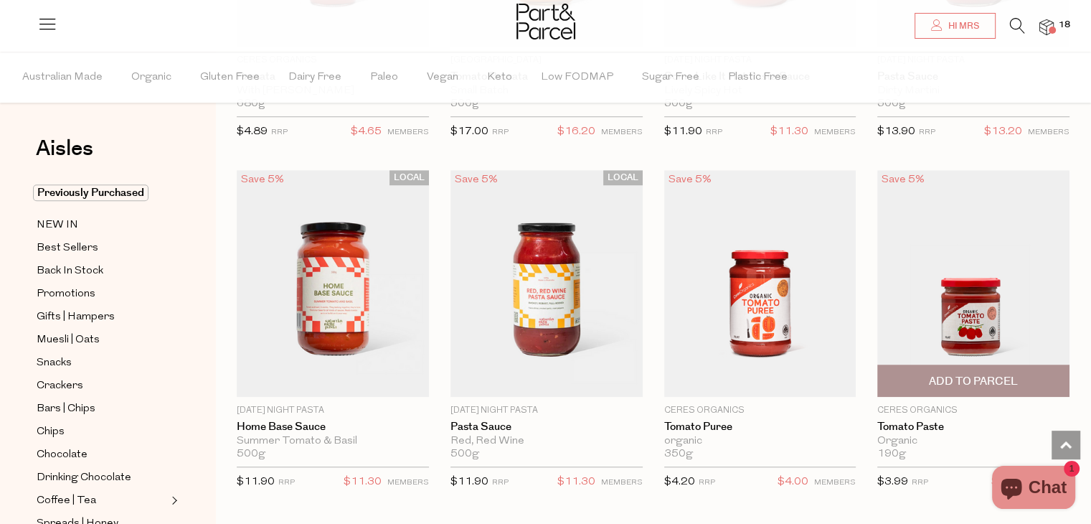
scroll to position [1106, 0]
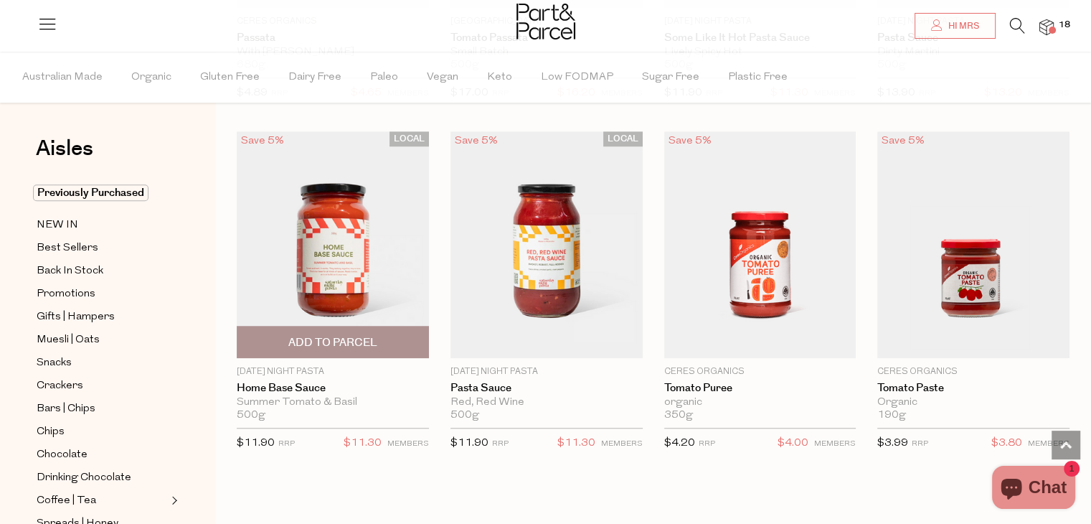
click at [331, 256] on img at bounding box center [333, 244] width 192 height 227
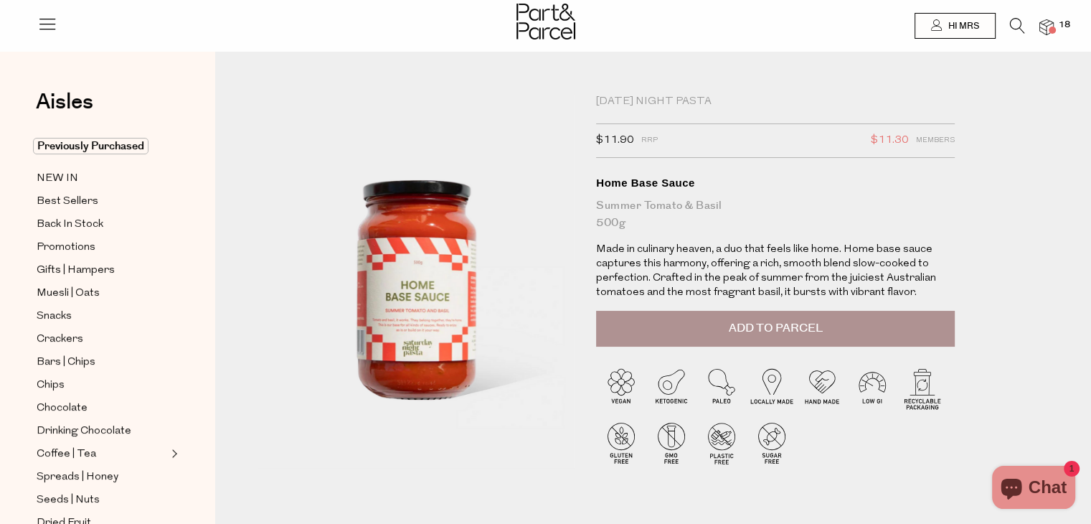
type input "[PERSON_NAME][EMAIL_ADDRESS][DOMAIN_NAME]"
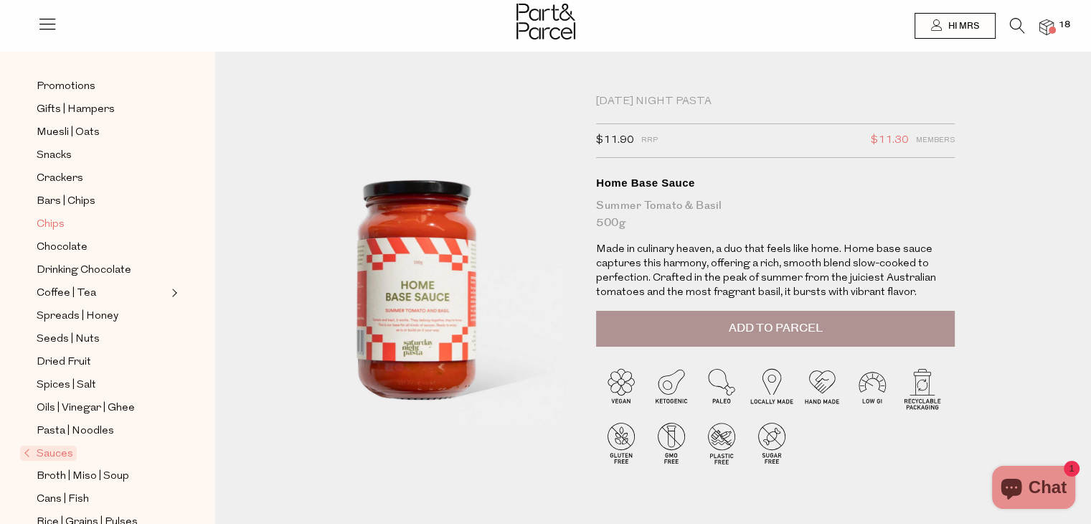
scroll to position [191, 0]
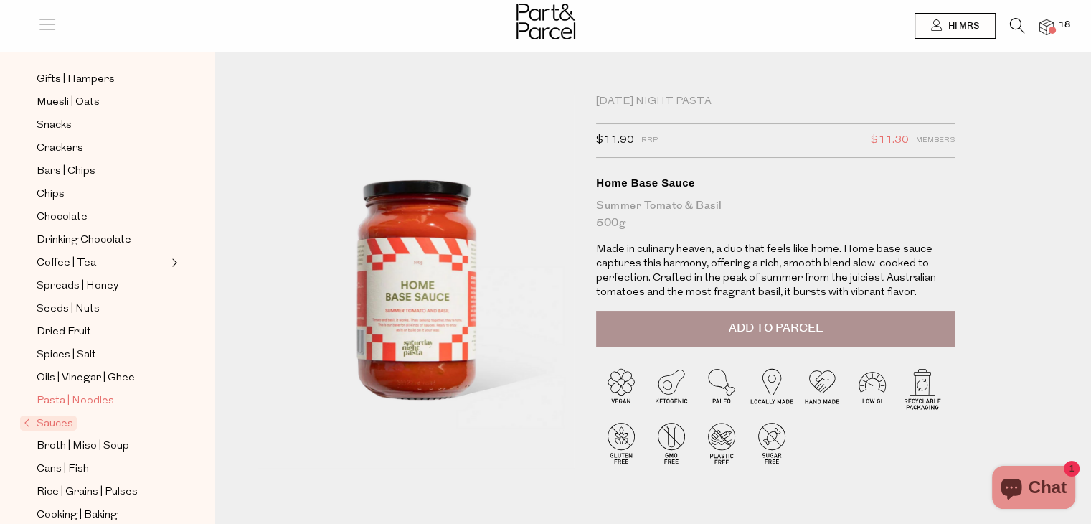
click at [71, 400] on span "Pasta | Noodles" at bounding box center [75, 400] width 77 height 17
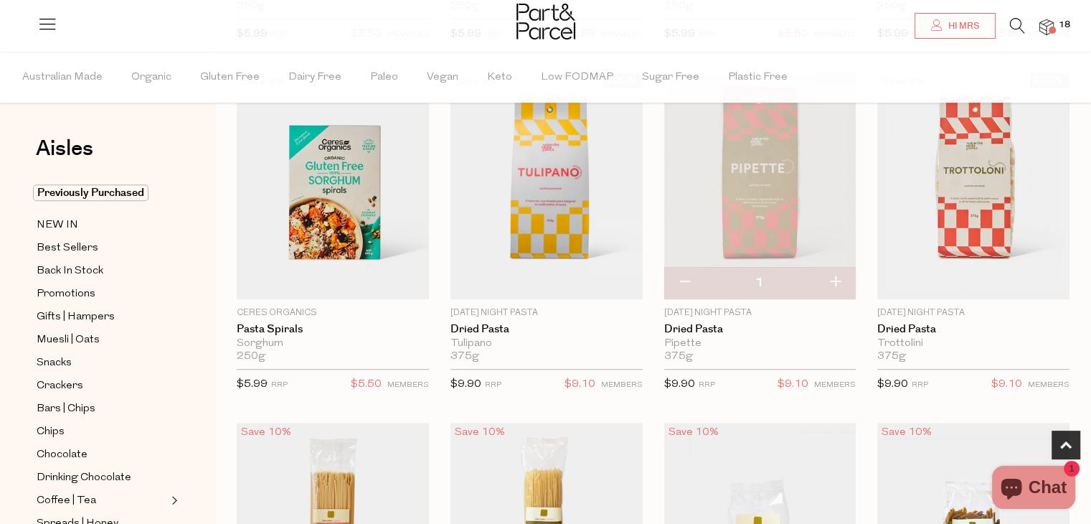
type input "[PERSON_NAME][EMAIL_ADDRESS][DOMAIN_NAME]"
click at [1090, 114] on html "Ready to stock up Mrs? Close Image Product Total Qty Spiral Foods Tamari Organi…" at bounding box center [545, 77] width 1091 height 1784
click at [677, 280] on button "button" at bounding box center [684, 283] width 41 height 32
type input "0"
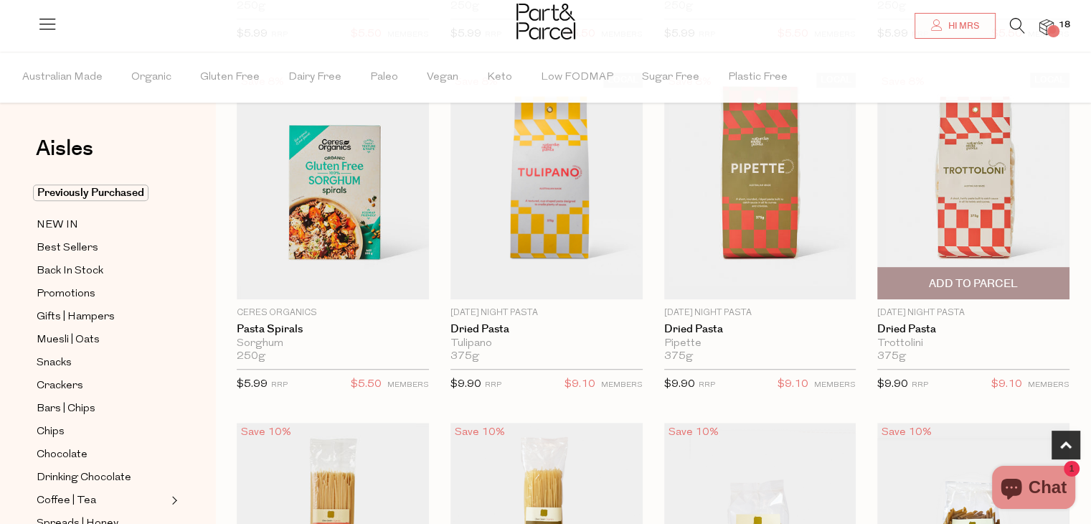
click at [967, 287] on span "Add To Parcel" at bounding box center [973, 283] width 89 height 15
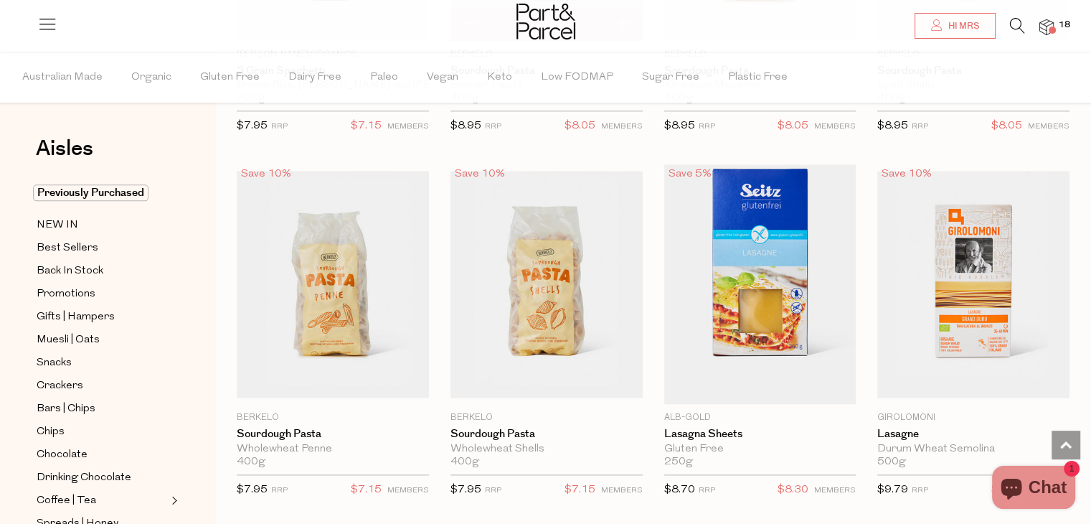
scroll to position [1832, 0]
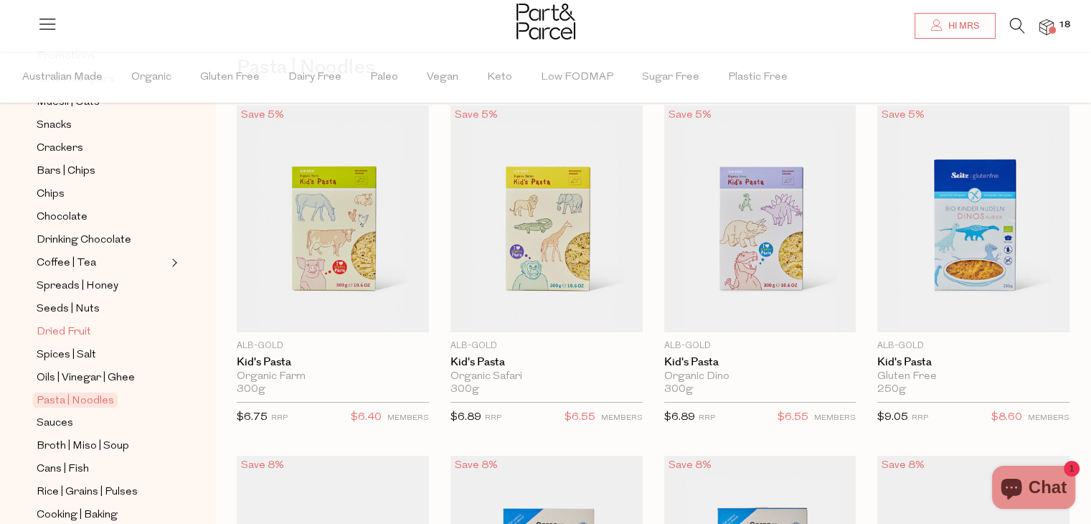
scroll to position [263, 0]
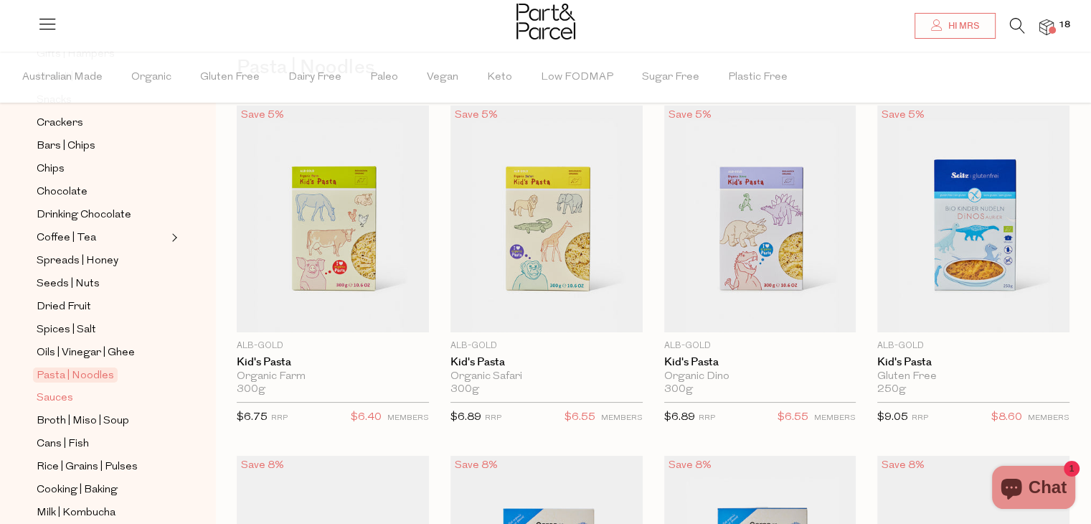
click at [62, 397] on span "Sauces" at bounding box center [55, 397] width 37 height 17
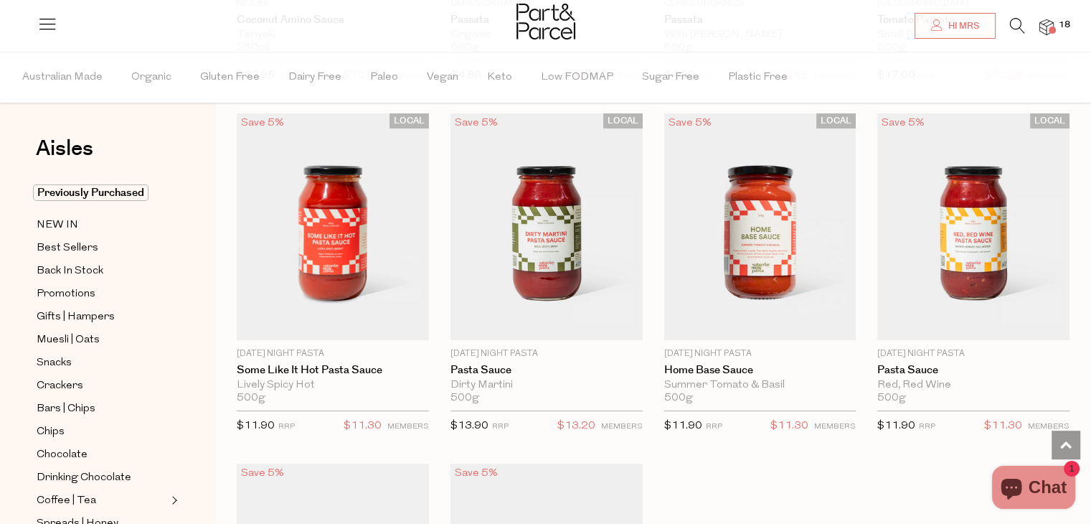
scroll to position [5379, 0]
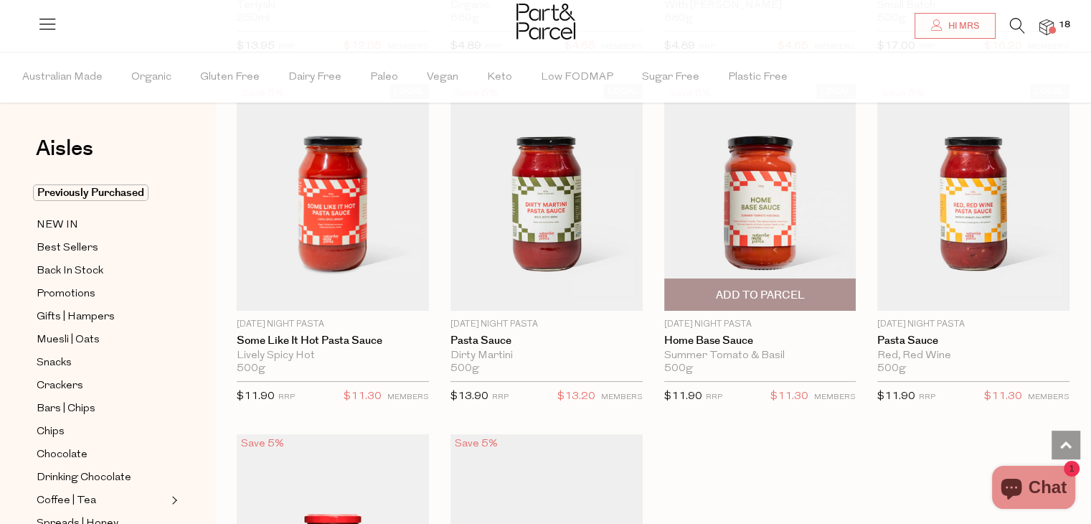
click at [769, 288] on span "Add To Parcel" at bounding box center [759, 295] width 89 height 15
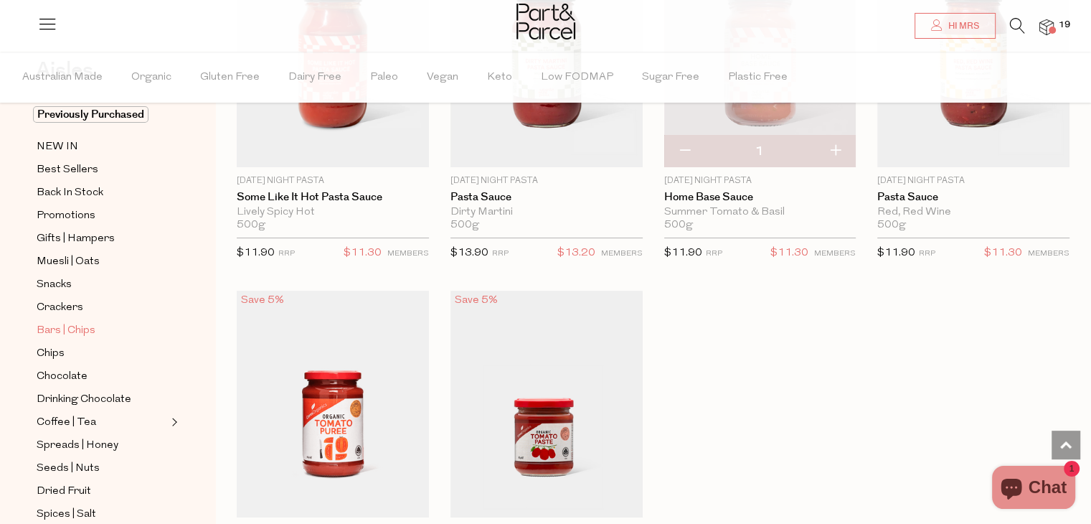
scroll to position [167, 0]
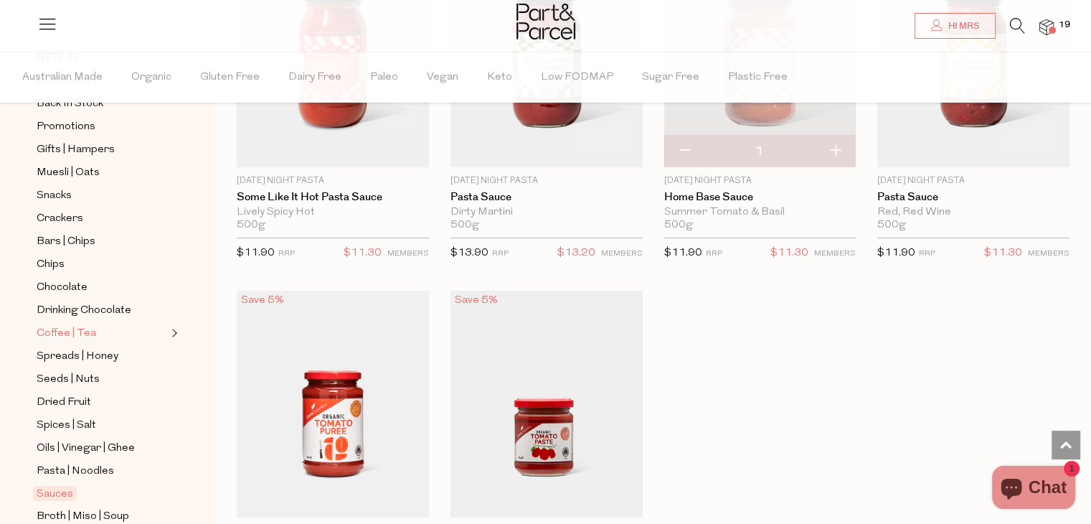
click at [82, 329] on span "Coffee | Tea" at bounding box center [67, 333] width 60 height 17
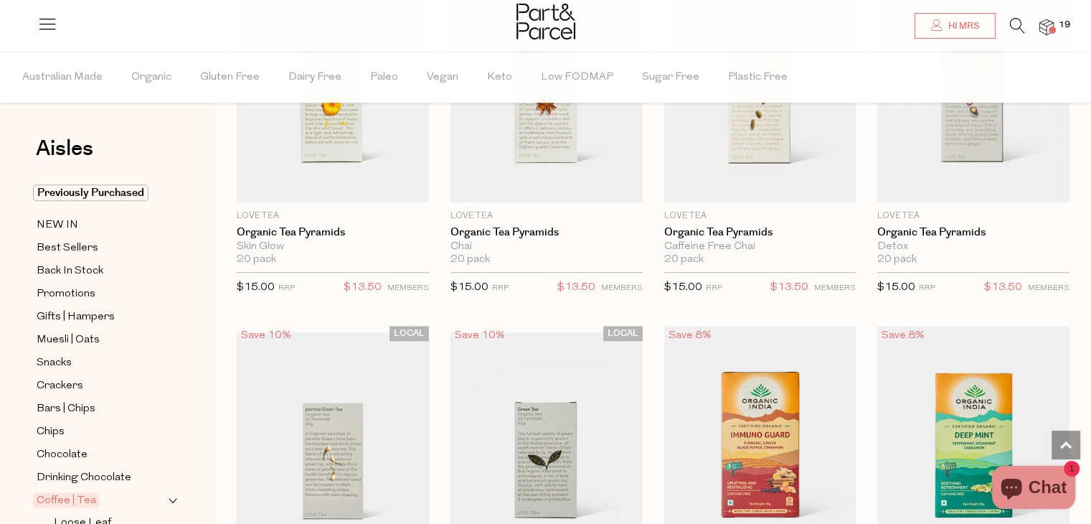
scroll to position [1546, 0]
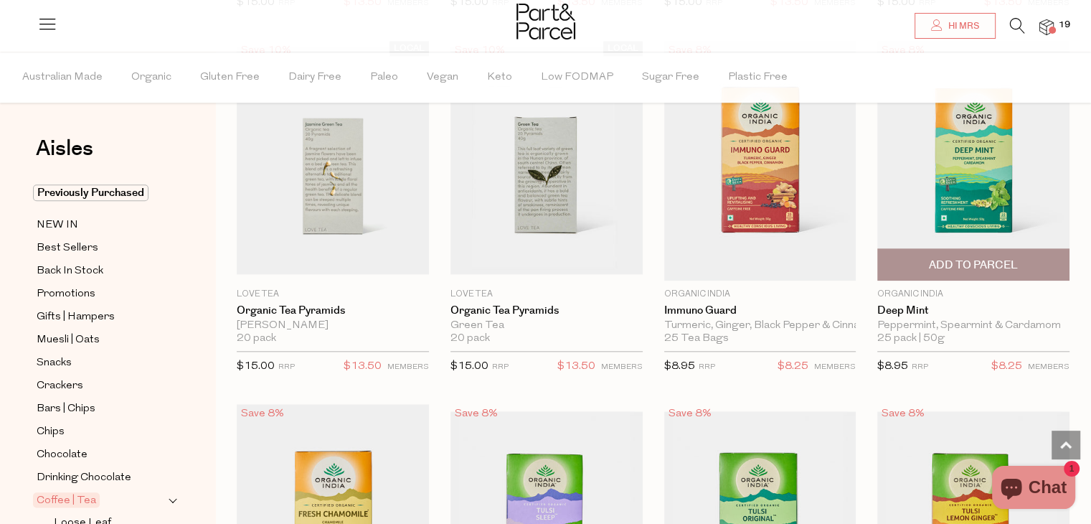
click at [978, 257] on span "Add To Parcel" at bounding box center [973, 264] width 89 height 15
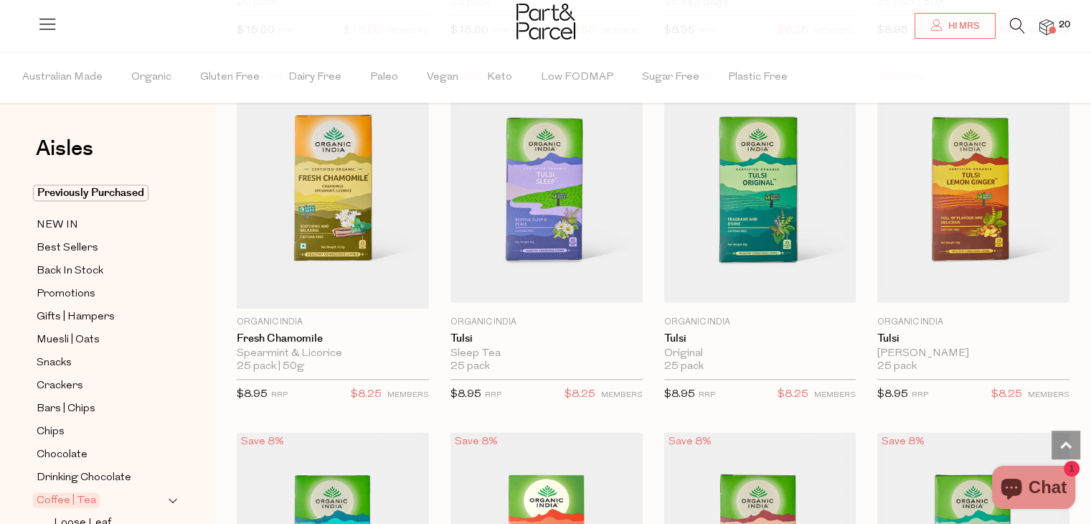
scroll to position [1936, 0]
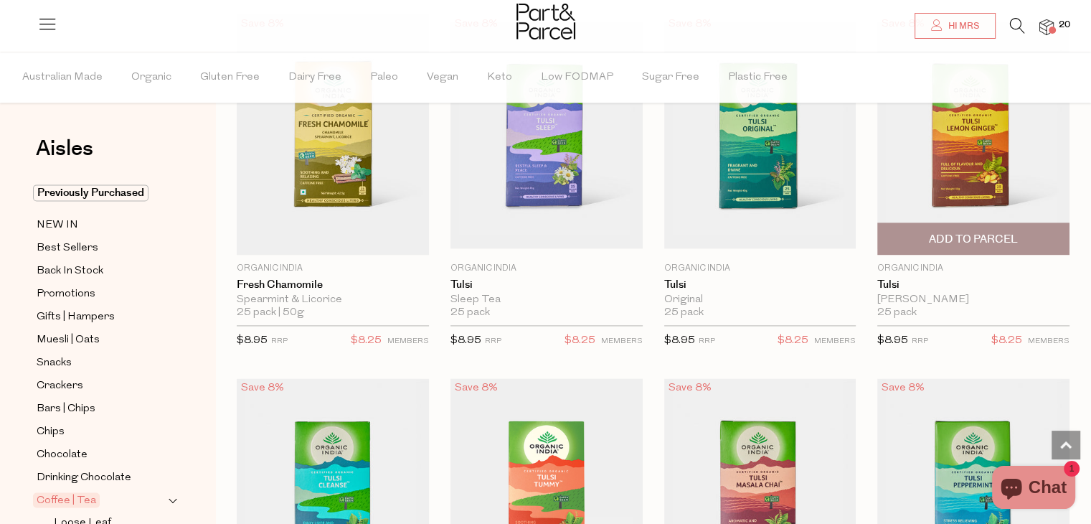
click at [970, 236] on span "Add To Parcel" at bounding box center [973, 239] width 89 height 15
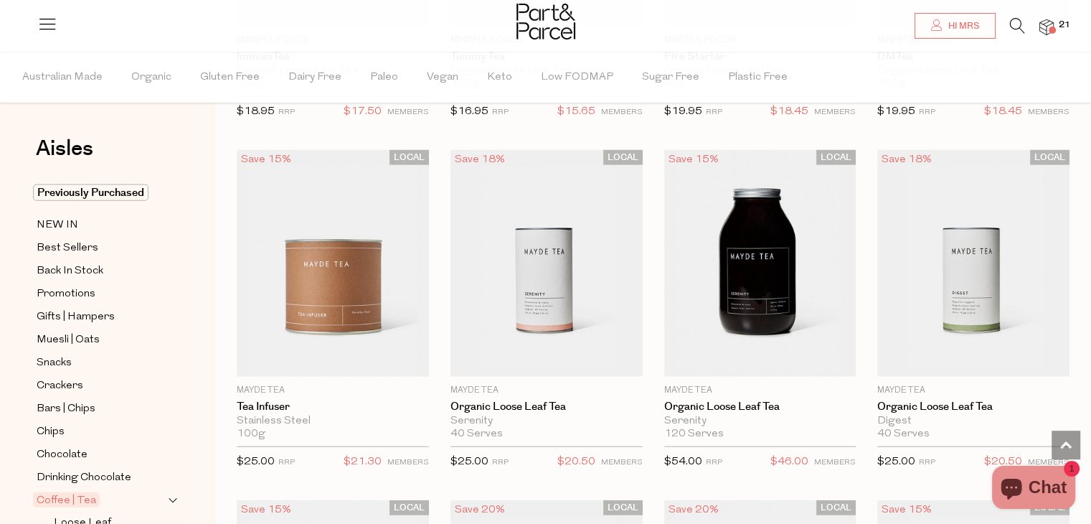
scroll to position [3220, 0]
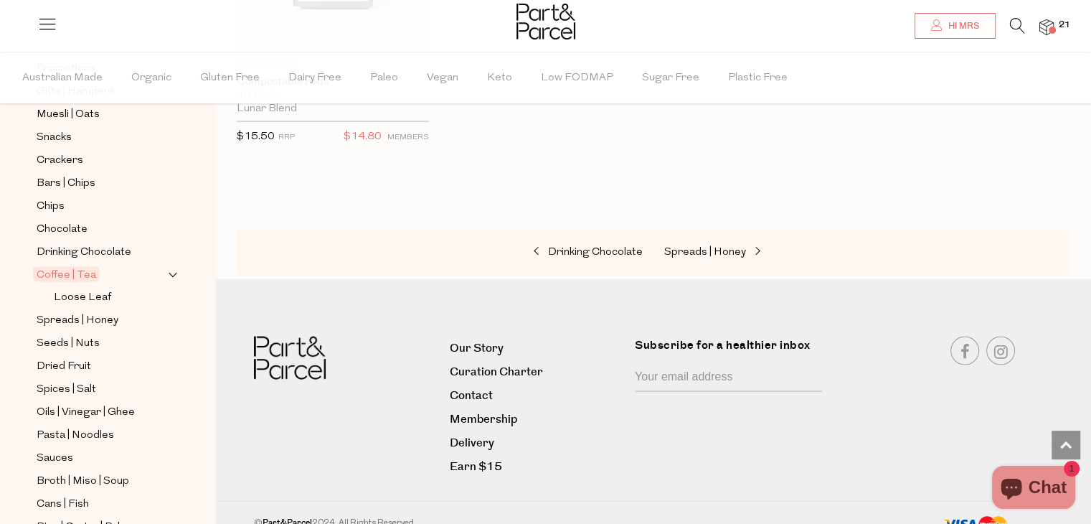
scroll to position [263, 0]
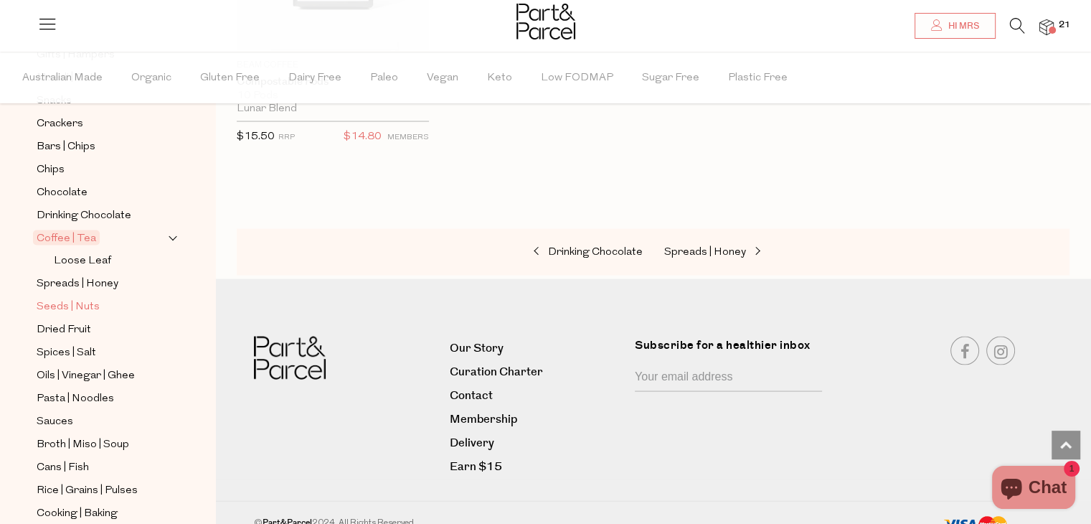
click at [62, 301] on span "Seeds | Nuts" at bounding box center [68, 306] width 63 height 17
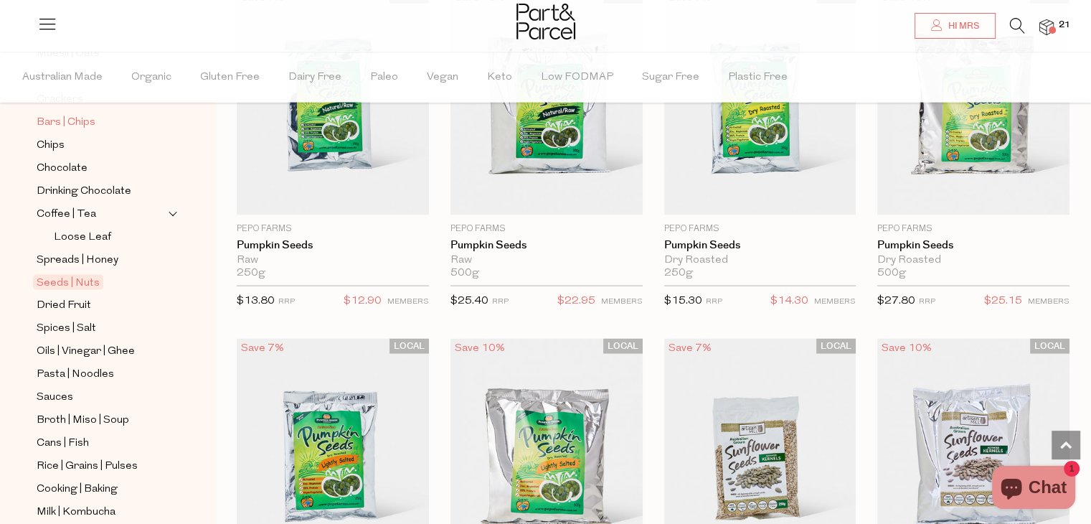
scroll to position [287, 0]
click at [113, 342] on span "Oils | Vinegar | Ghee" at bounding box center [86, 350] width 98 height 17
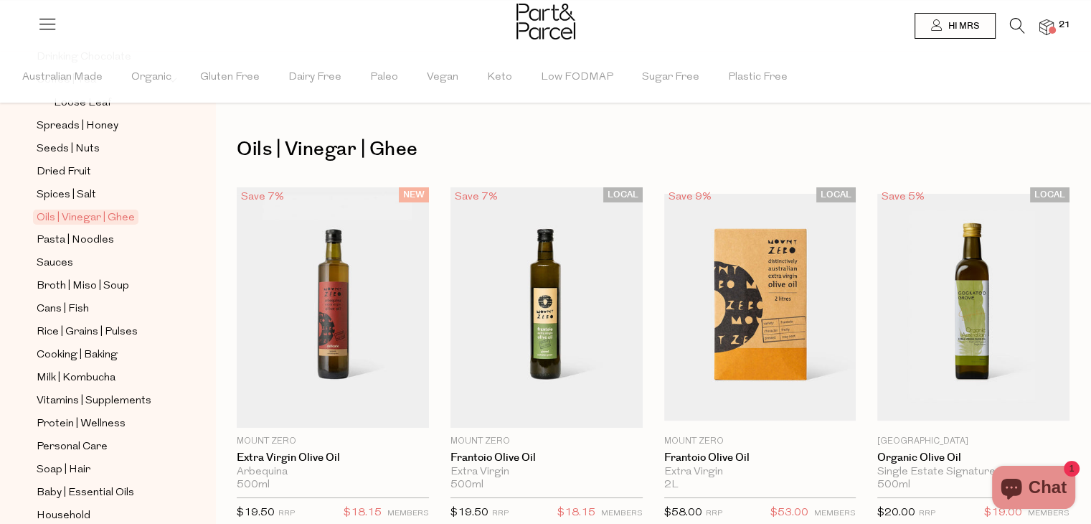
scroll to position [430, 0]
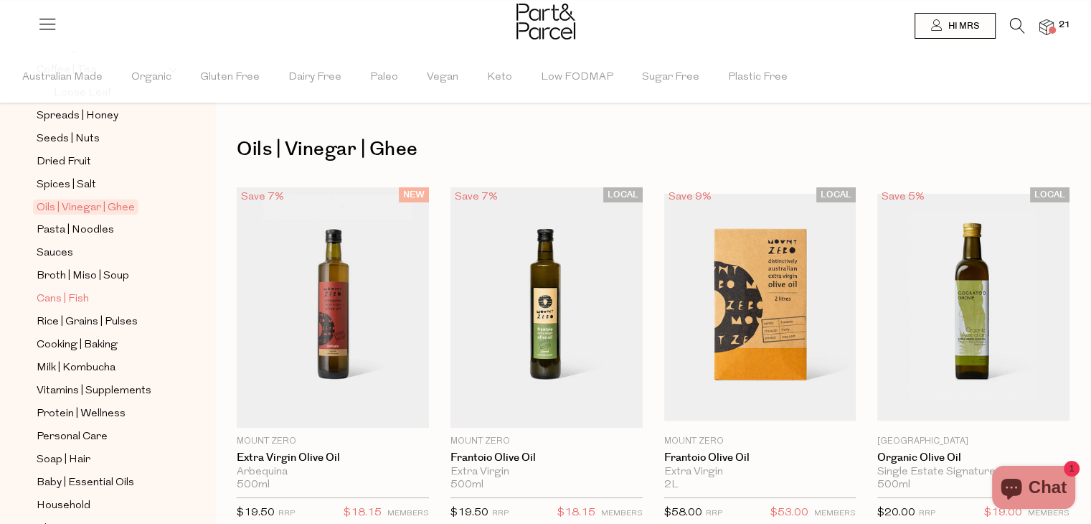
click at [77, 299] on span "Cans | Fish" at bounding box center [63, 298] width 52 height 17
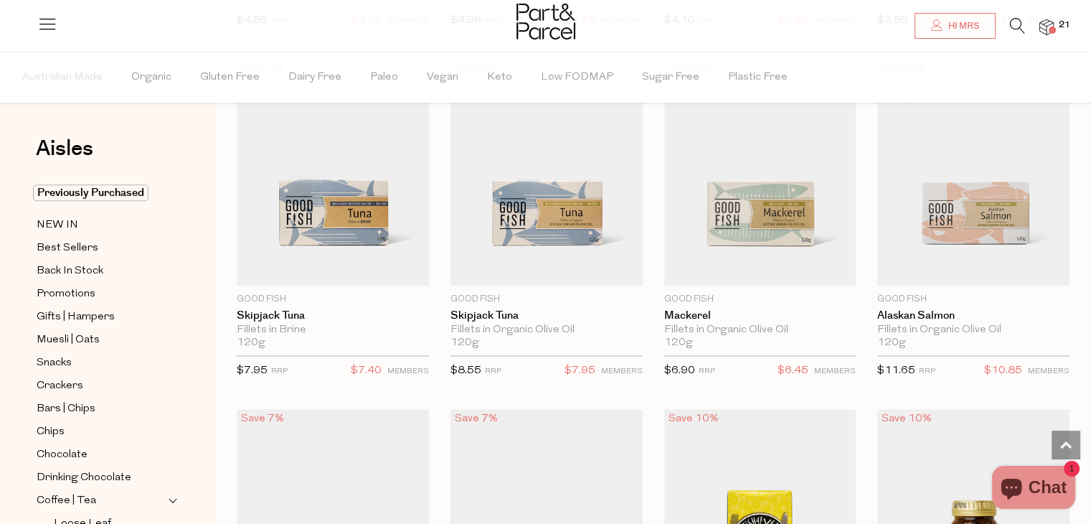
scroll to position [1562, 0]
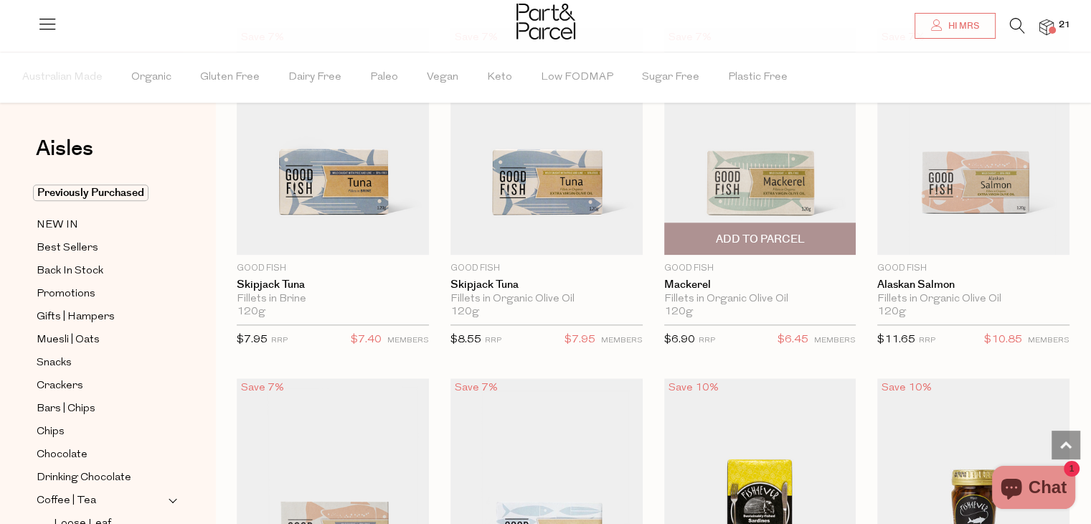
click at [760, 232] on span "Add To Parcel" at bounding box center [759, 239] width 89 height 15
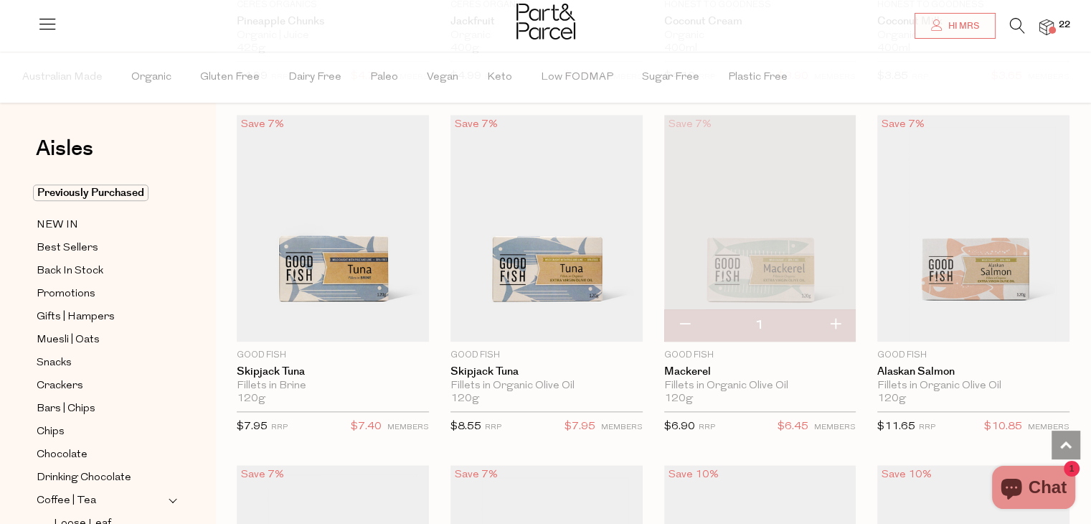
scroll to position [1445, 0]
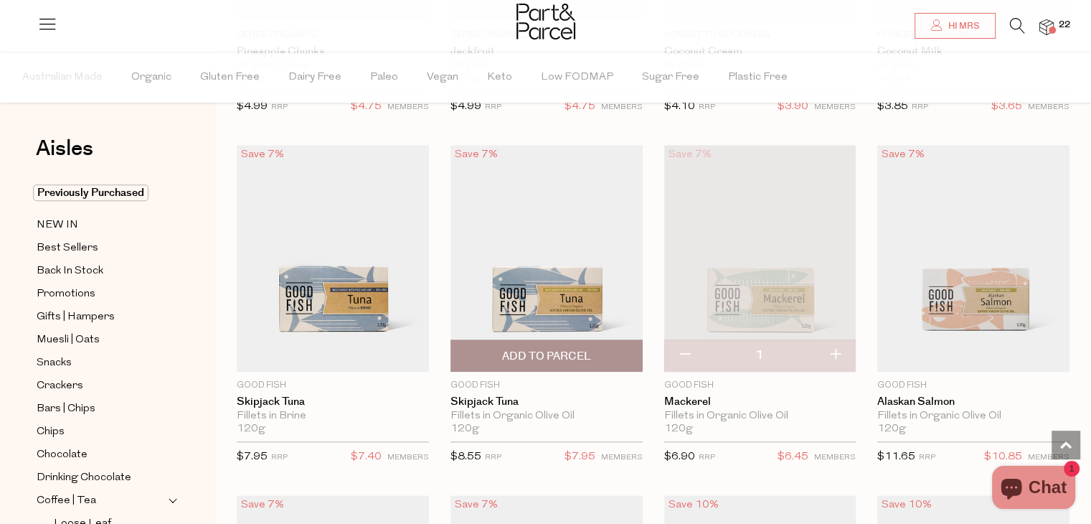
click at [531, 349] on span "Add To Parcel" at bounding box center [546, 356] width 89 height 15
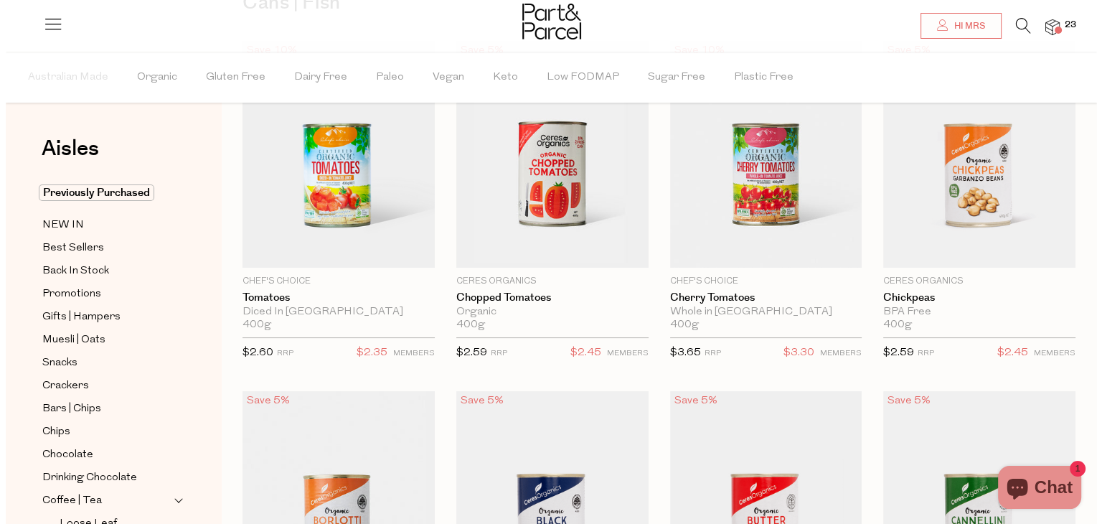
scroll to position [137, 0]
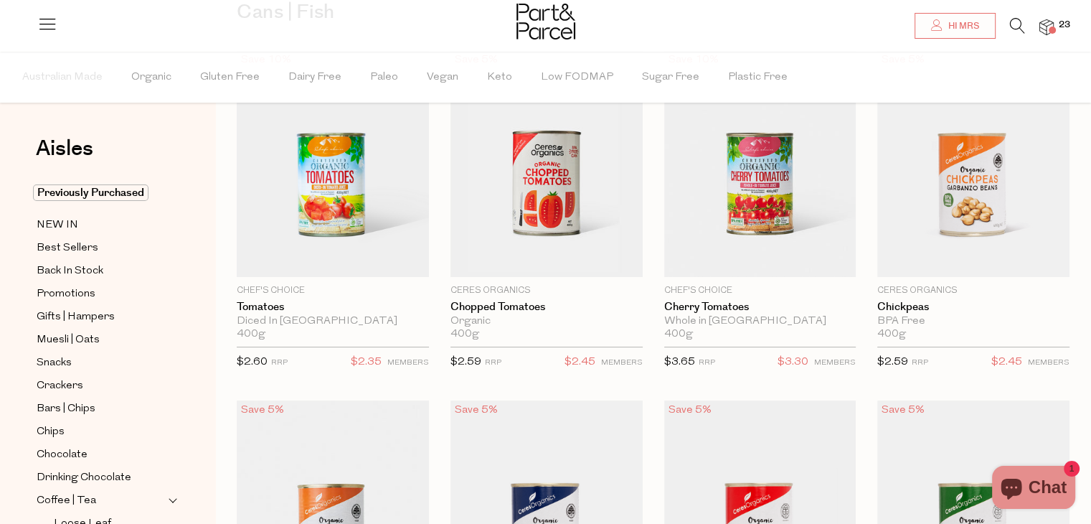
click at [1045, 26] on img at bounding box center [1046, 27] width 14 height 16
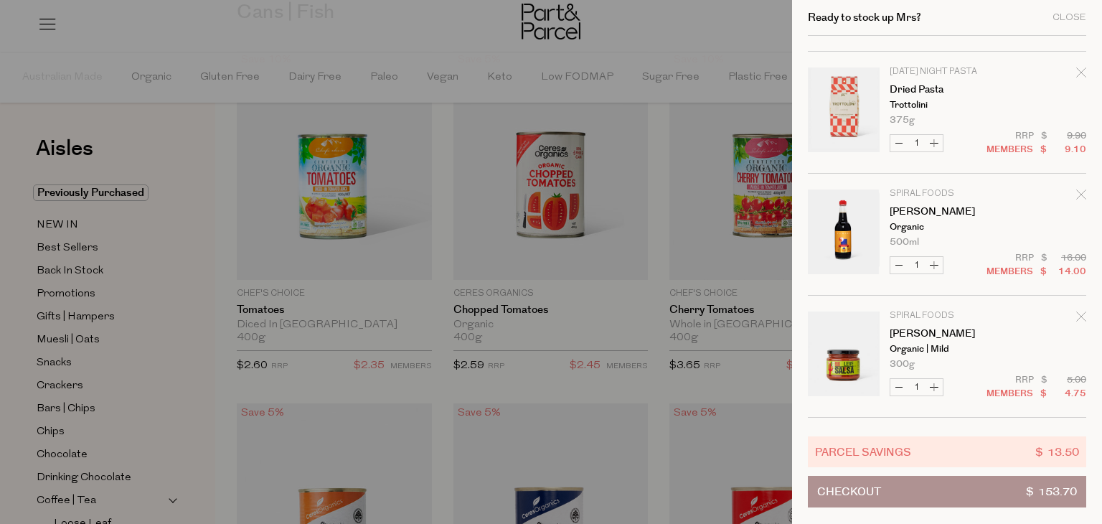
scroll to position [621, 0]
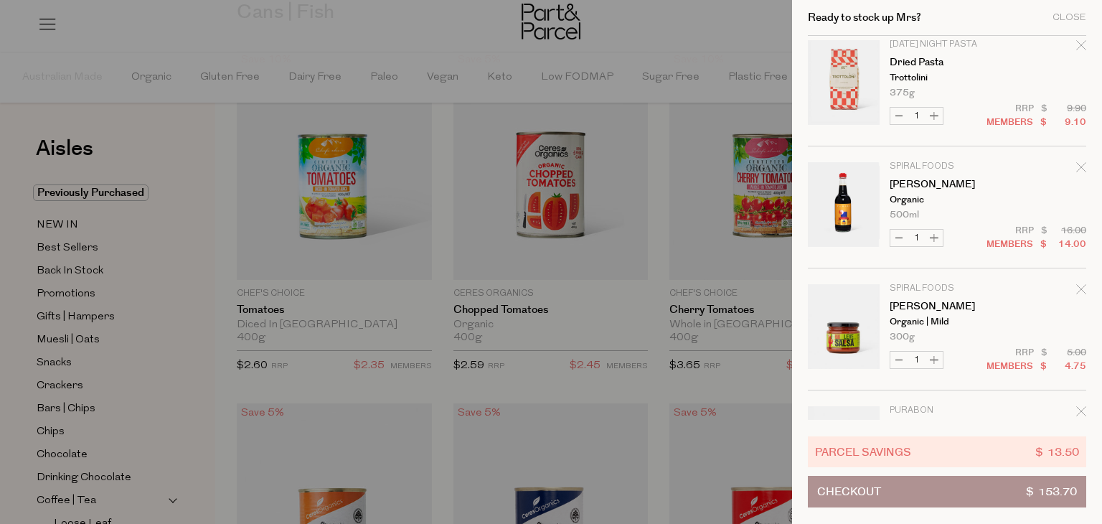
click at [1076, 164] on icon "Remove Tamari" at bounding box center [1080, 166] width 9 height 9
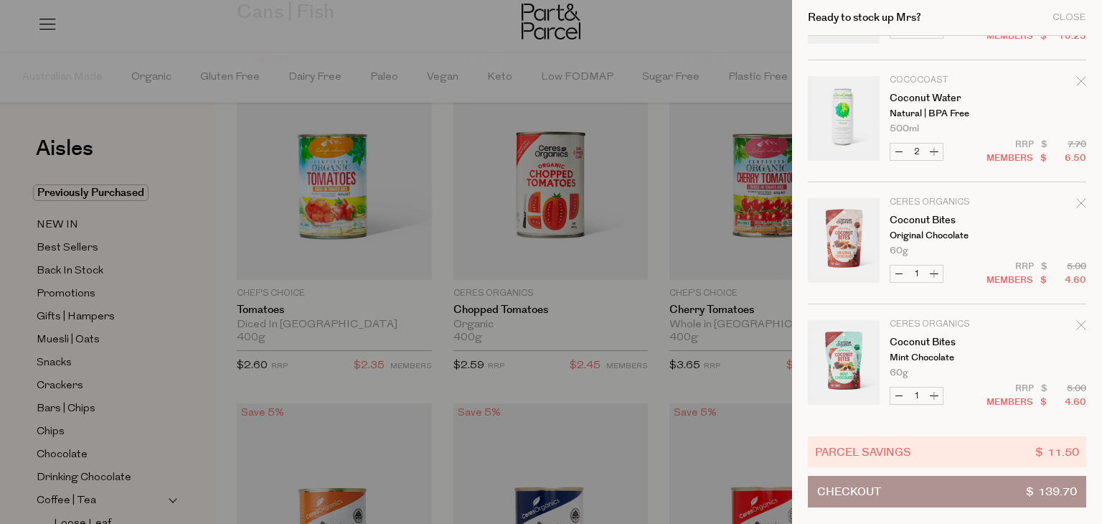
scroll to position [2051, 0]
click at [863, 491] on span "Checkout" at bounding box center [849, 491] width 64 height 30
